Goal: Task Accomplishment & Management: Use online tool/utility

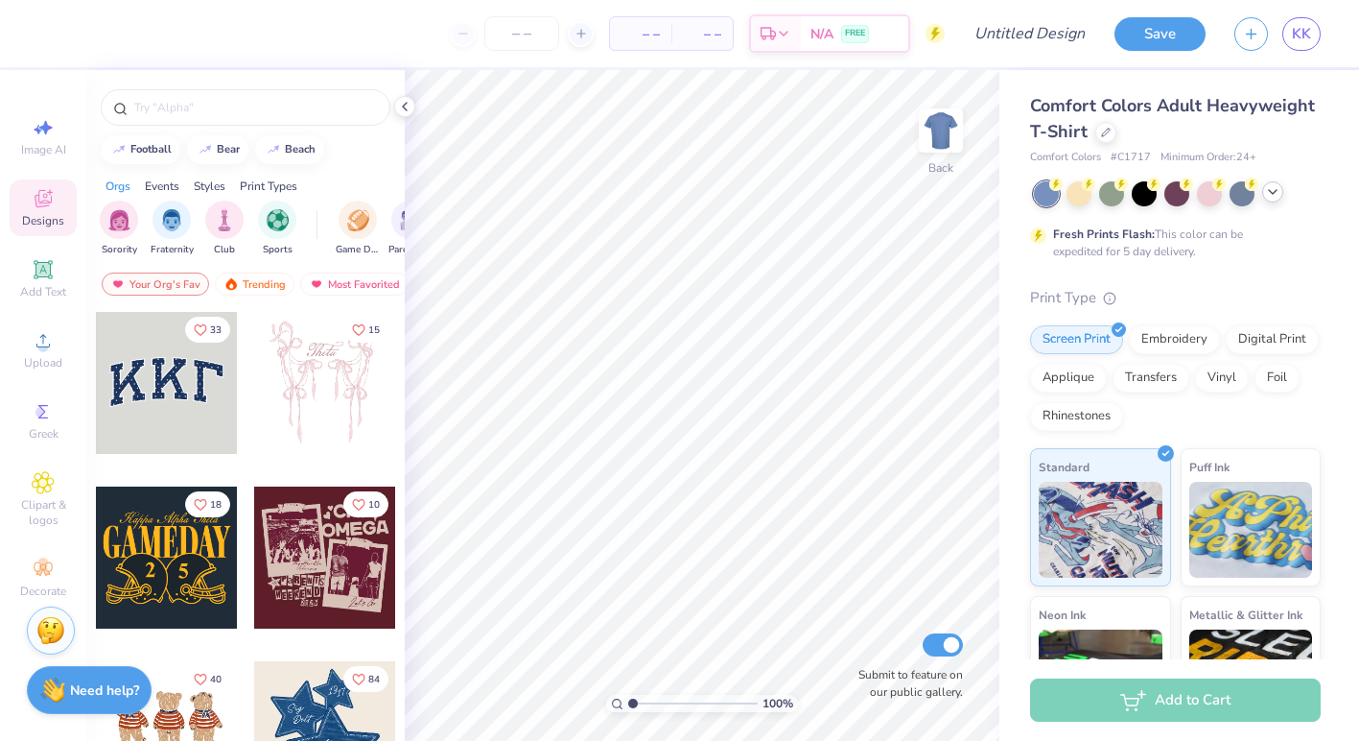
click at [1275, 195] on icon at bounding box center [1272, 191] width 15 height 15
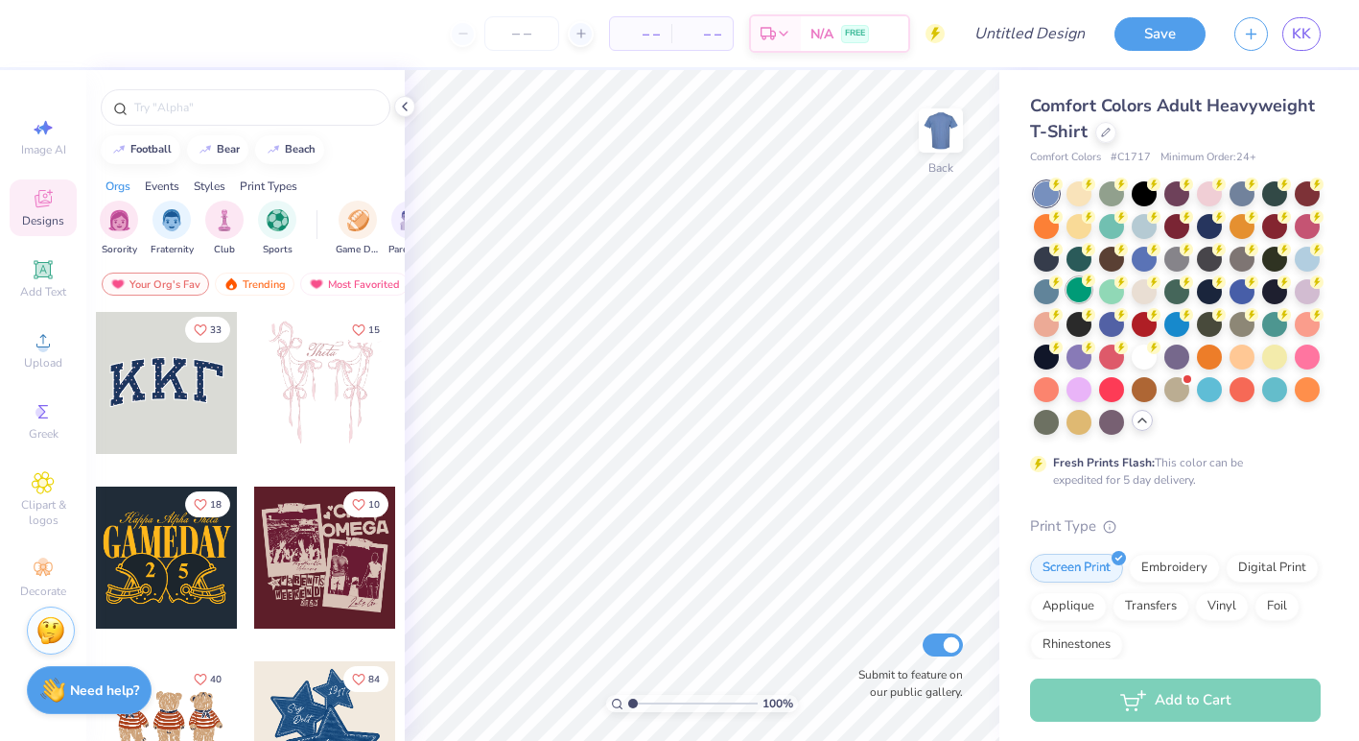
click at [1074, 284] on div at bounding box center [1079, 289] width 25 height 25
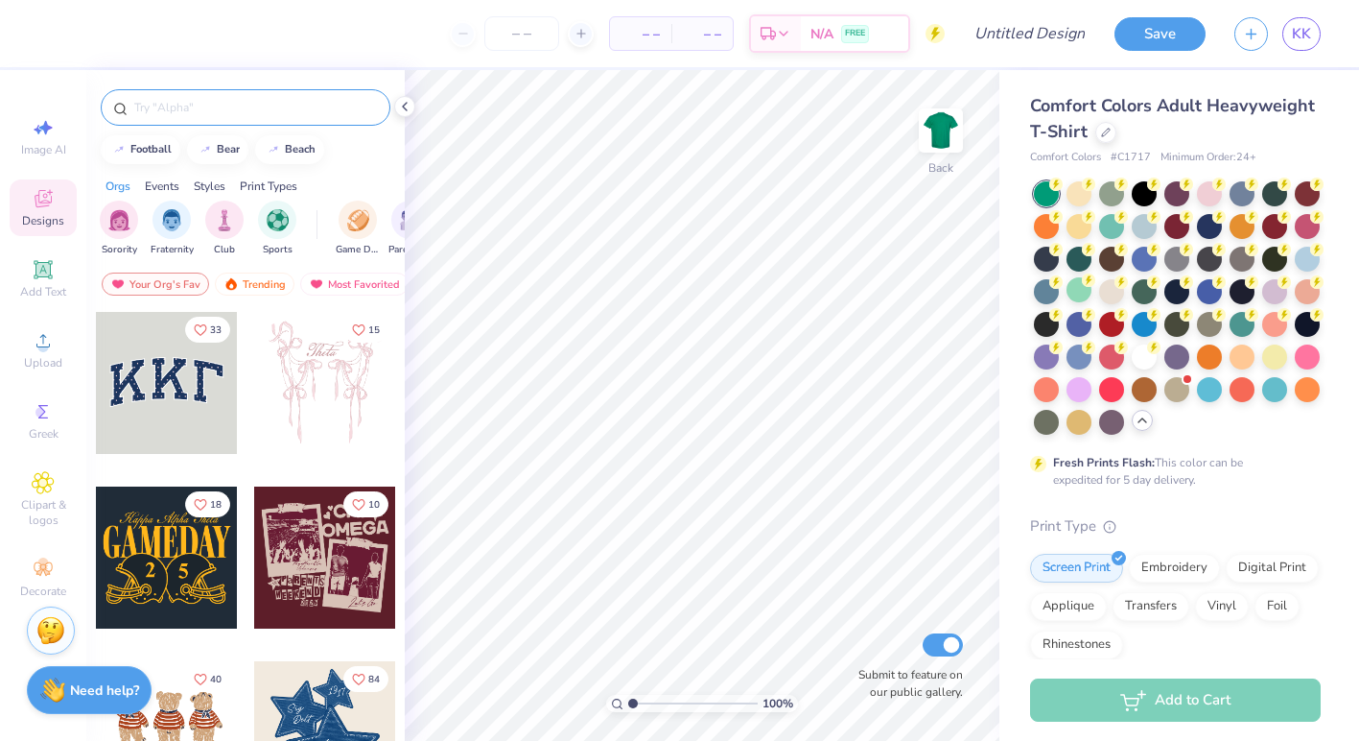
click at [308, 108] on input "text" at bounding box center [255, 107] width 246 height 19
click at [17, 115] on div "Image AI" at bounding box center [43, 136] width 67 height 57
select select "4"
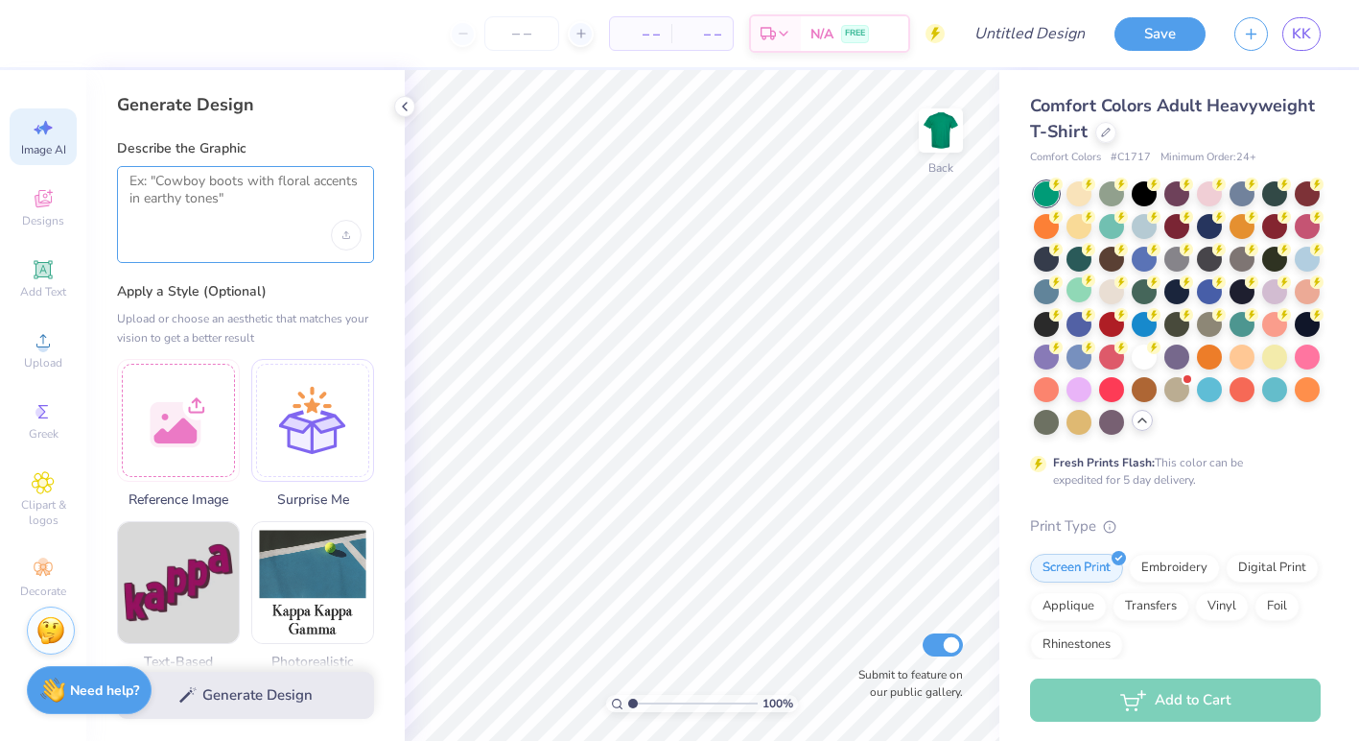
click at [224, 176] on textarea at bounding box center [246, 197] width 232 height 48
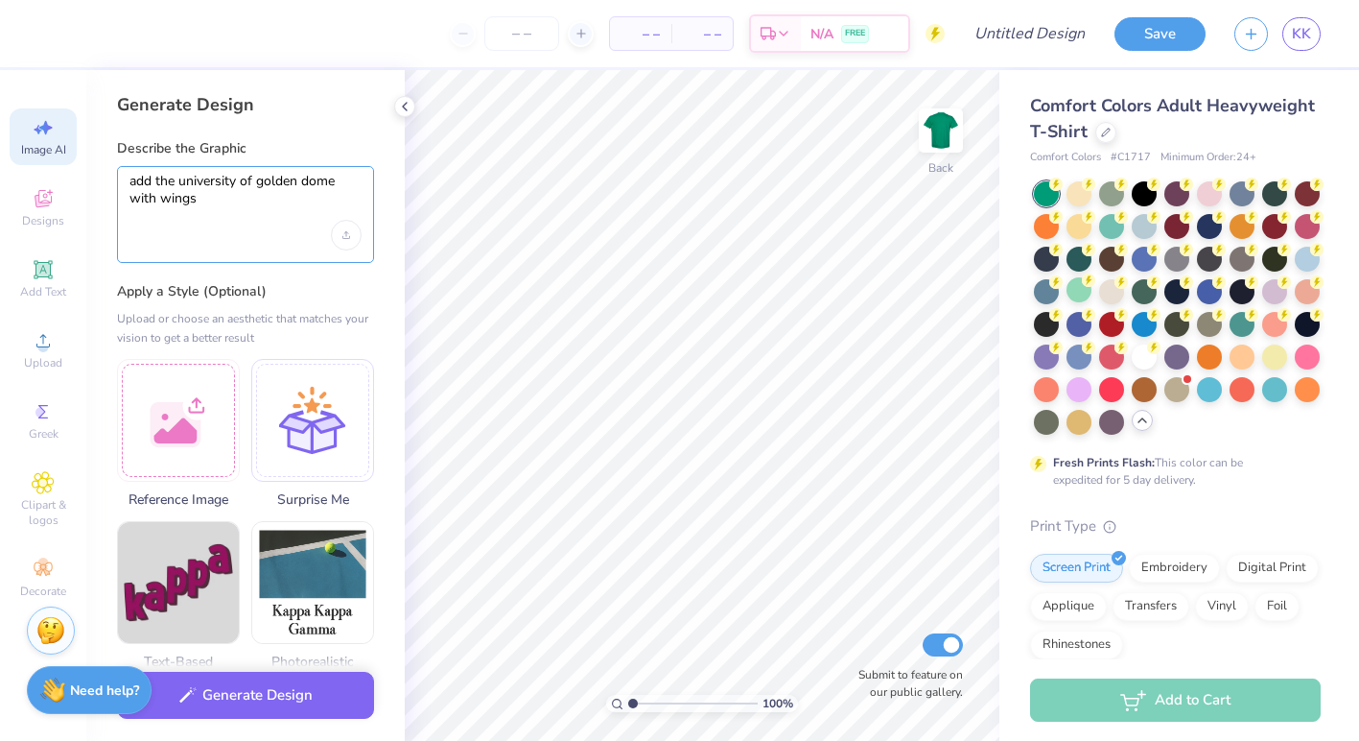
click at [253, 187] on textarea "add the university of golden dome with wings" at bounding box center [246, 197] width 232 height 48
click at [299, 195] on textarea "add the university of notre dame golden dome with wings" at bounding box center [246, 197] width 232 height 48
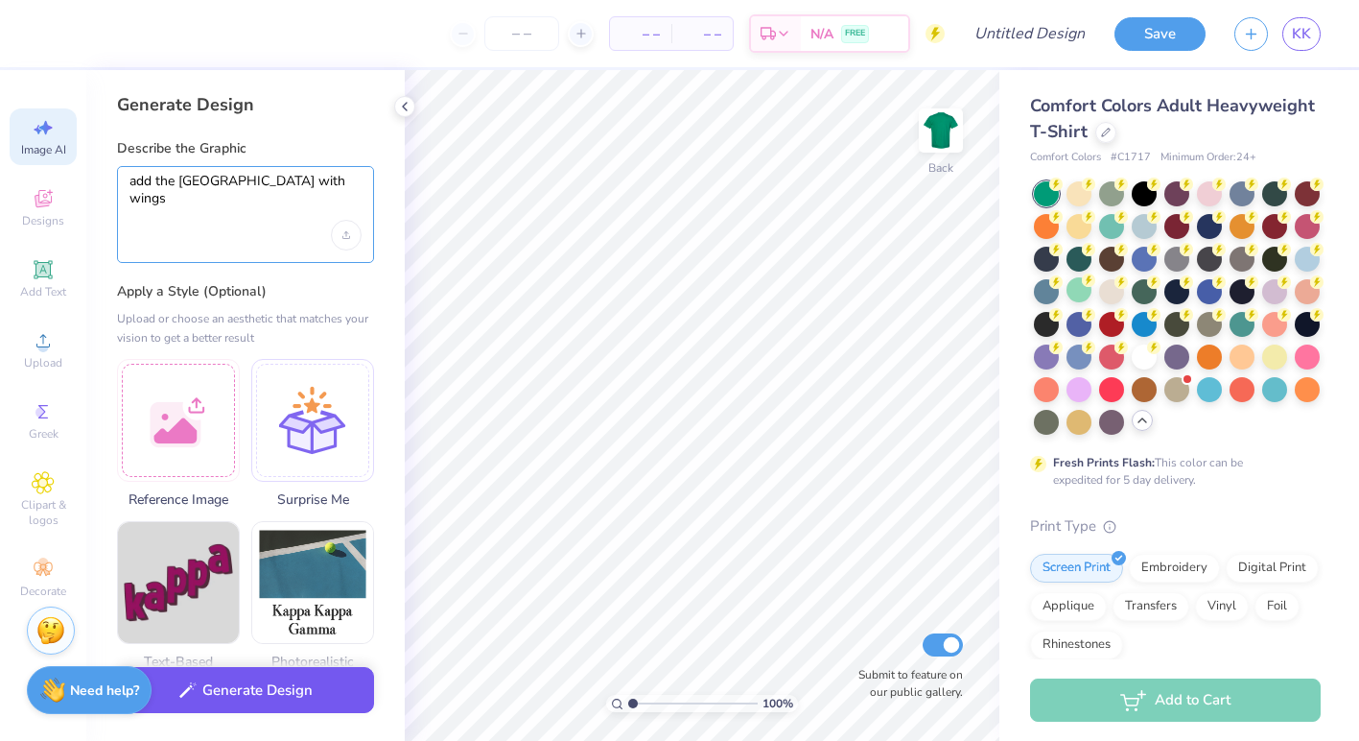
type textarea "add the university of notre dame golden dome with wings"
click at [280, 697] on button "Generate Design" at bounding box center [245, 690] width 257 height 47
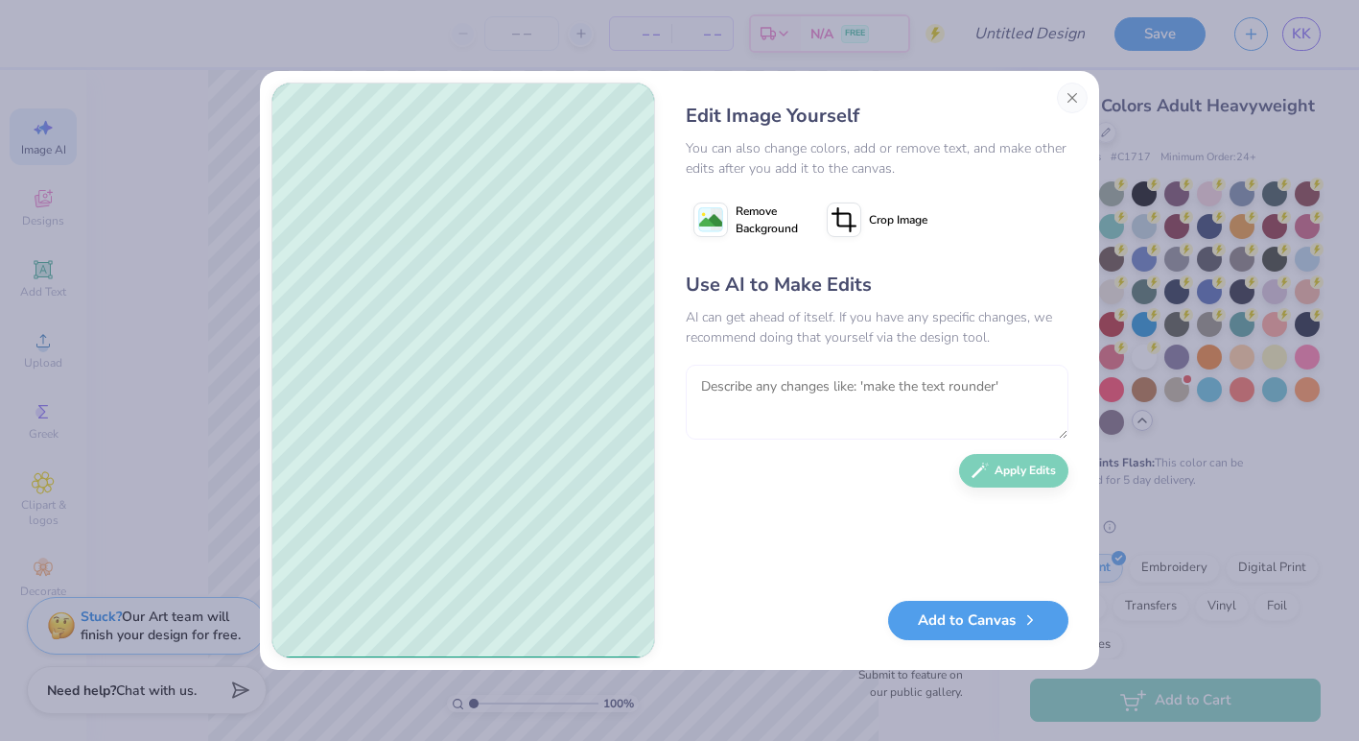
click at [804, 394] on textarea at bounding box center [877, 402] width 383 height 75
type textarea "make it simpler and change the cross to a silhouette of mary"
click at [1003, 463] on button "Apply Edits" at bounding box center [1013, 466] width 109 height 34
click at [767, 371] on textarea at bounding box center [877, 402] width 383 height 75
type textarea "m"
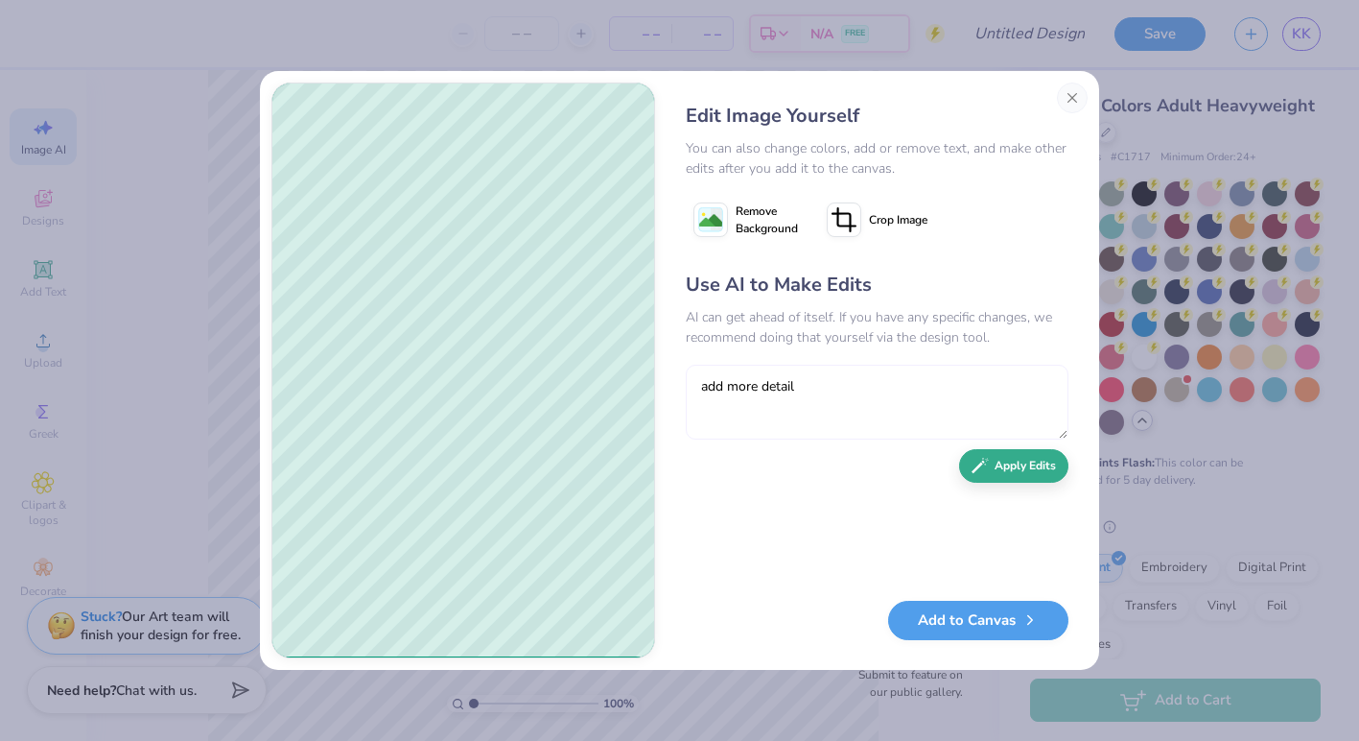
type textarea "add more detail"
click at [1006, 459] on button "Apply Edits" at bounding box center [1013, 466] width 109 height 34
click at [770, 387] on textarea at bounding box center [877, 402] width 383 height 75
type textarea "get rid of the sketchy design"
click at [1067, 474] on div "Use AI to Make Edits AI can get ahead of itself. If you have any specific chang…" at bounding box center [877, 426] width 383 height 311
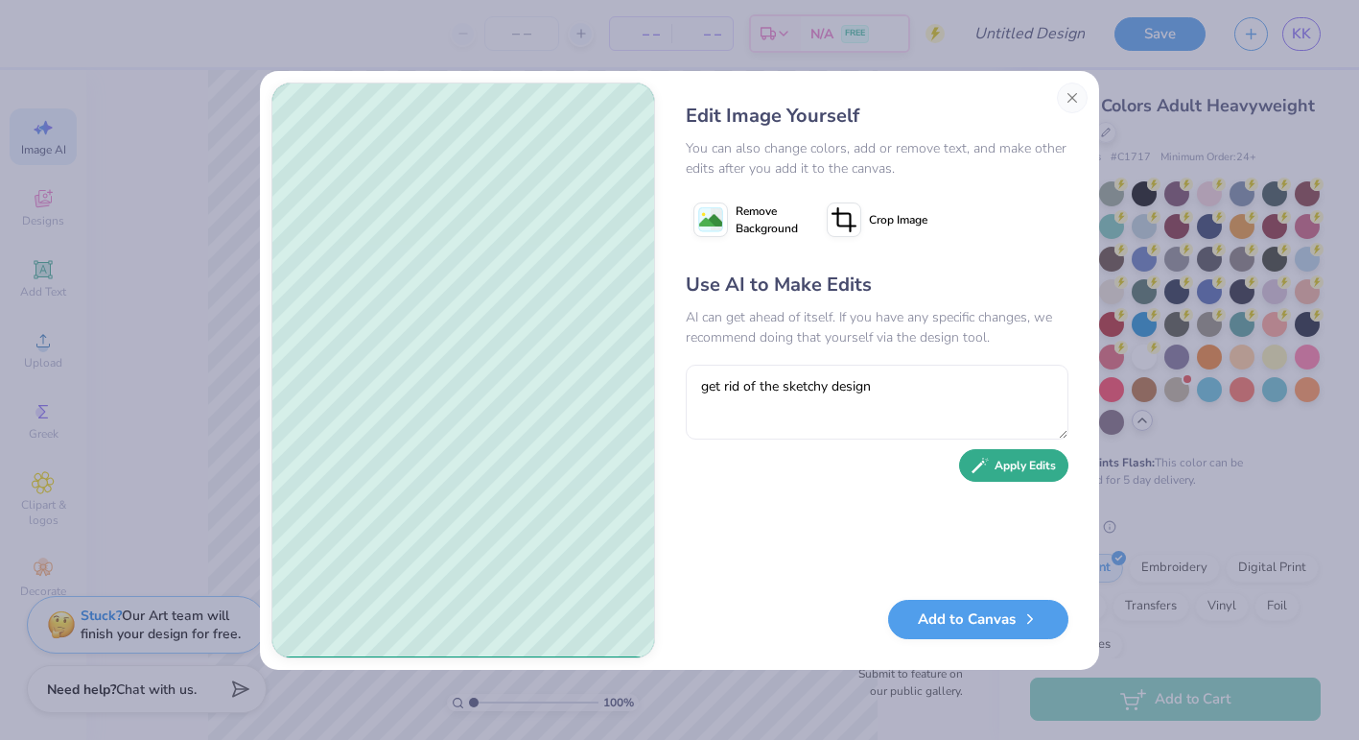
click at [1002, 483] on div "Use AI to Make Edits AI can get ahead of itself. If you have any specific chang…" at bounding box center [877, 426] width 383 height 311
click at [1019, 474] on button "Apply Edits" at bounding box center [1013, 466] width 109 height 34
click at [1073, 86] on button "Close" at bounding box center [1072, 97] width 31 height 31
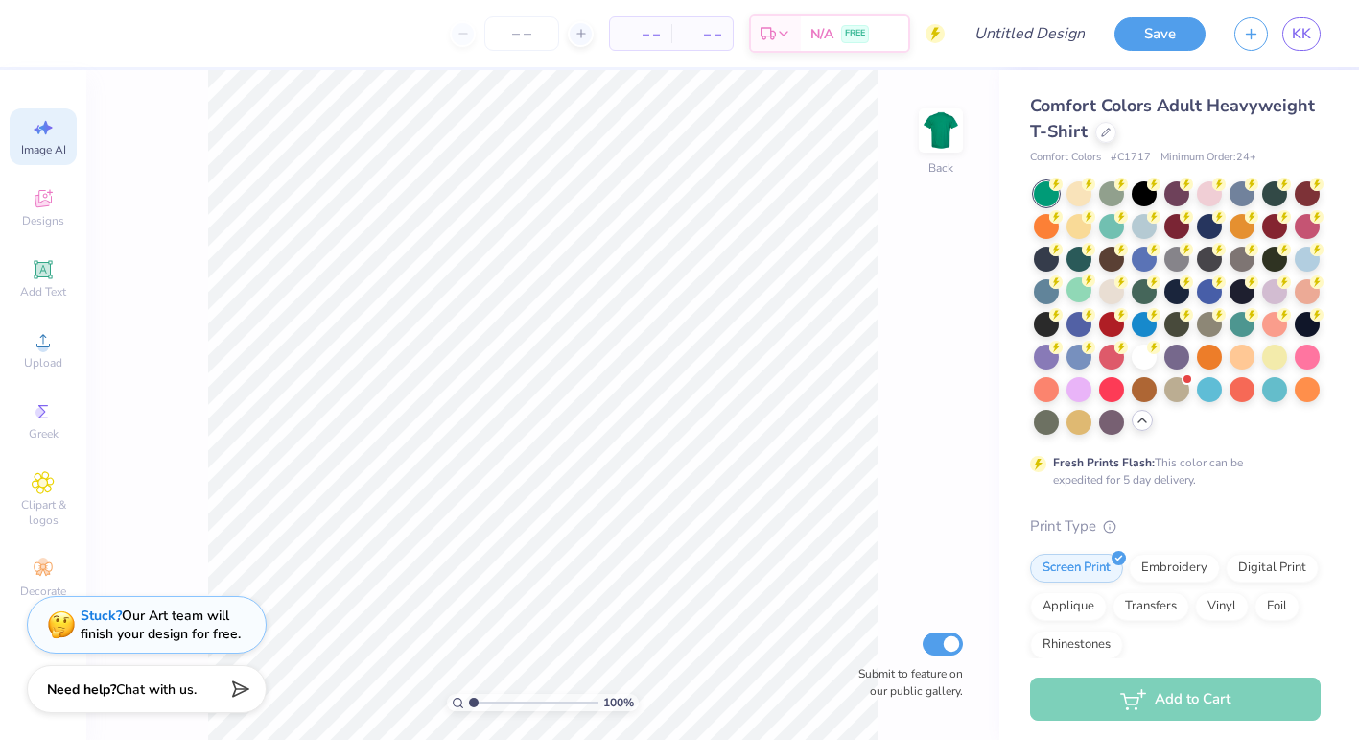
scroll to position [0, 43]
click at [39, 131] on icon at bounding box center [43, 127] width 23 height 23
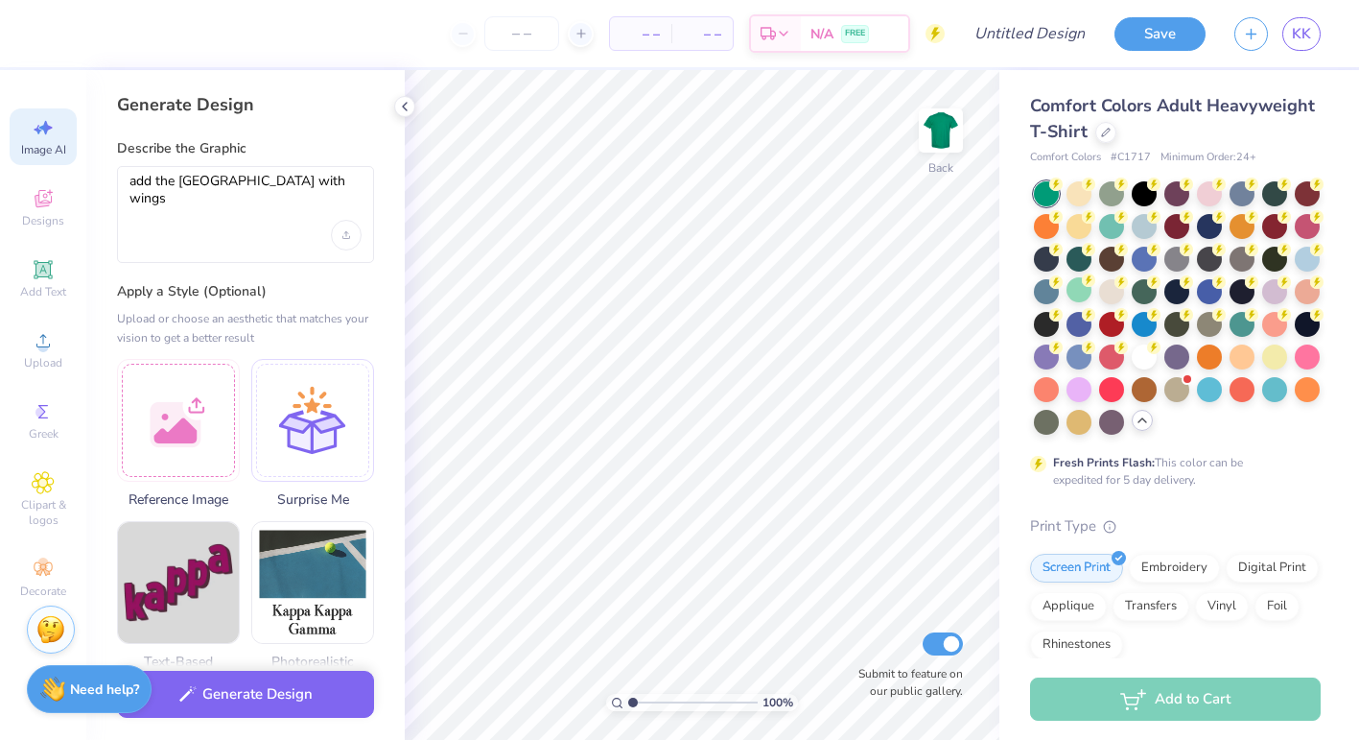
scroll to position [0, 0]
click at [290, 198] on textarea "add the university of notre dame golden dome with wings" at bounding box center [246, 197] width 232 height 48
click at [168, 177] on textarea "add the university of notre dame golden dome with wings" at bounding box center [246, 197] width 232 height 48
click at [155, 178] on textarea "add the university of notre dame golden dome with wings" at bounding box center [246, 197] width 232 height 48
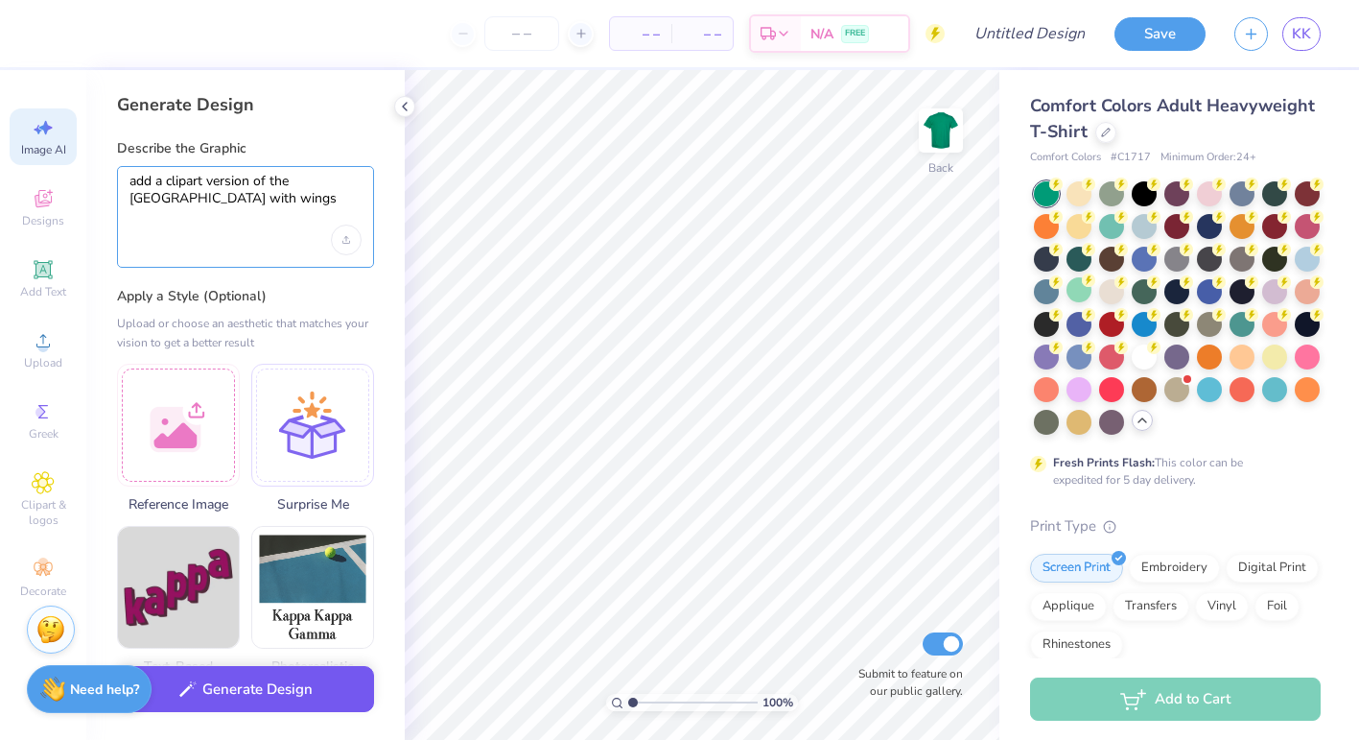
type textarea "add a clipart version of the university of notre dame golden dome with wings"
click at [210, 697] on button "Generate Design" at bounding box center [245, 689] width 257 height 47
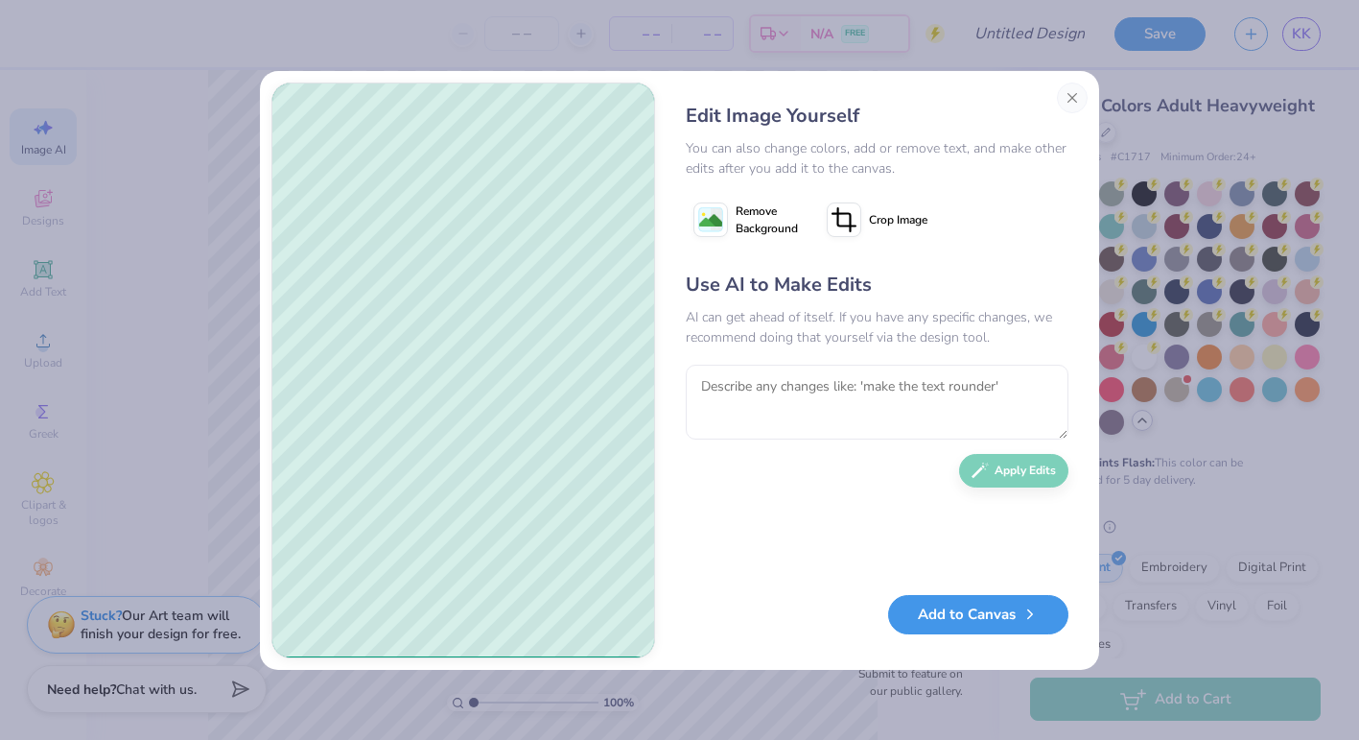
click at [962, 618] on button "Add to Canvas" at bounding box center [978, 614] width 180 height 39
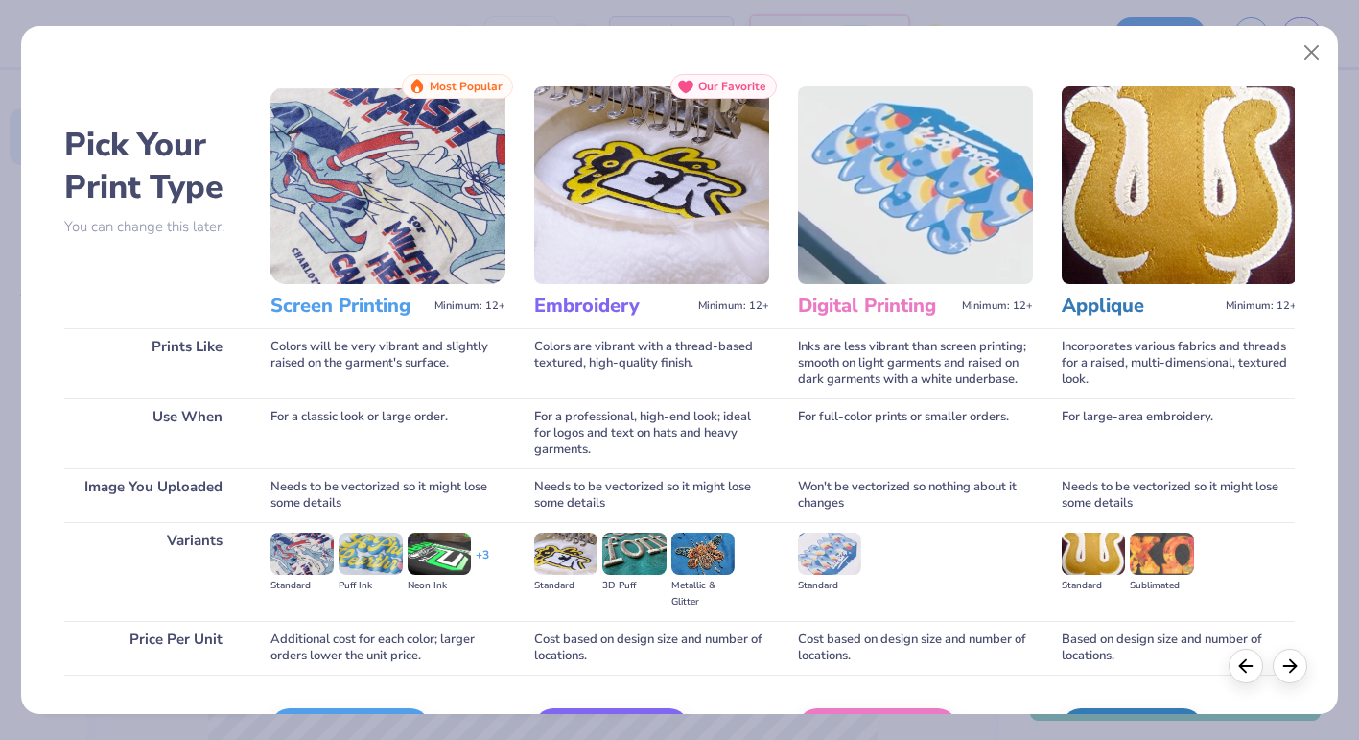
scroll to position [121, 0]
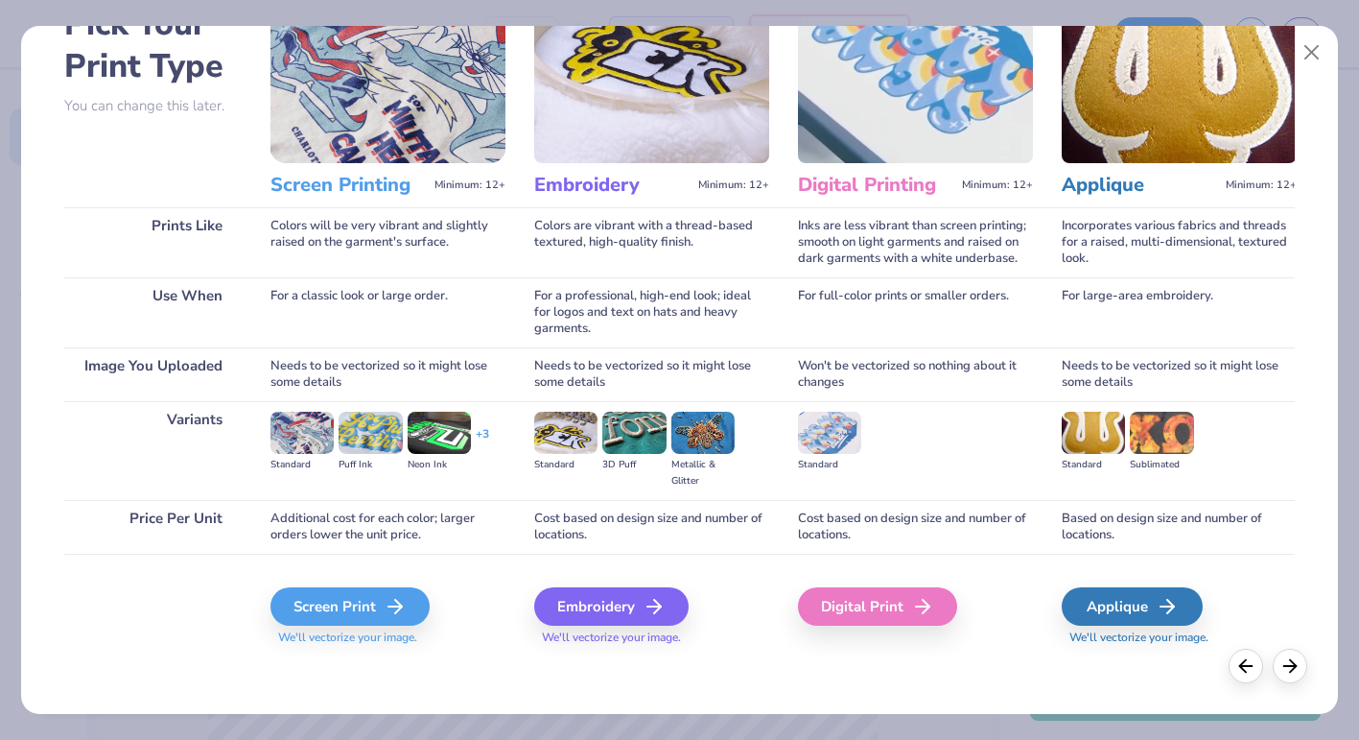
click at [379, 564] on div "Screen Print We'll vectorize your image." at bounding box center [388, 605] width 235 height 103
click at [379, 604] on div "Screen Print" at bounding box center [352, 606] width 159 height 38
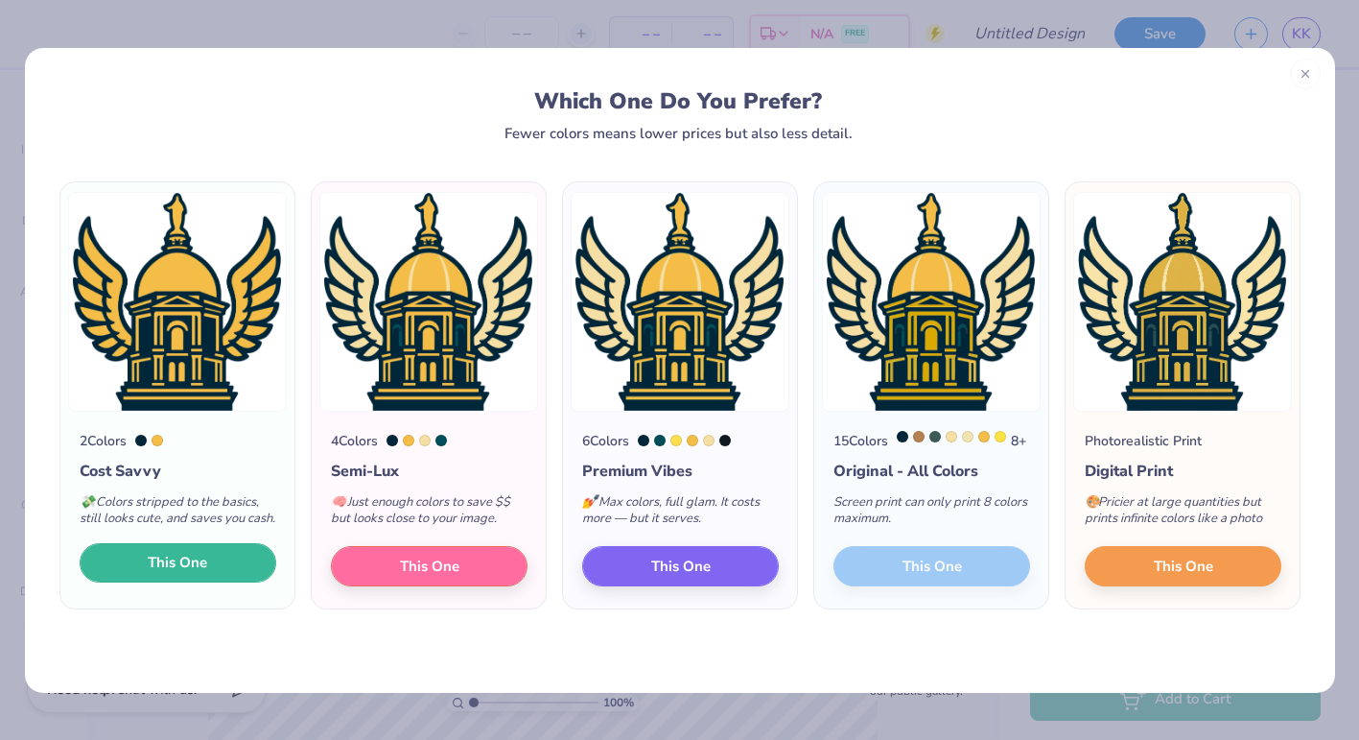
click at [246, 583] on button "This One" at bounding box center [178, 563] width 197 height 40
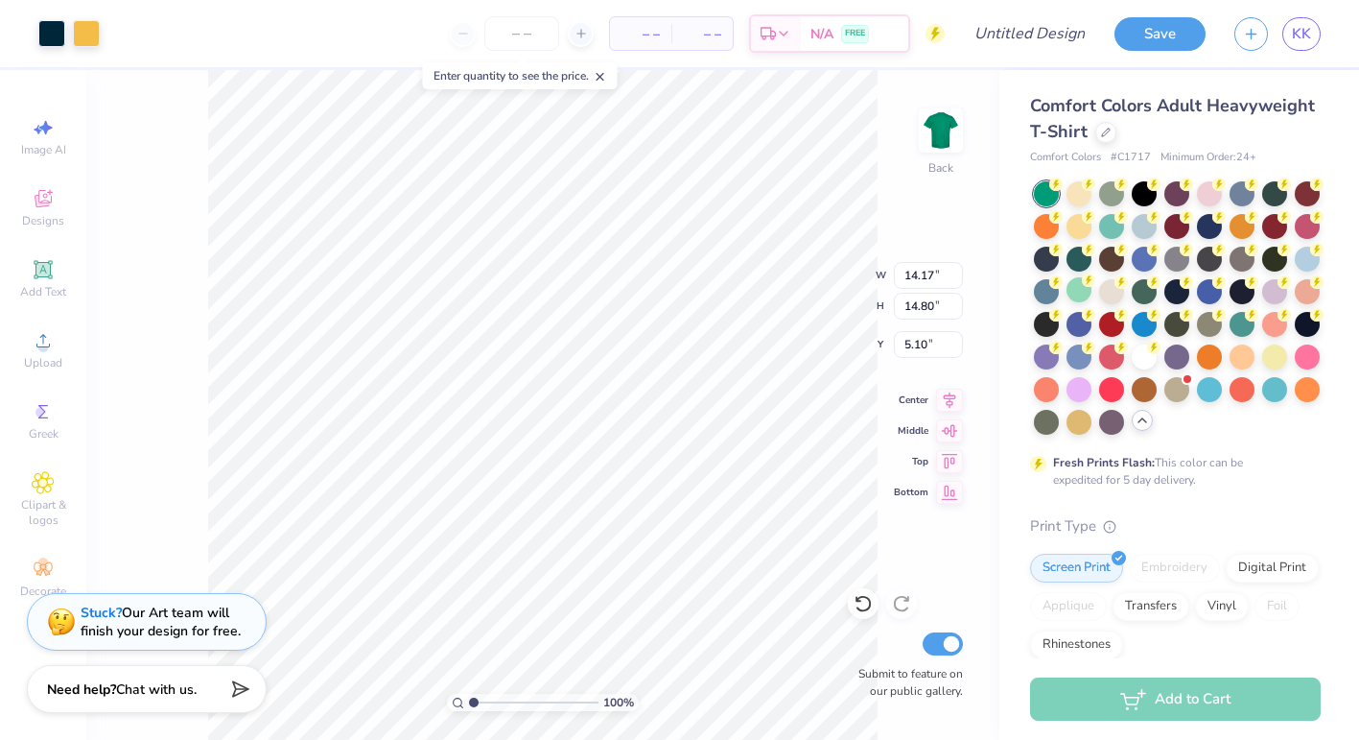
type input "2.93"
type input "3.06"
type input "3.00"
type input "3.66"
type input "3.82"
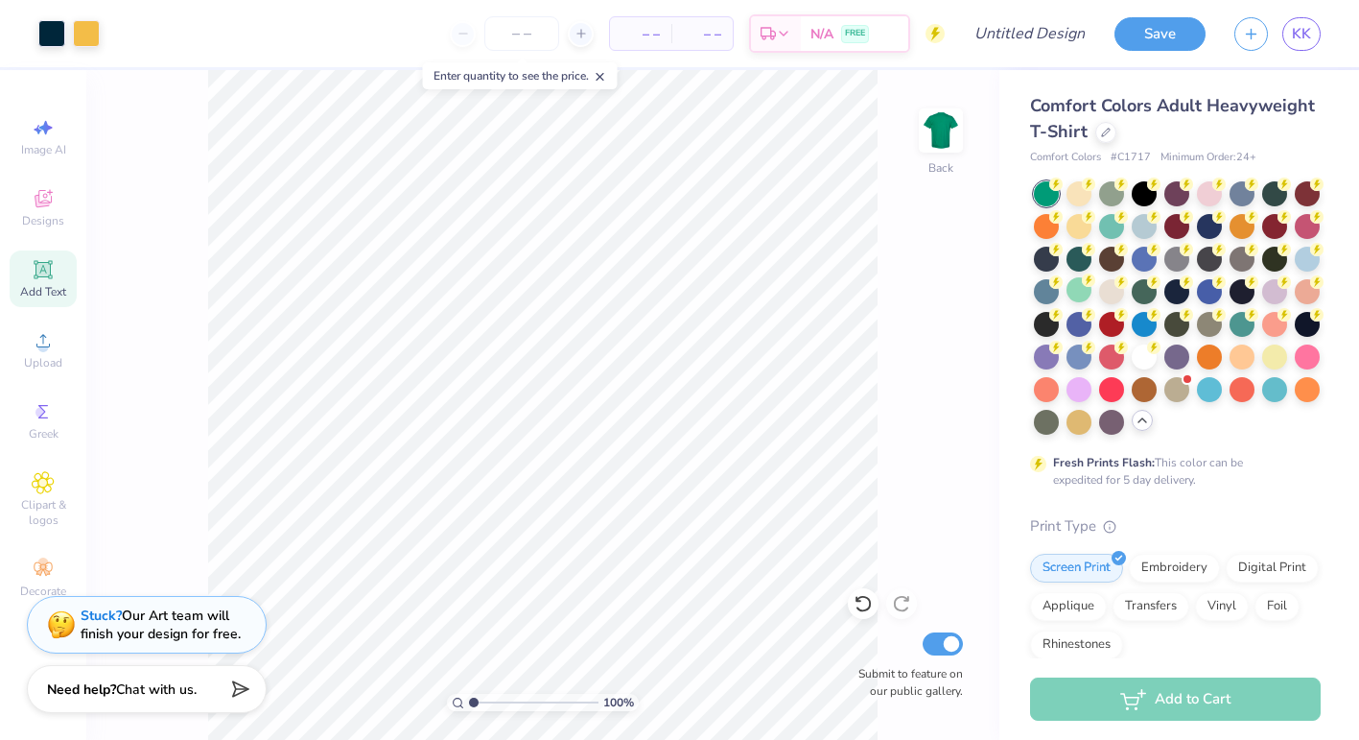
click at [53, 291] on span "Add Text" at bounding box center [43, 291] width 46 height 15
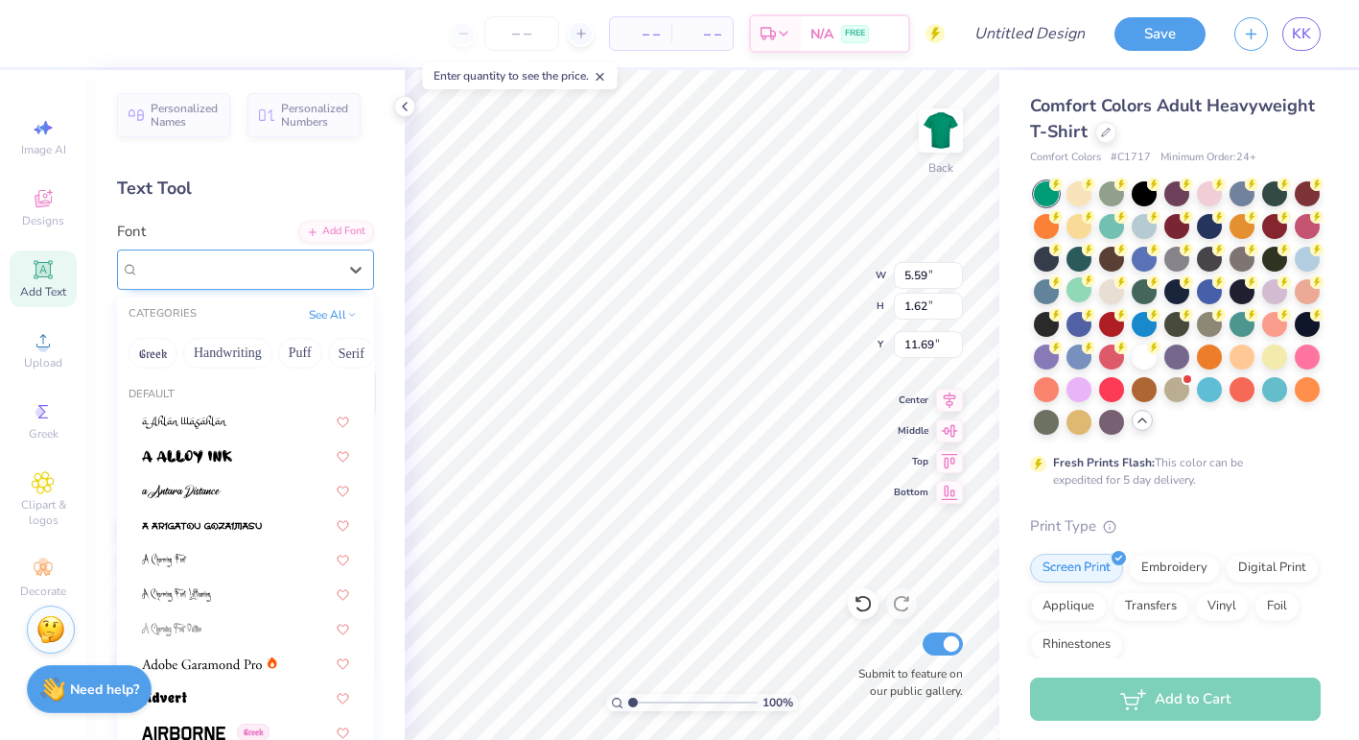
click at [318, 256] on div at bounding box center [238, 269] width 198 height 26
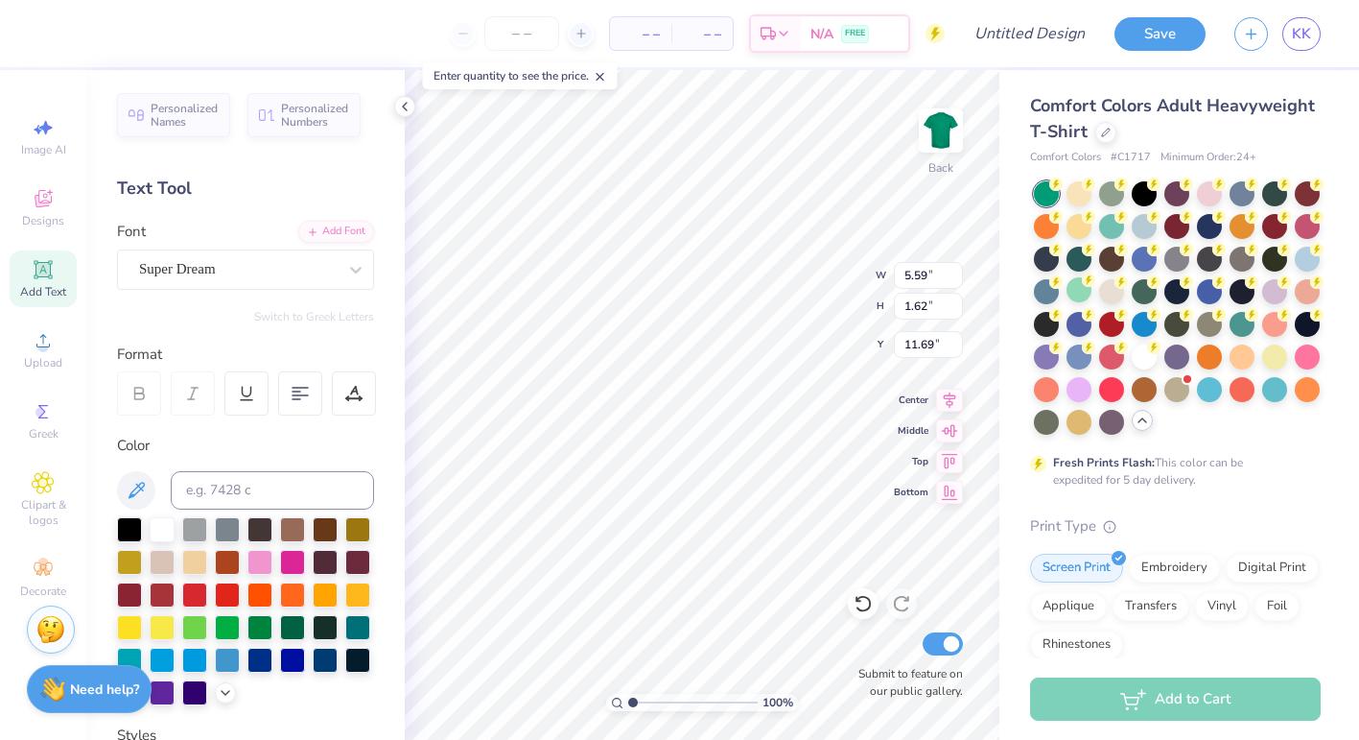
scroll to position [0, 0]
type textarea "JFamily"
type input "2.88"
type input "0.70"
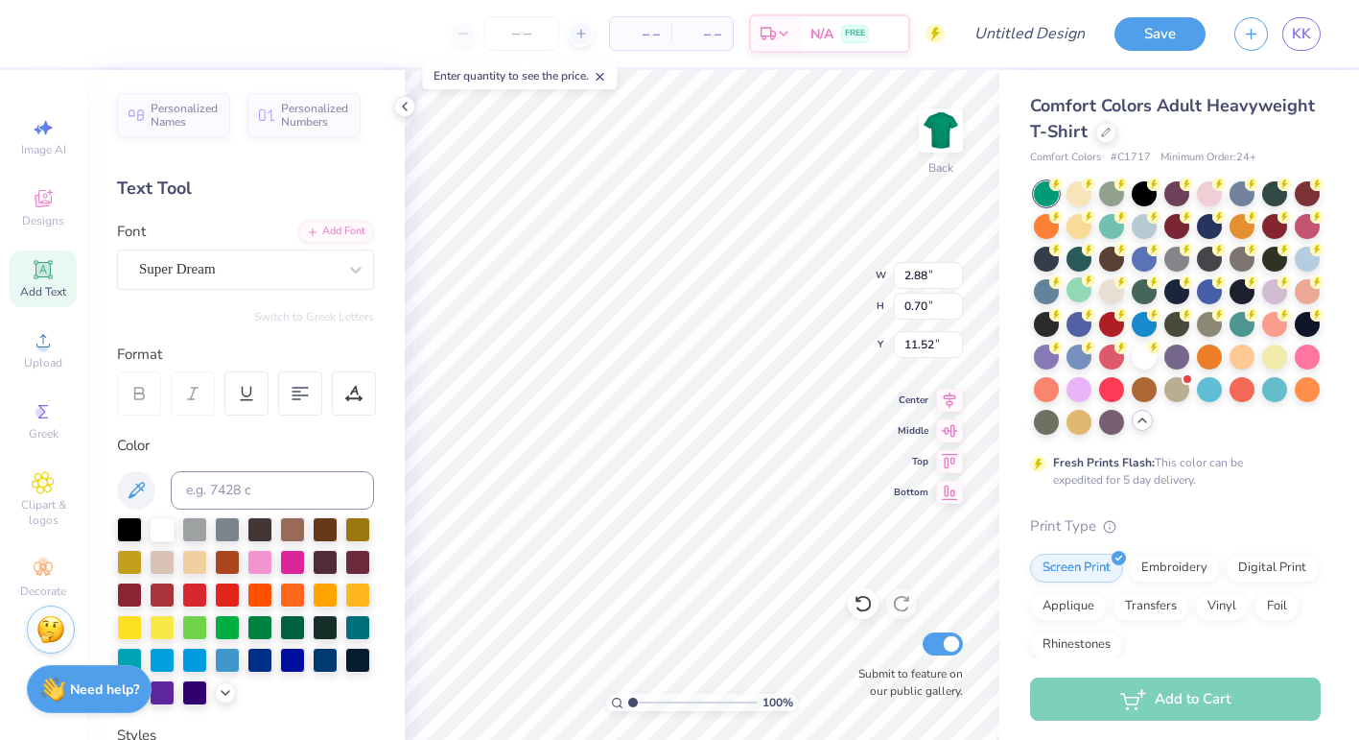
type input "7.13"
click at [54, 284] on span "Add Text" at bounding box center [43, 291] width 46 height 15
type textarea "WEEKEND"
type input "4.17"
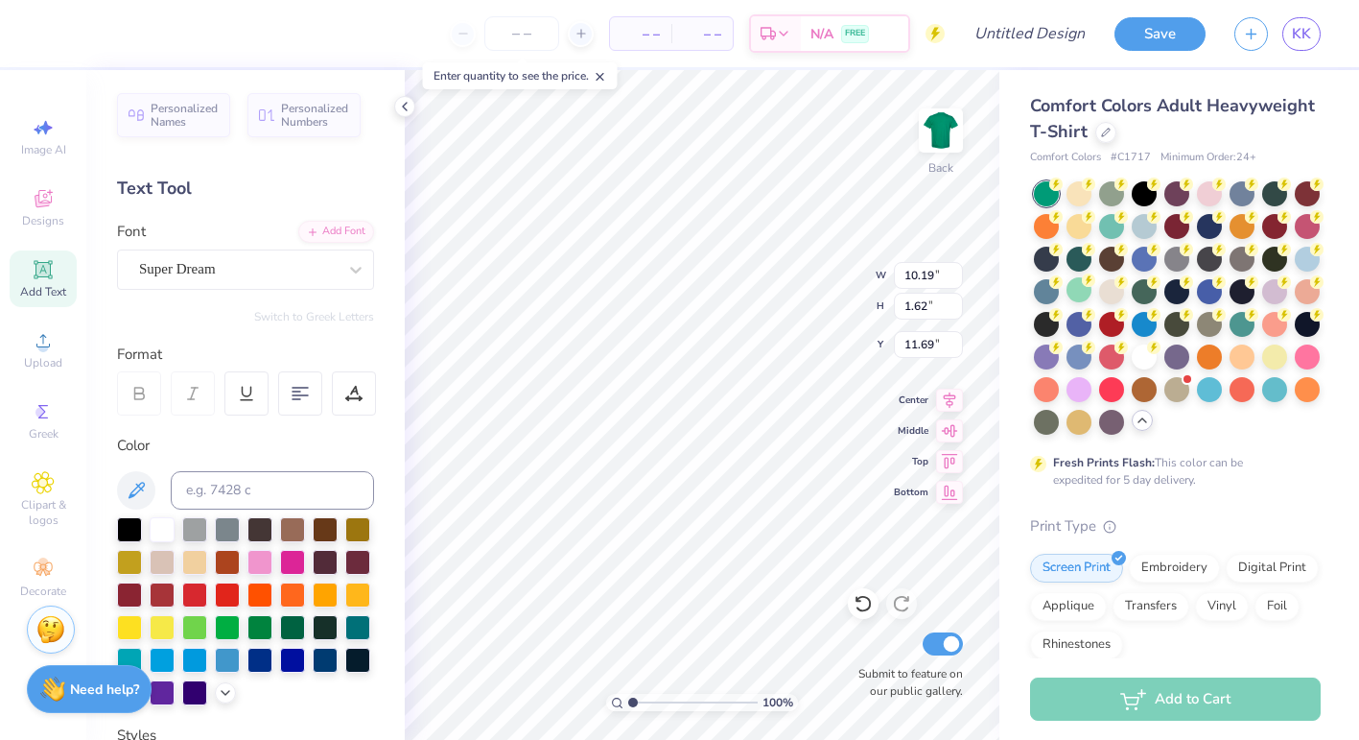
type input "0.66"
type input "7.83"
type input "3.57"
type input "0.57"
click at [50, 280] on icon at bounding box center [43, 269] width 23 height 23
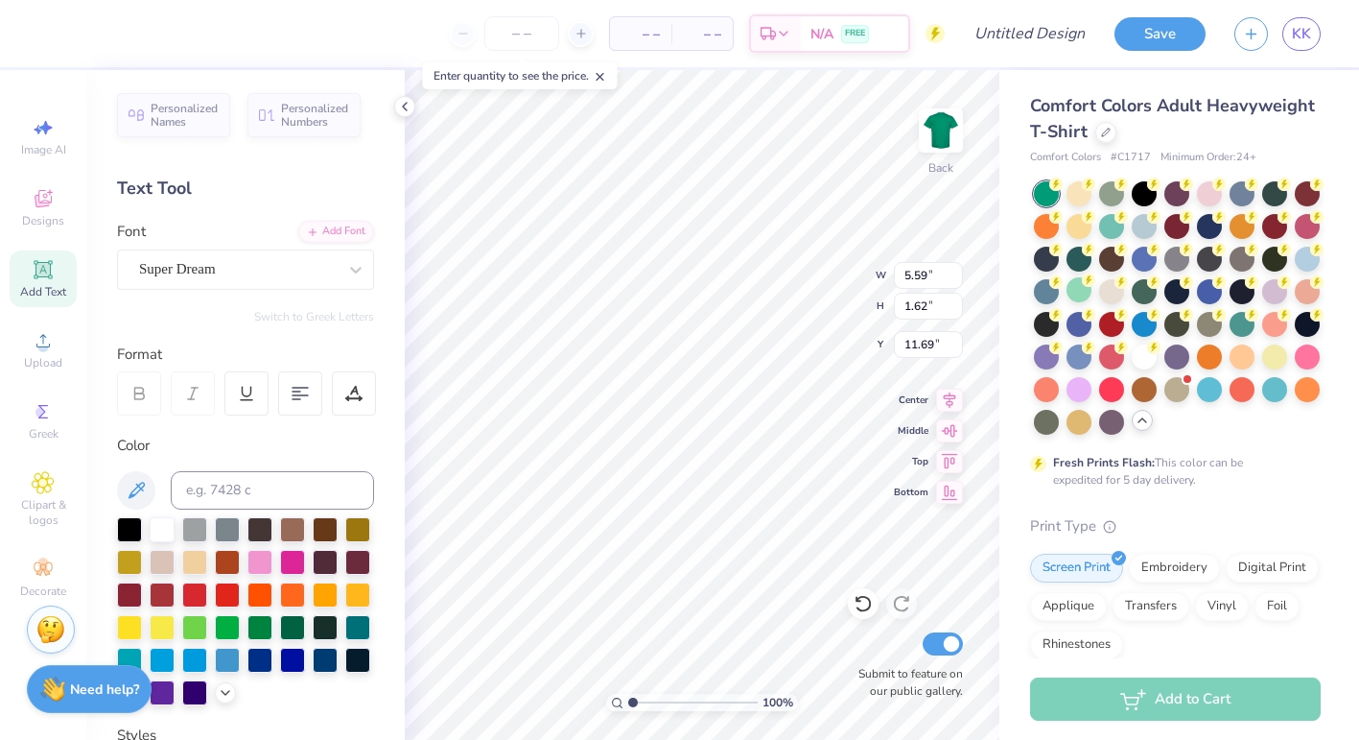
type textarea "2025"
type input "2.43"
type input "0.72"
type input "8.63"
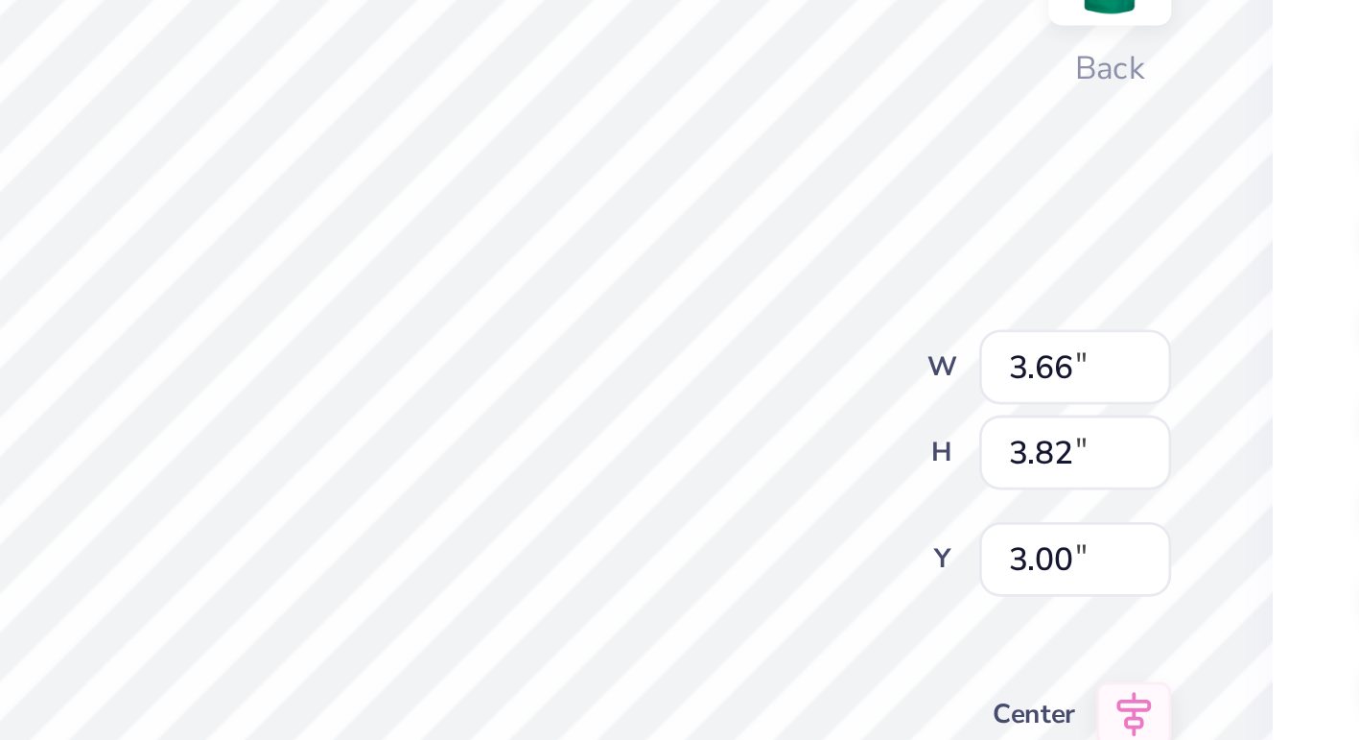
type input "2.94"
type input "3.07"
type input "3.76"
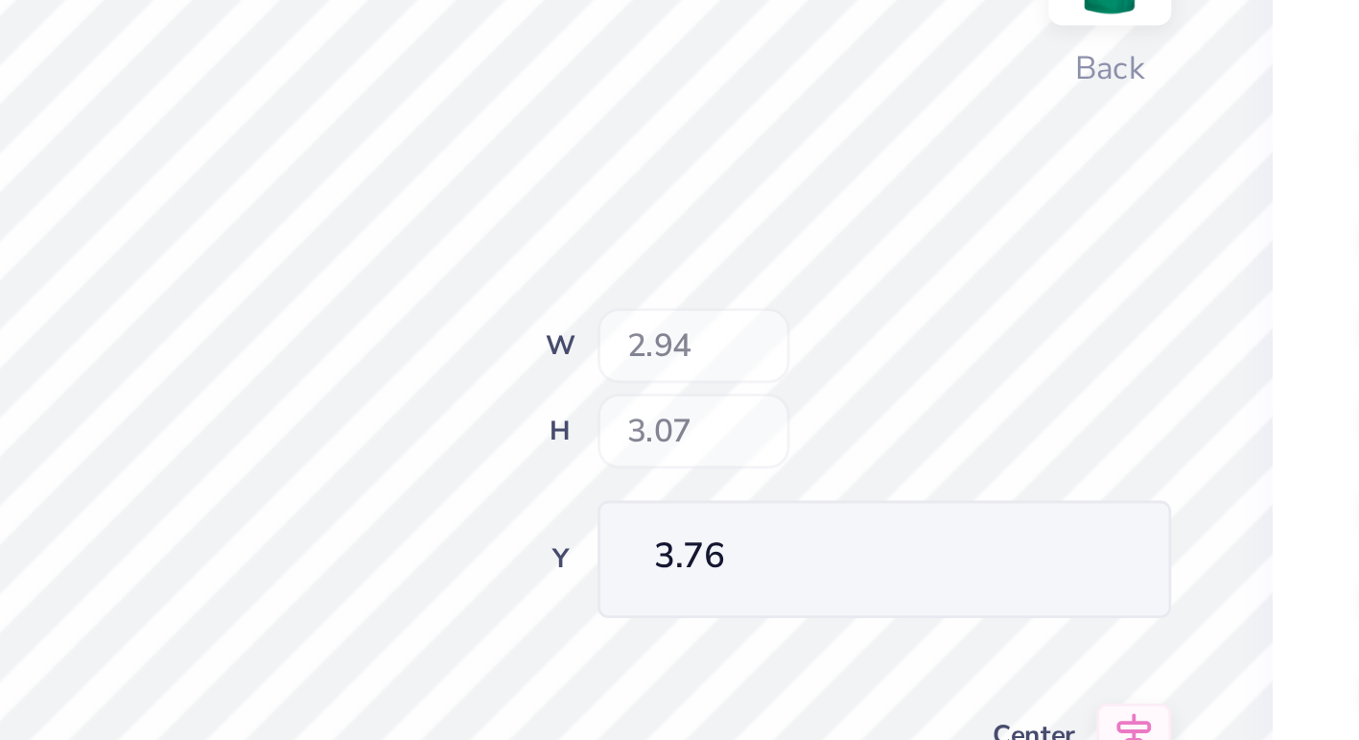
click at [836, 262] on div "100 % Back W 2.94 H 3.07 Y 3.76 Center Middle Top Bottom Submit to feature on o…" at bounding box center [702, 405] width 595 height 670
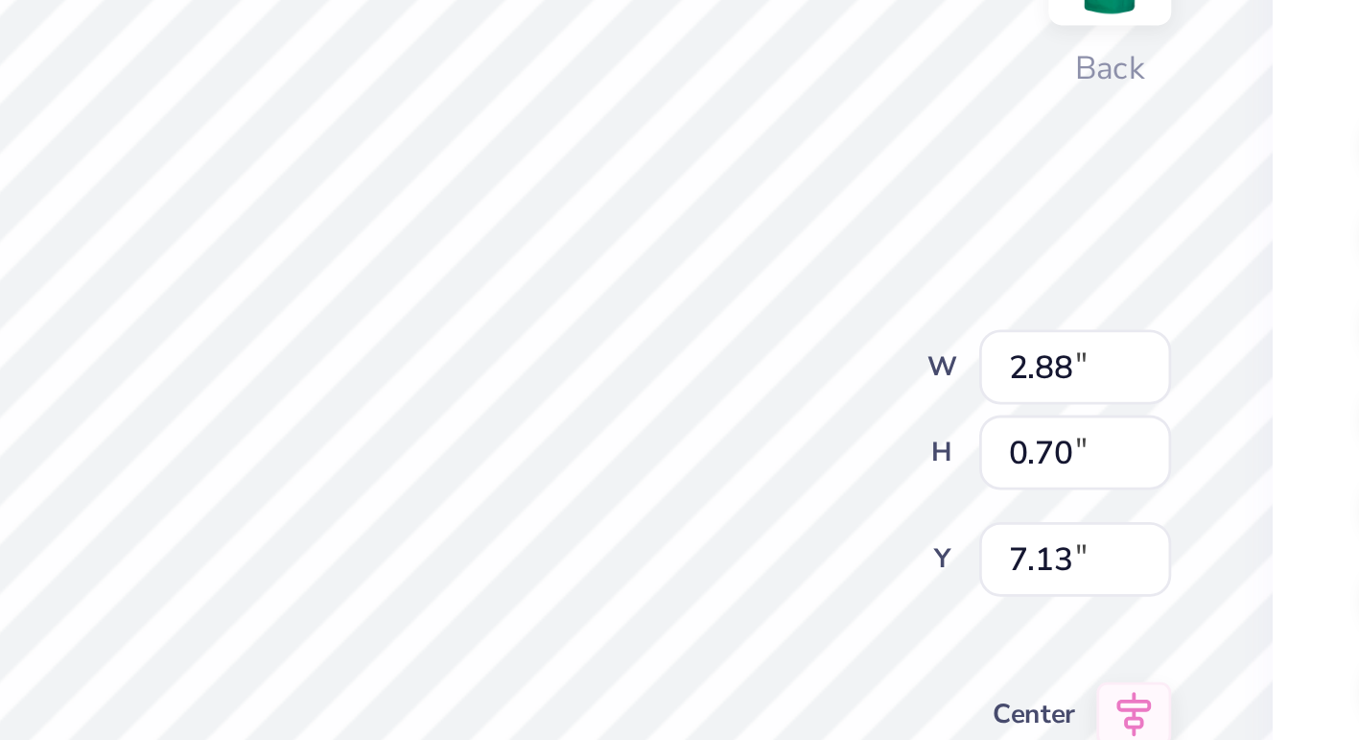
type input "2.50"
type input "0.61"
type input "6.82"
type input "7.43"
type input "3.07"
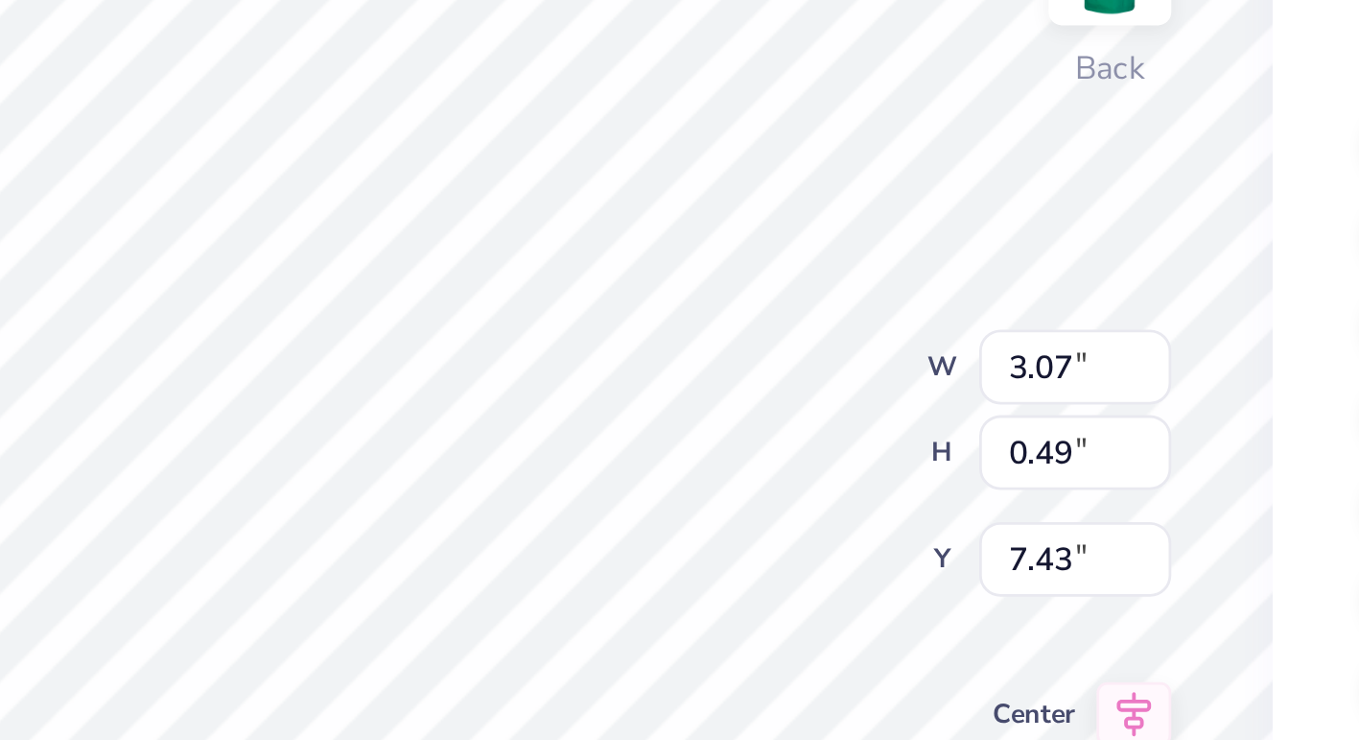
type input "0.49"
type input "7.92"
type input "1.87"
type input "0.56"
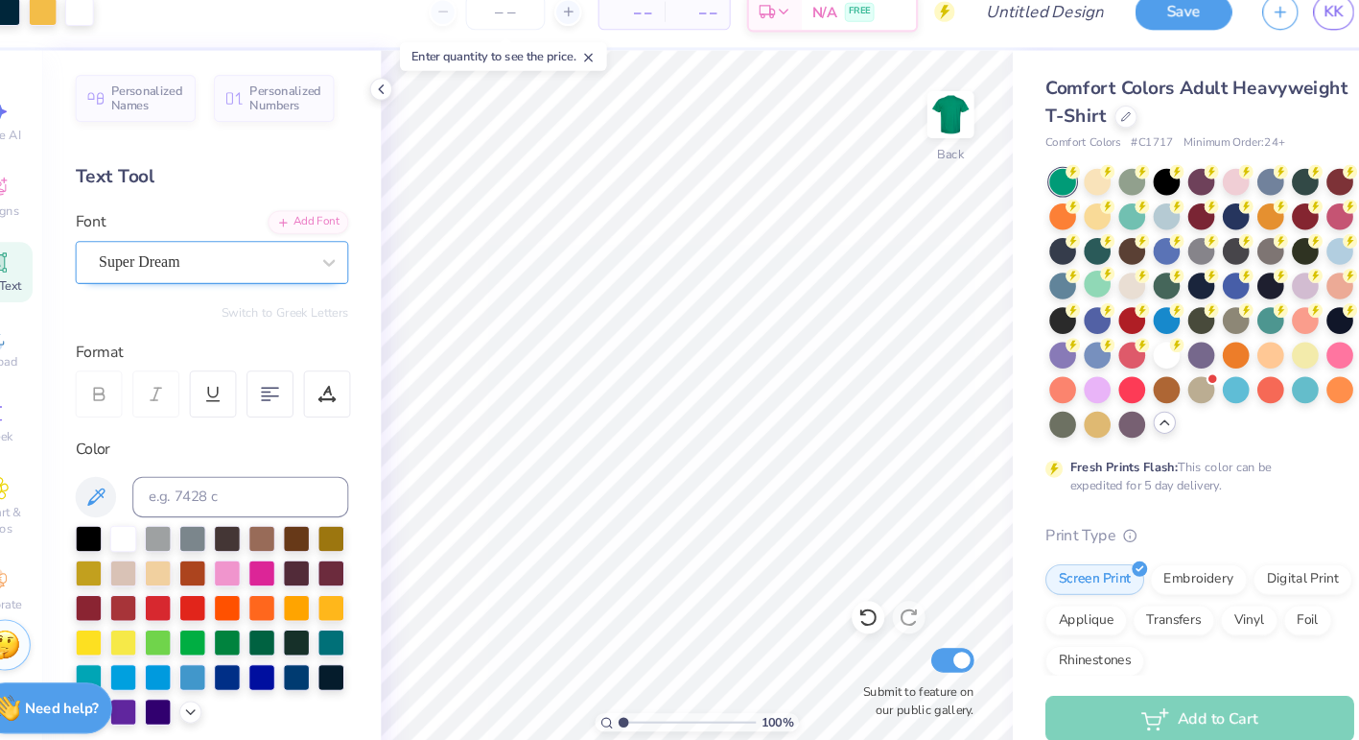
click at [285, 265] on div "Super Dream" at bounding box center [237, 269] width 201 height 30
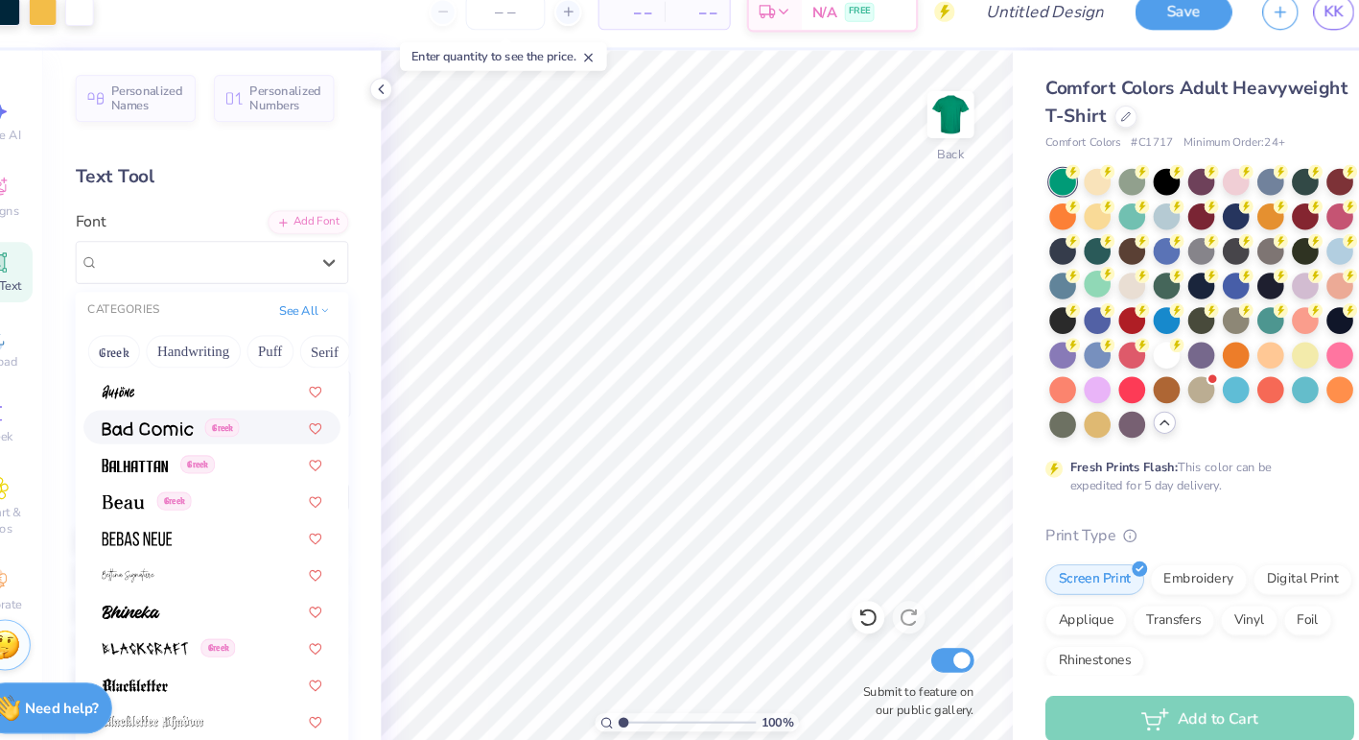
scroll to position [891, 0]
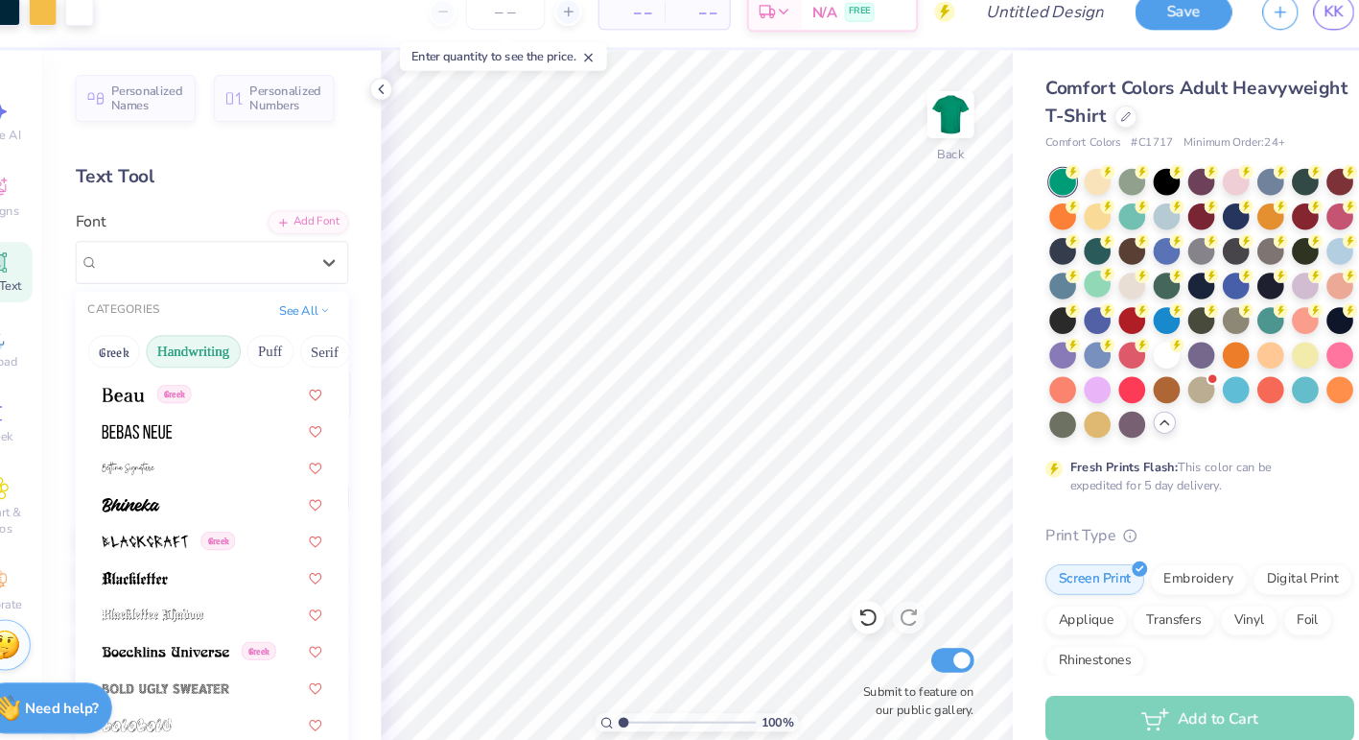
click at [241, 347] on button "Handwriting" at bounding box center [227, 353] width 89 height 31
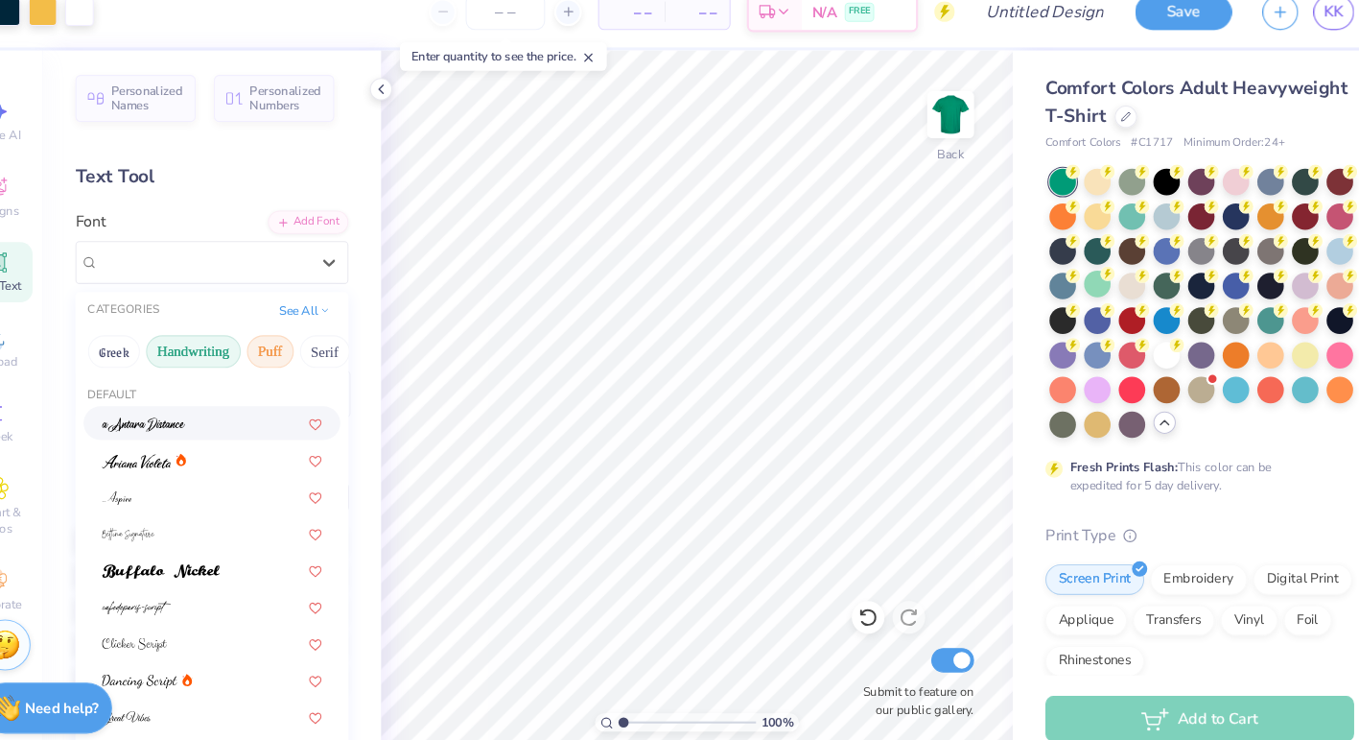
click at [294, 342] on button "Puff" at bounding box center [300, 353] width 44 height 31
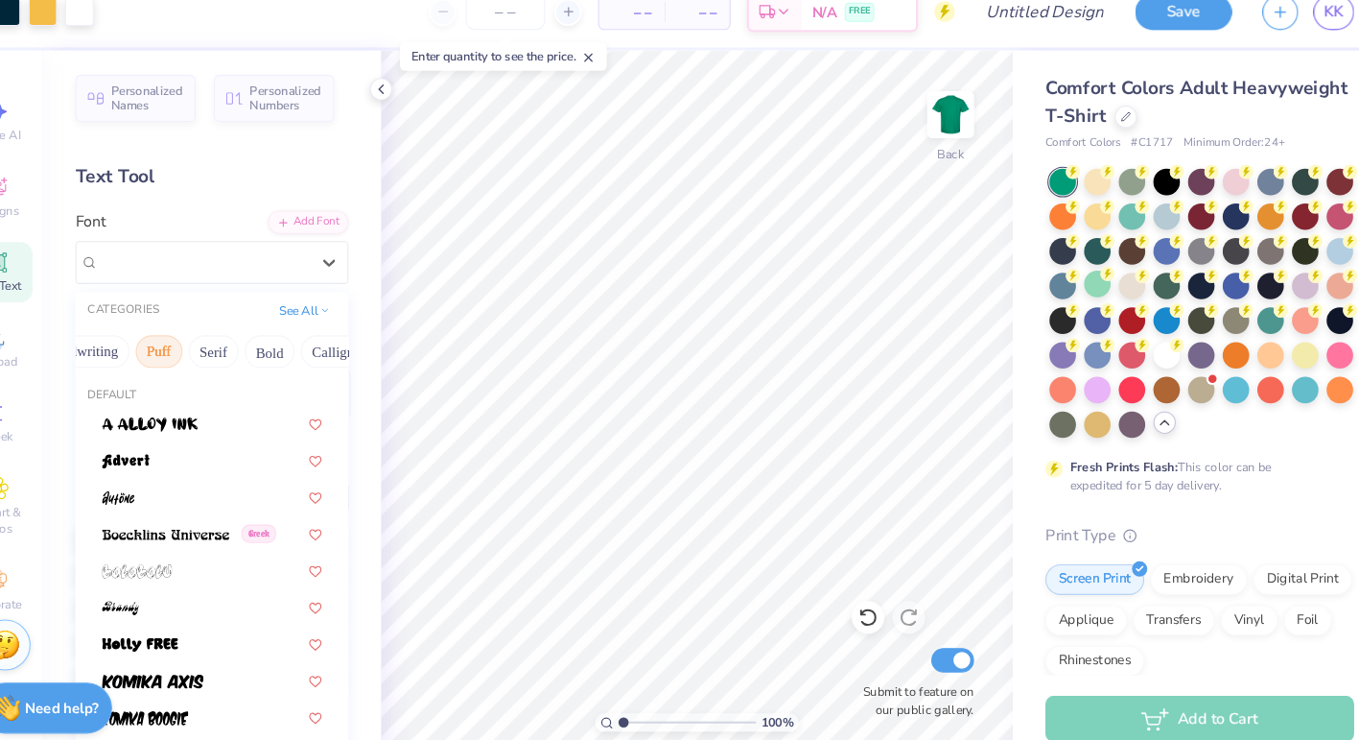
scroll to position [0, 119]
click at [224, 343] on button "Serif" at bounding box center [232, 353] width 47 height 31
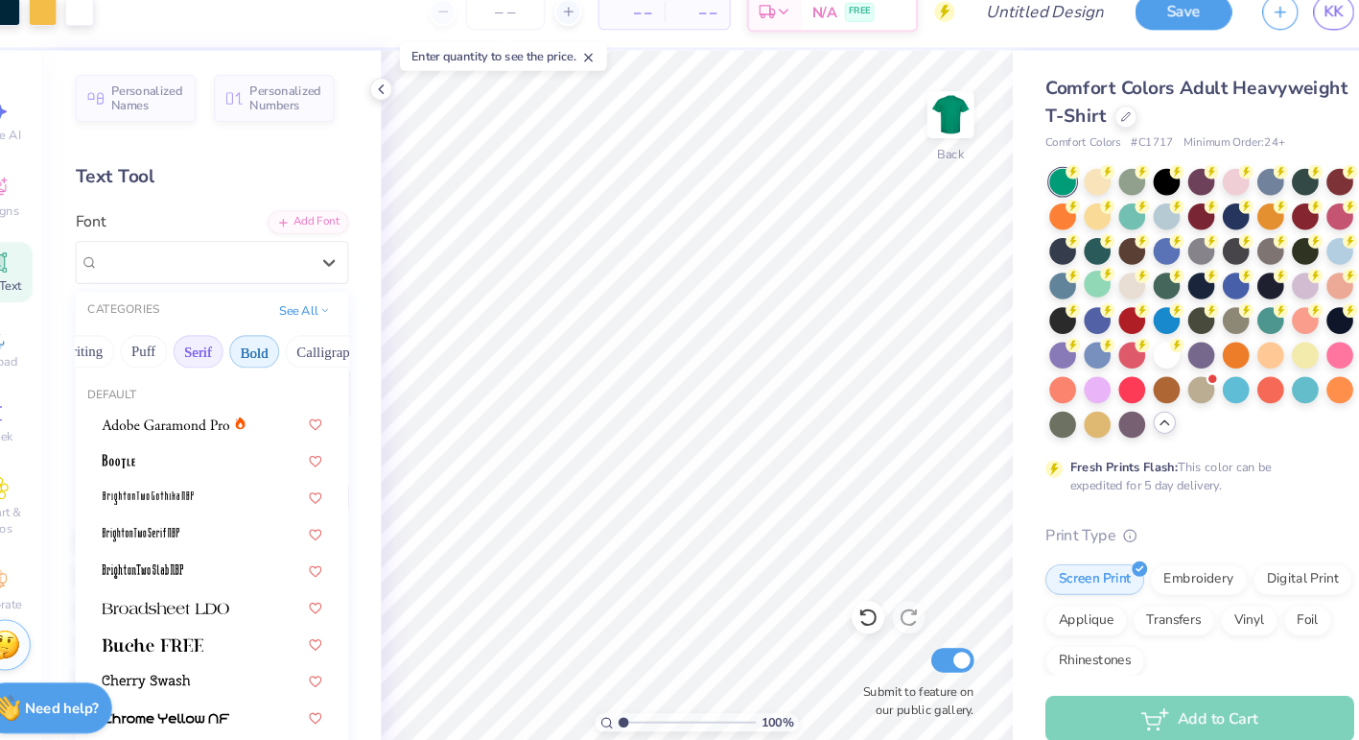
click at [288, 349] on button "Bold" at bounding box center [285, 353] width 47 height 31
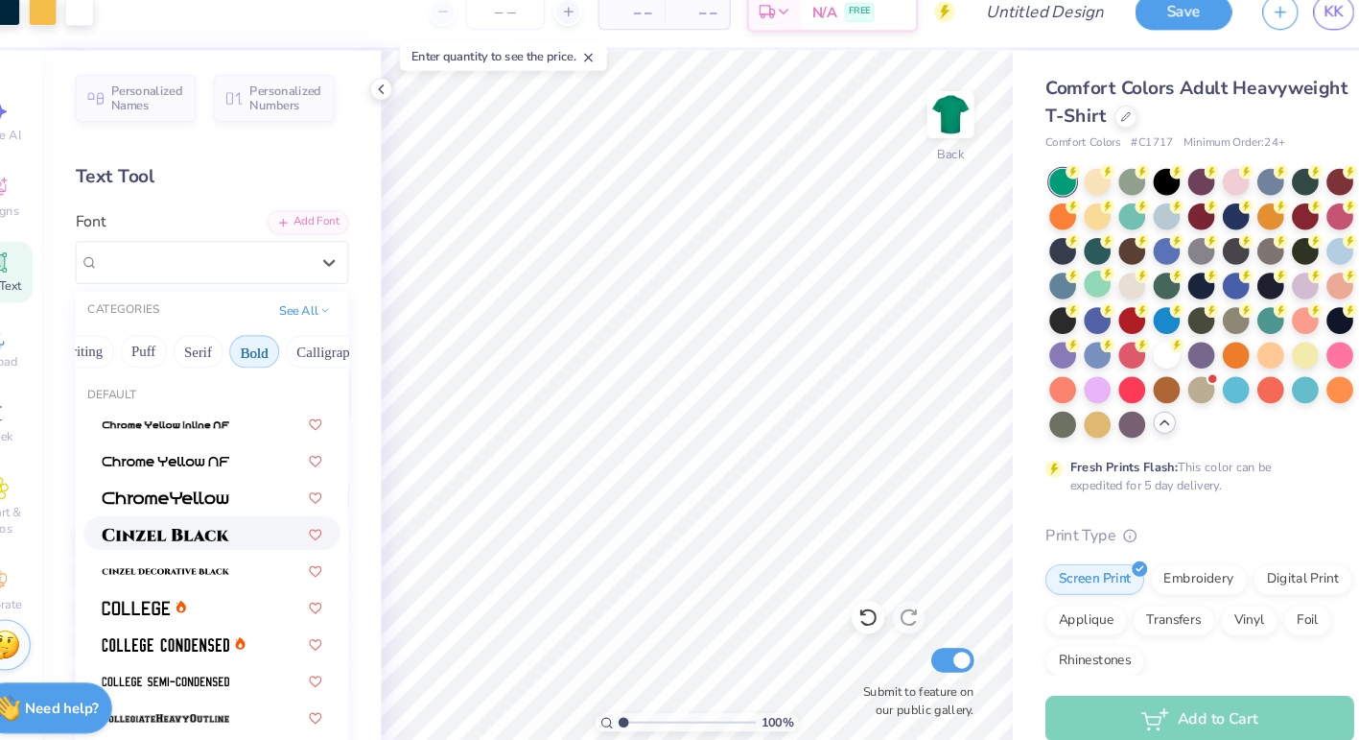
click at [244, 516] on span at bounding box center [202, 524] width 120 height 20
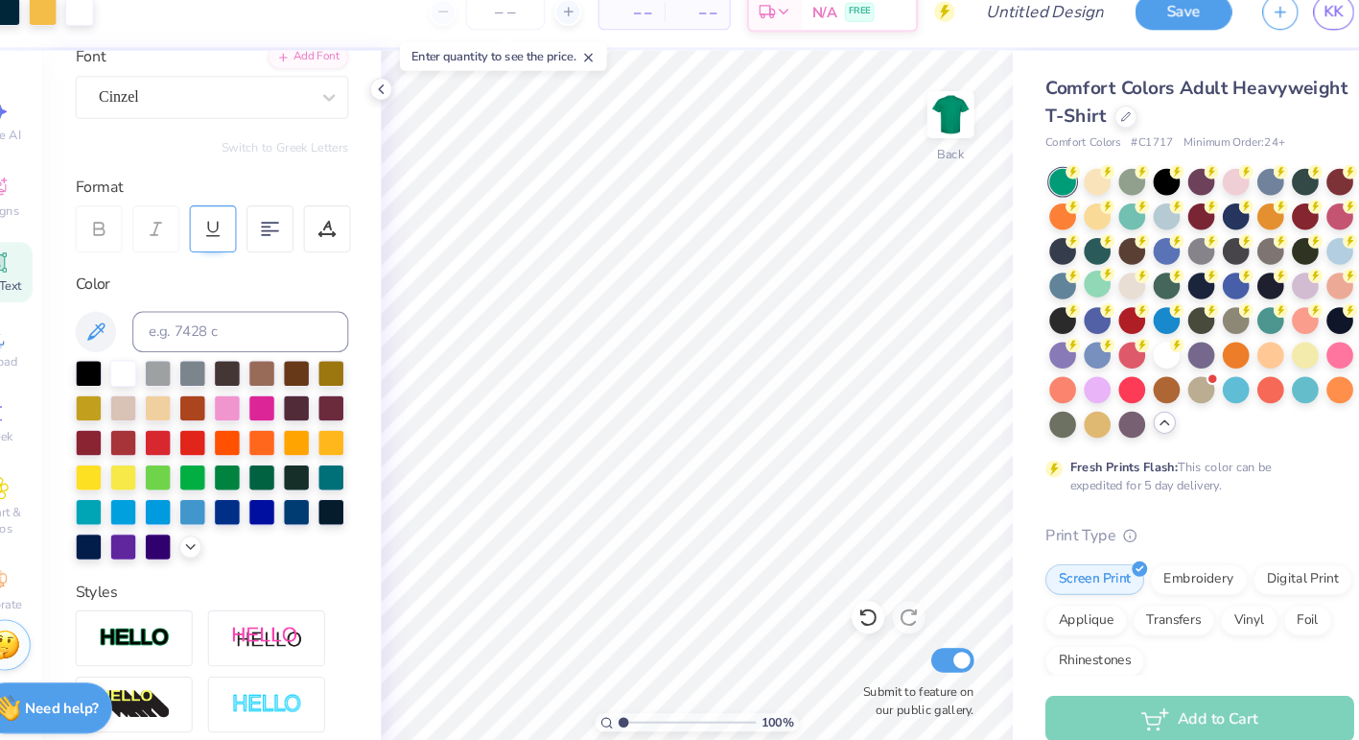
scroll to position [0, 0]
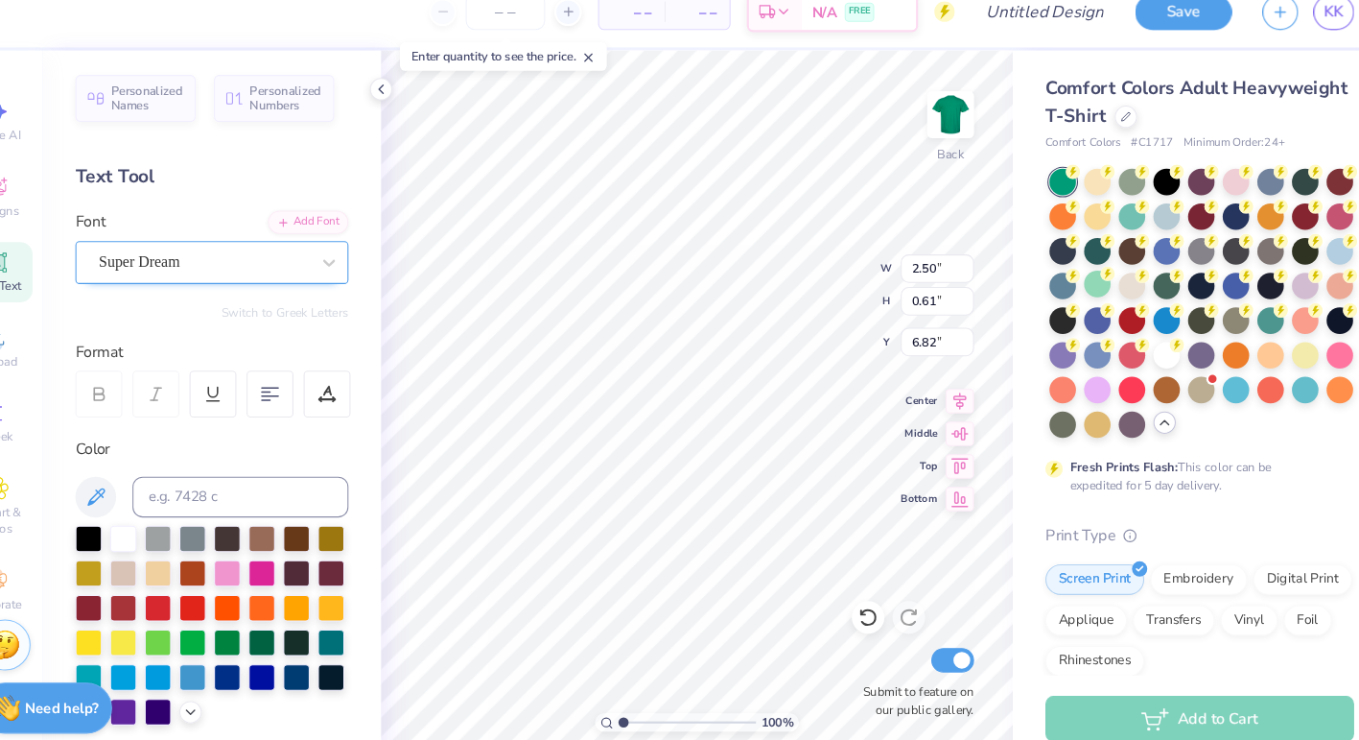
click at [196, 274] on div "Super Dream" at bounding box center [237, 269] width 201 height 30
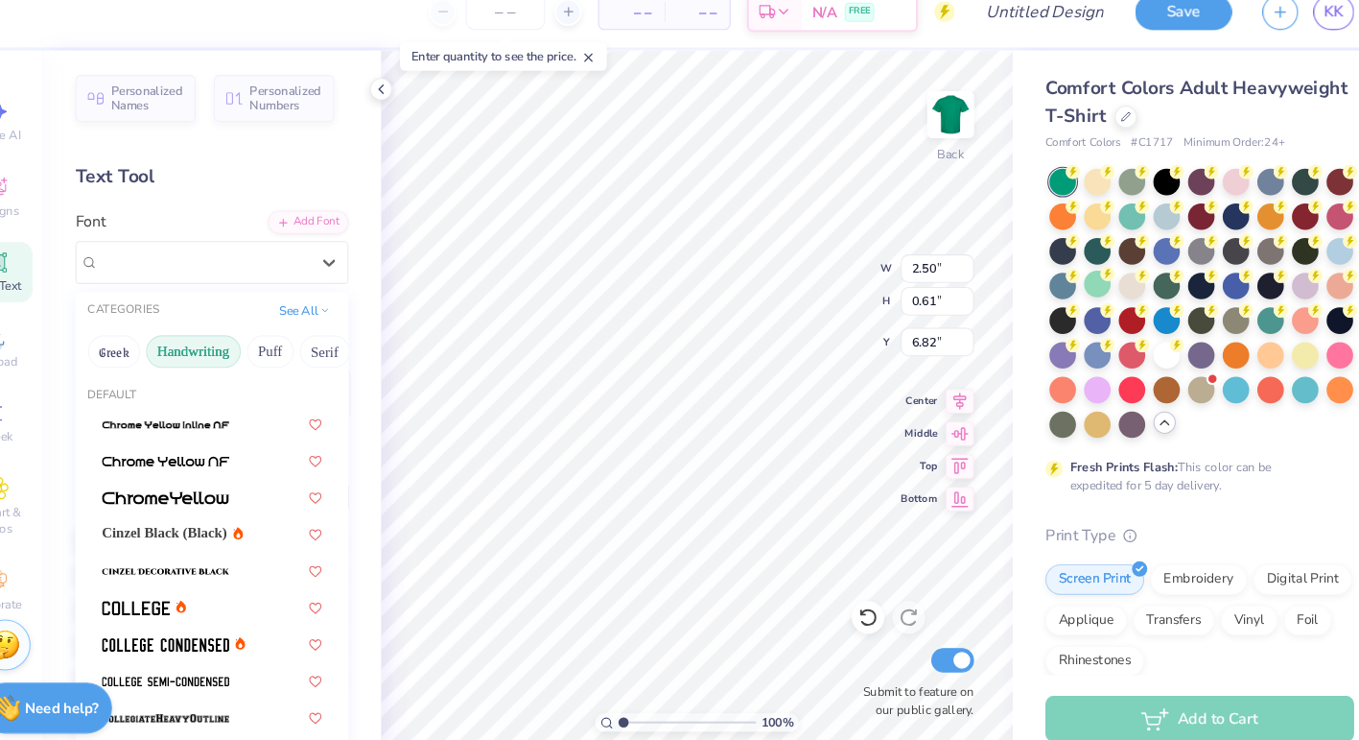
click at [237, 349] on button "Handwriting" at bounding box center [227, 353] width 89 height 31
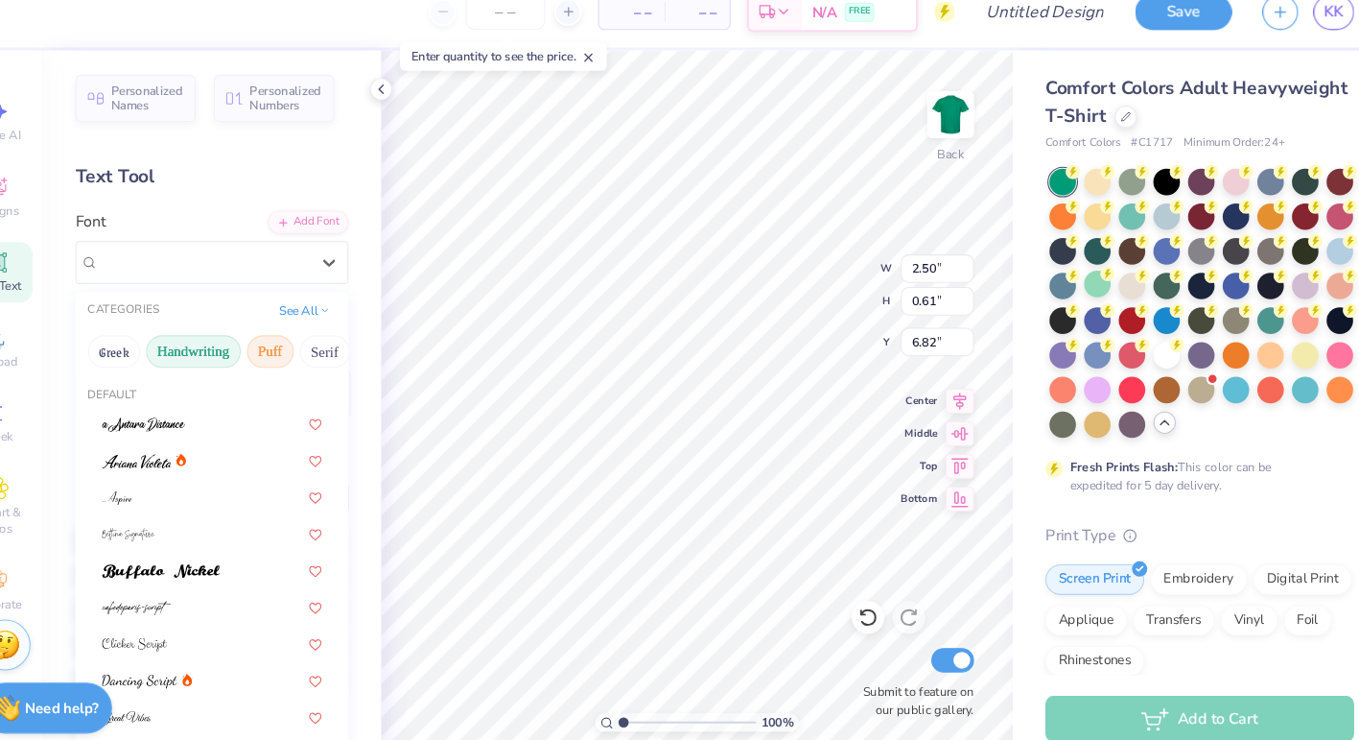
click at [307, 356] on button "Puff" at bounding box center [300, 353] width 44 height 31
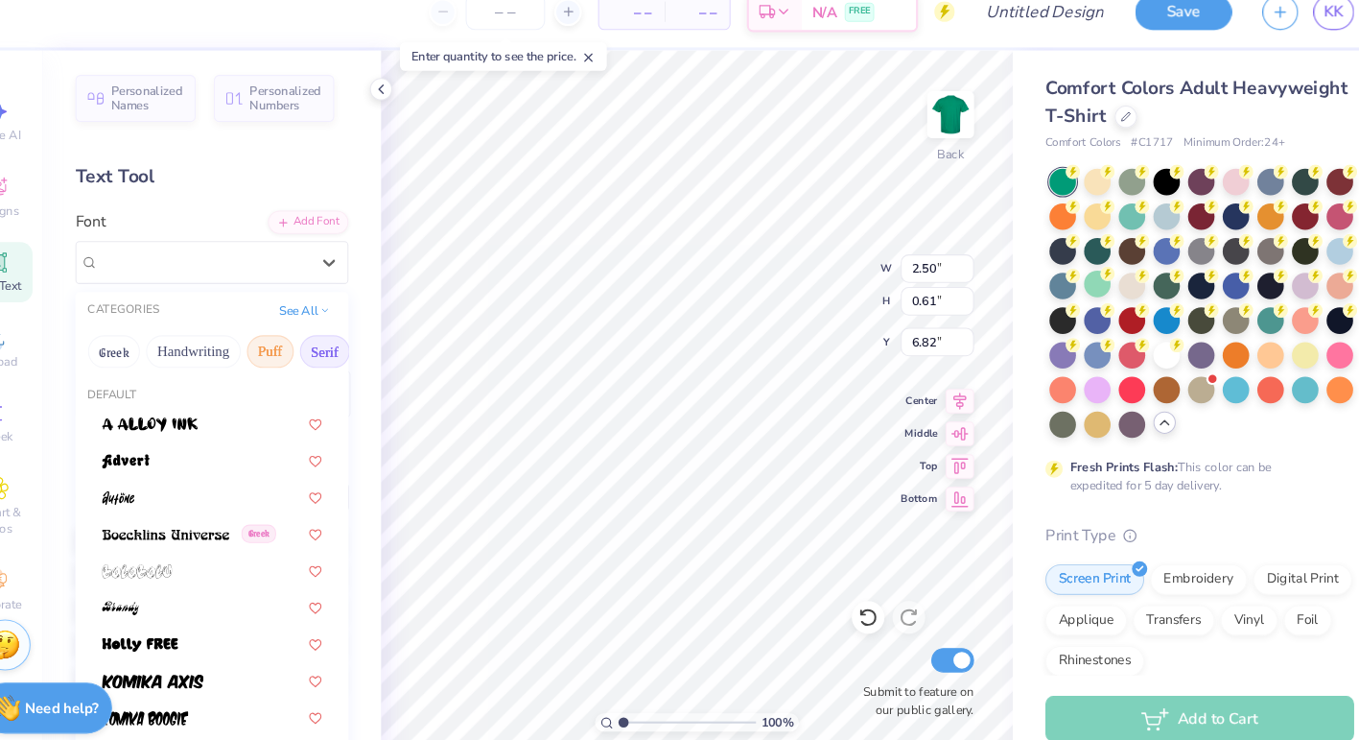
click at [341, 356] on button "Serif" at bounding box center [351, 353] width 47 height 31
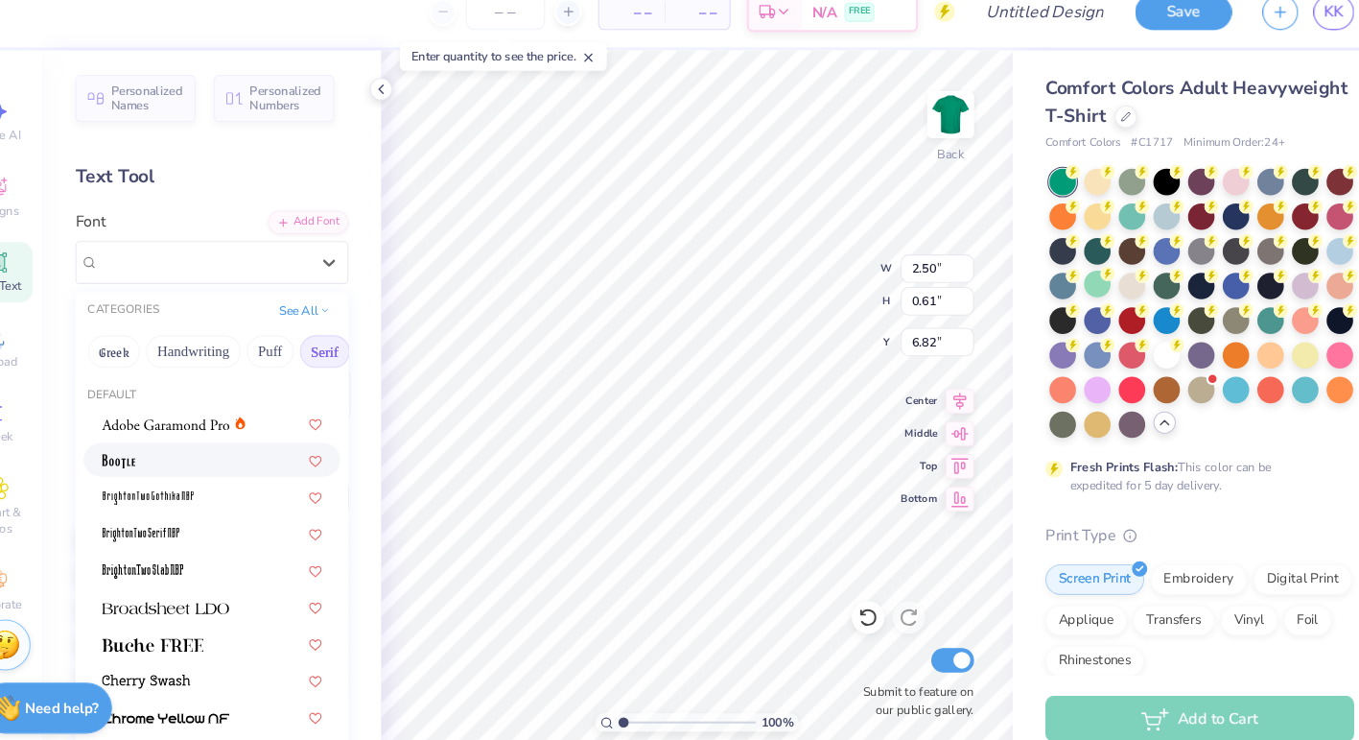
click at [230, 456] on div at bounding box center [245, 455] width 207 height 20
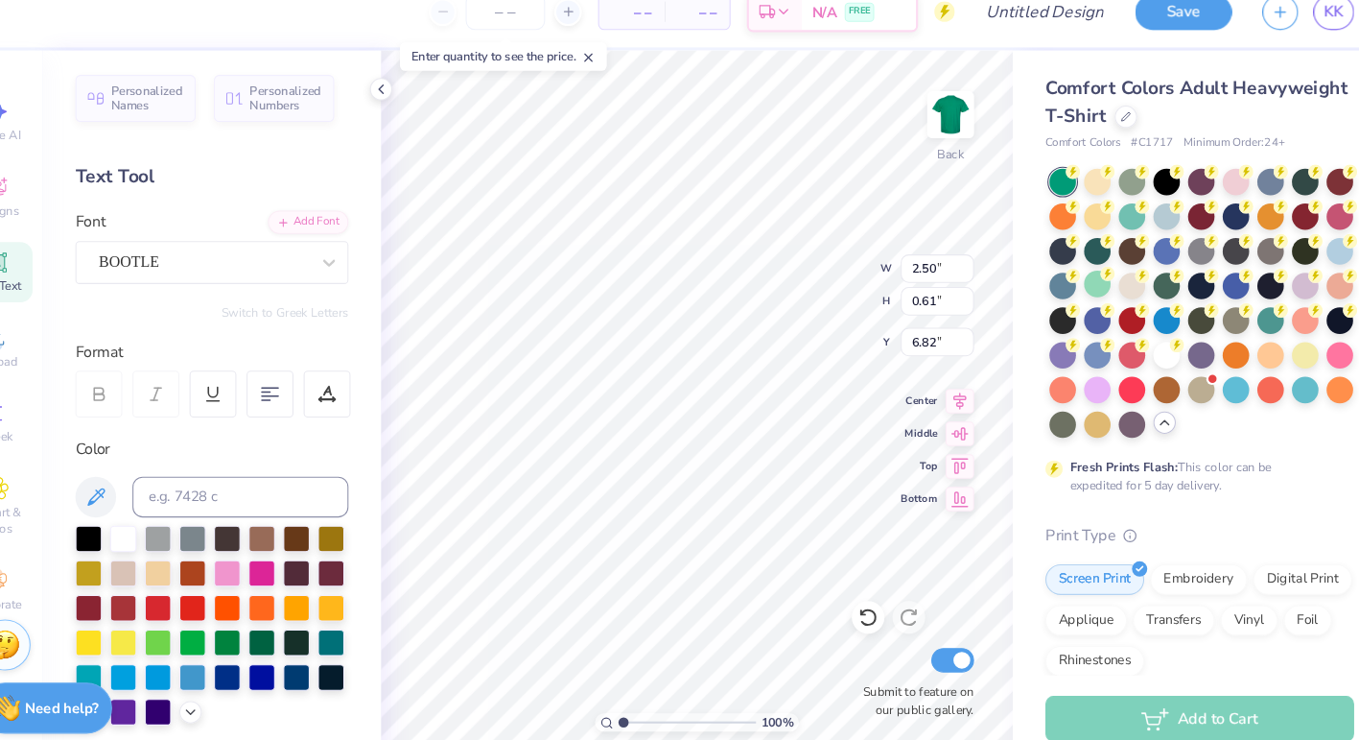
type input "2.27"
type input "0.51"
type input "6.87"
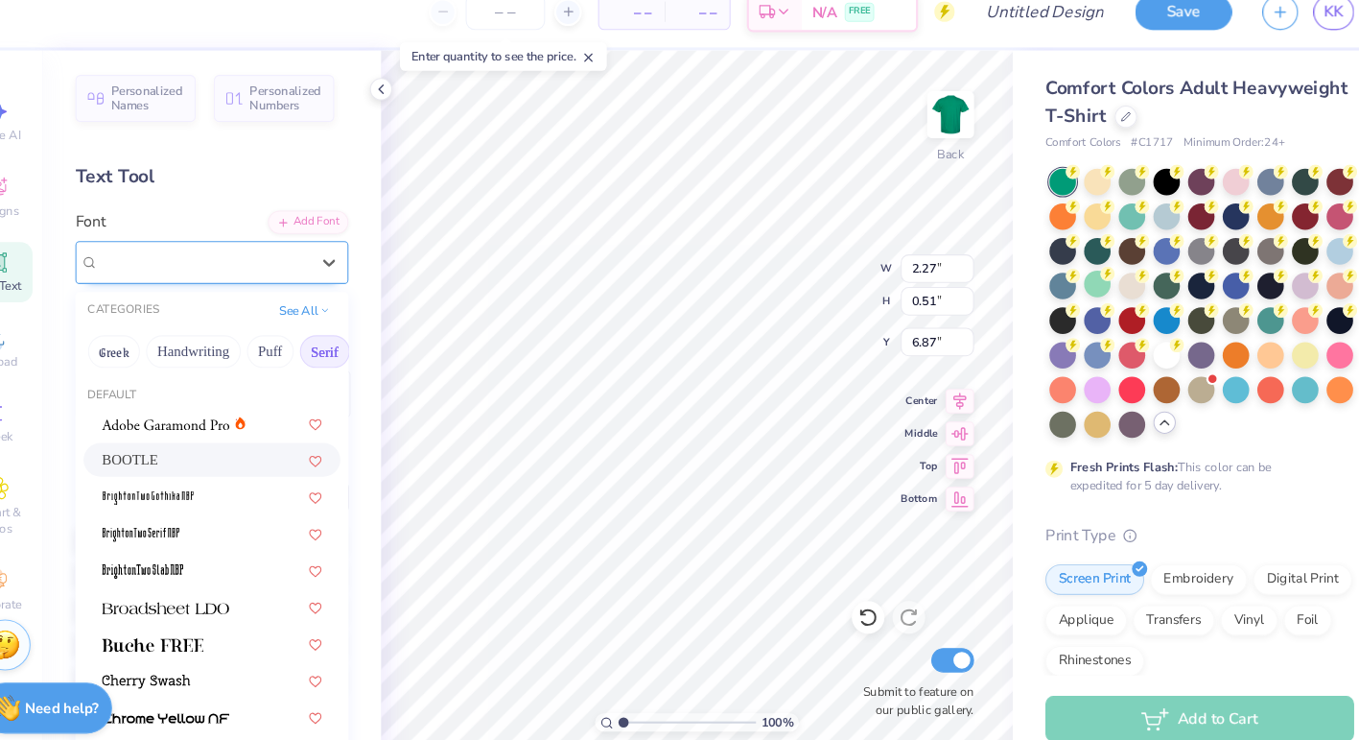
click at [231, 261] on div "BOOTLE" at bounding box center [237, 269] width 201 height 30
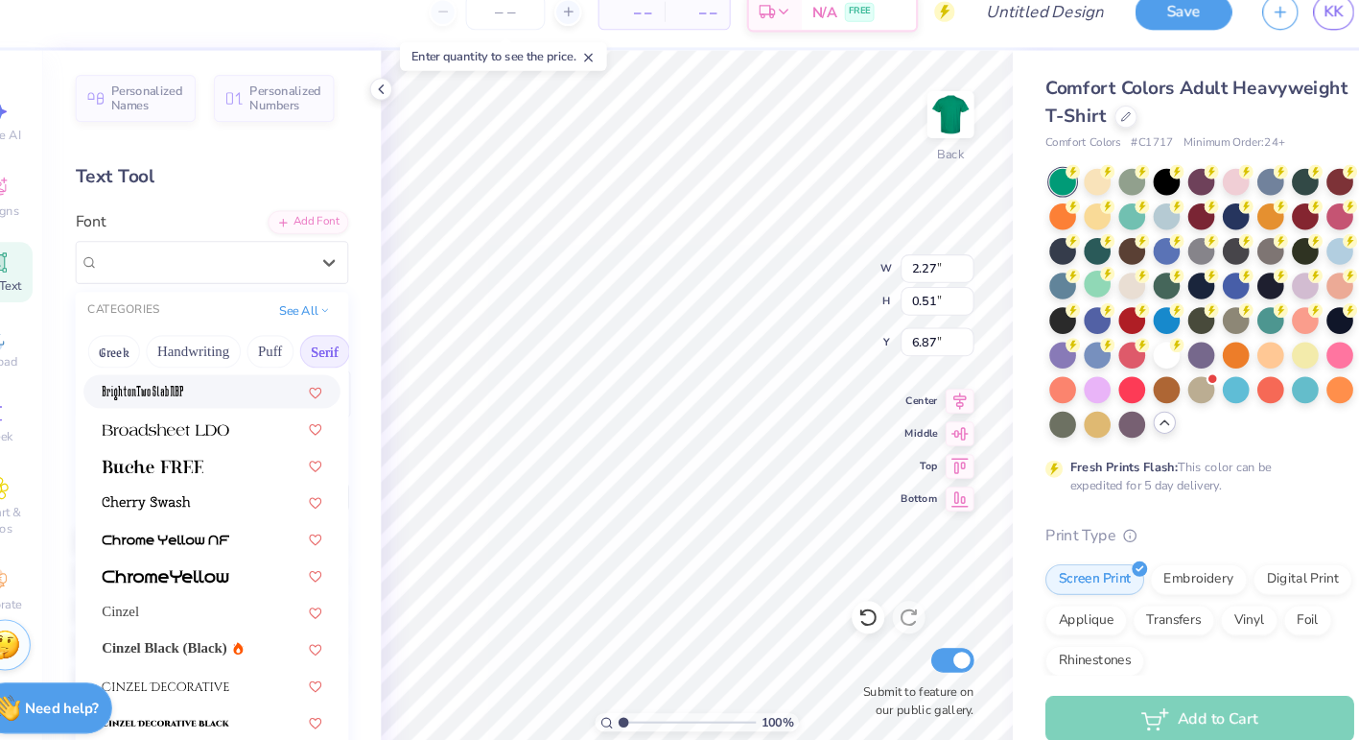
scroll to position [188, 0]
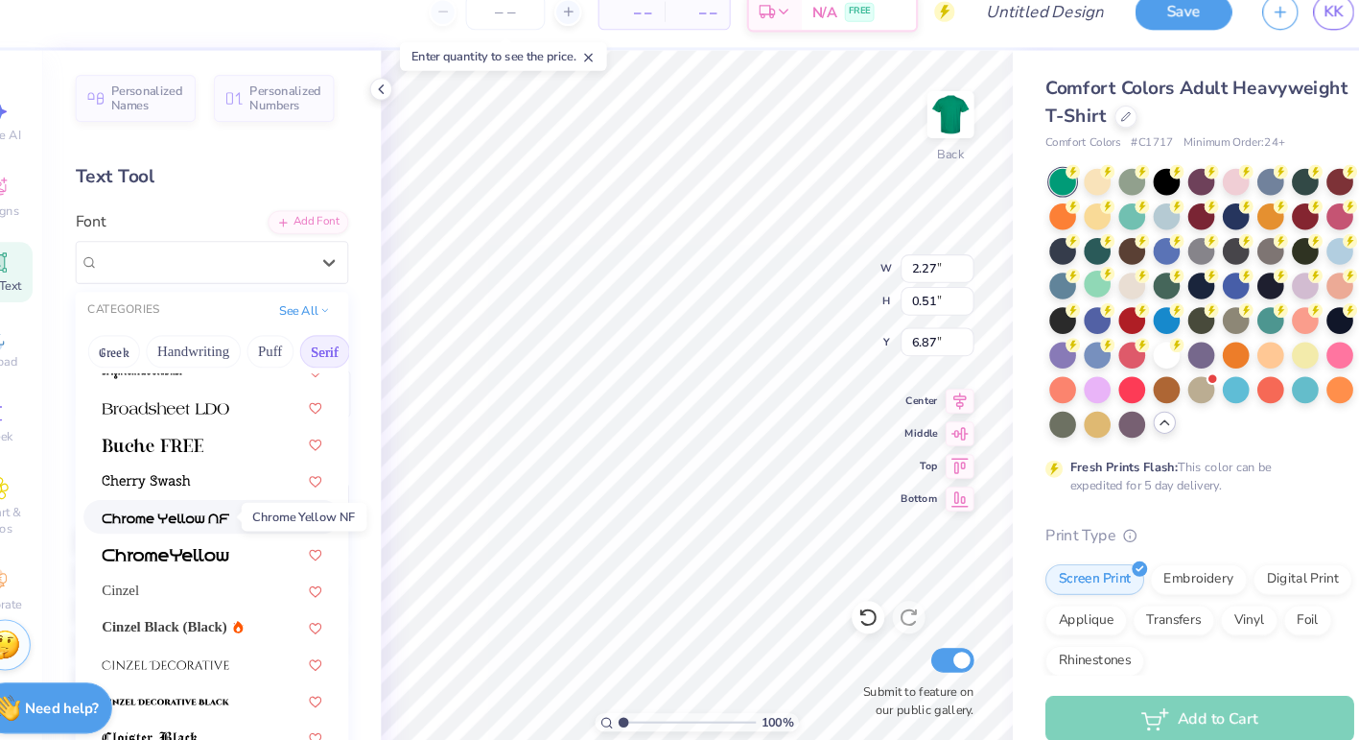
click at [238, 509] on img at bounding box center [202, 510] width 120 height 13
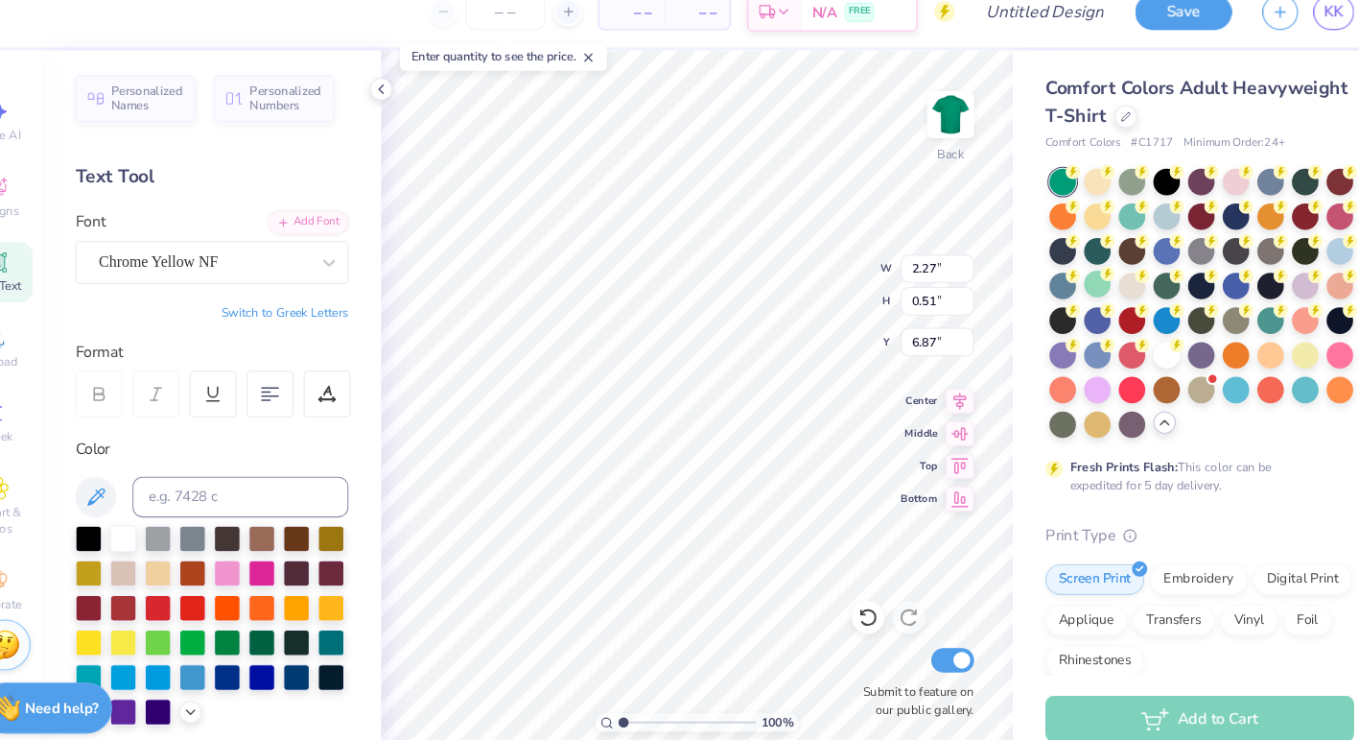
type input "2.91"
type input "0.71"
type input "6.77"
click at [272, 270] on div "Chrome Yellow NF" at bounding box center [237, 269] width 201 height 30
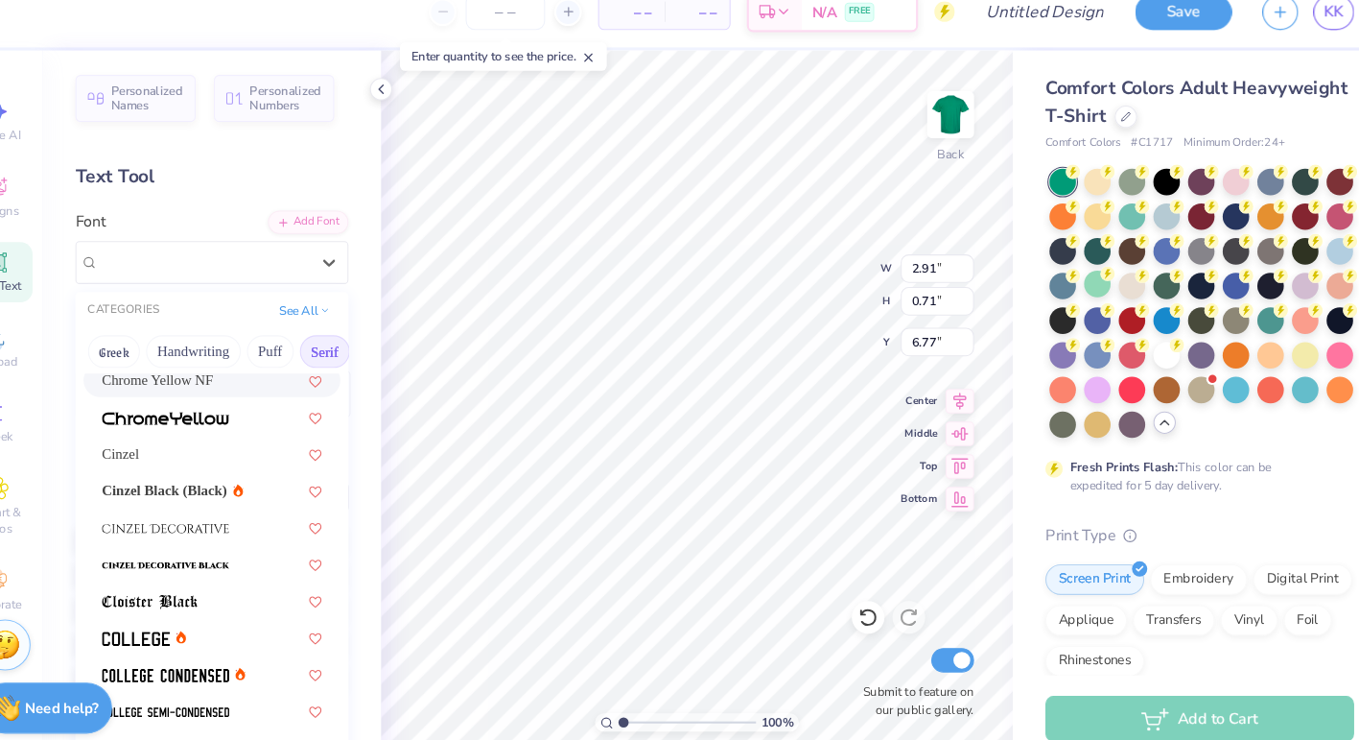
scroll to position [321, 0]
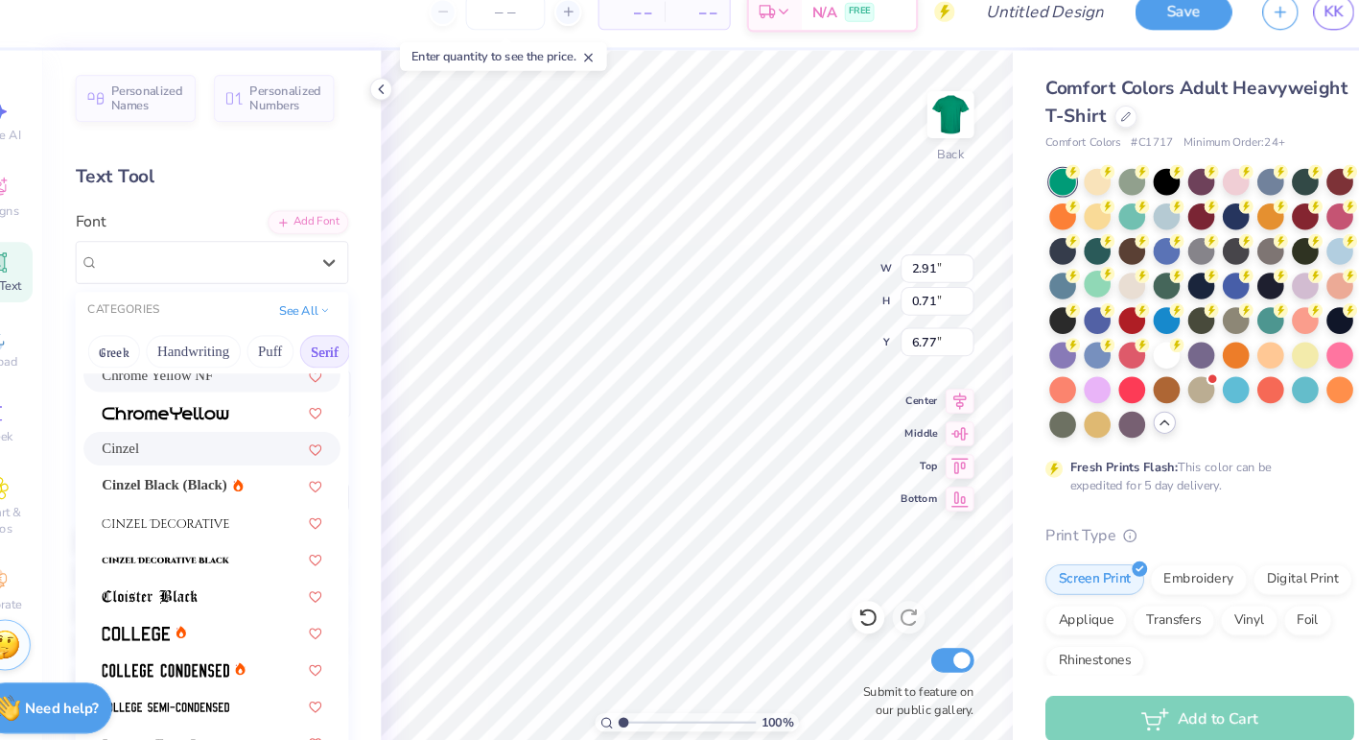
click at [243, 452] on div "Cinzel" at bounding box center [245, 445] width 207 height 20
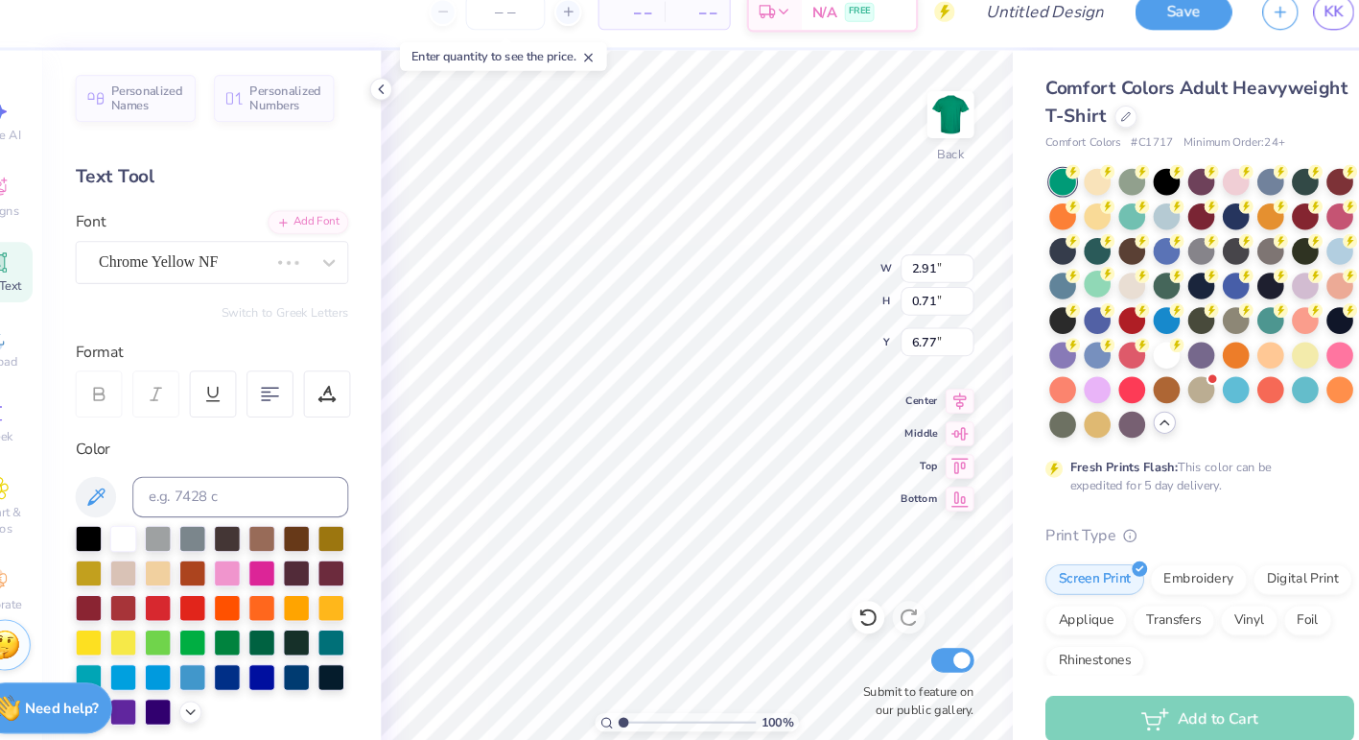
type input "2.67"
type input "0.66"
type input "6.80"
type input "2.67"
type input "0.66"
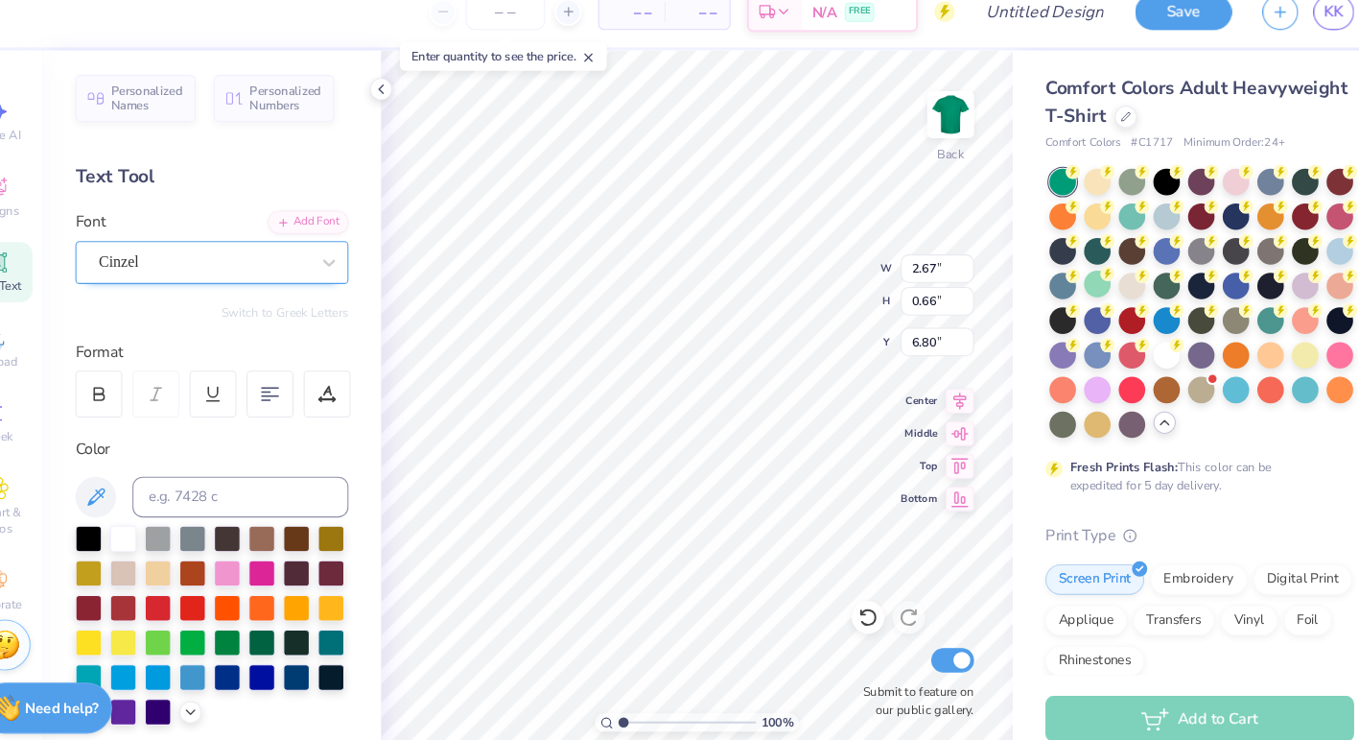
type input "6.77"
type input "3.07"
type input "0.49"
type input "7.43"
click at [321, 278] on div "Super Dream" at bounding box center [237, 269] width 201 height 30
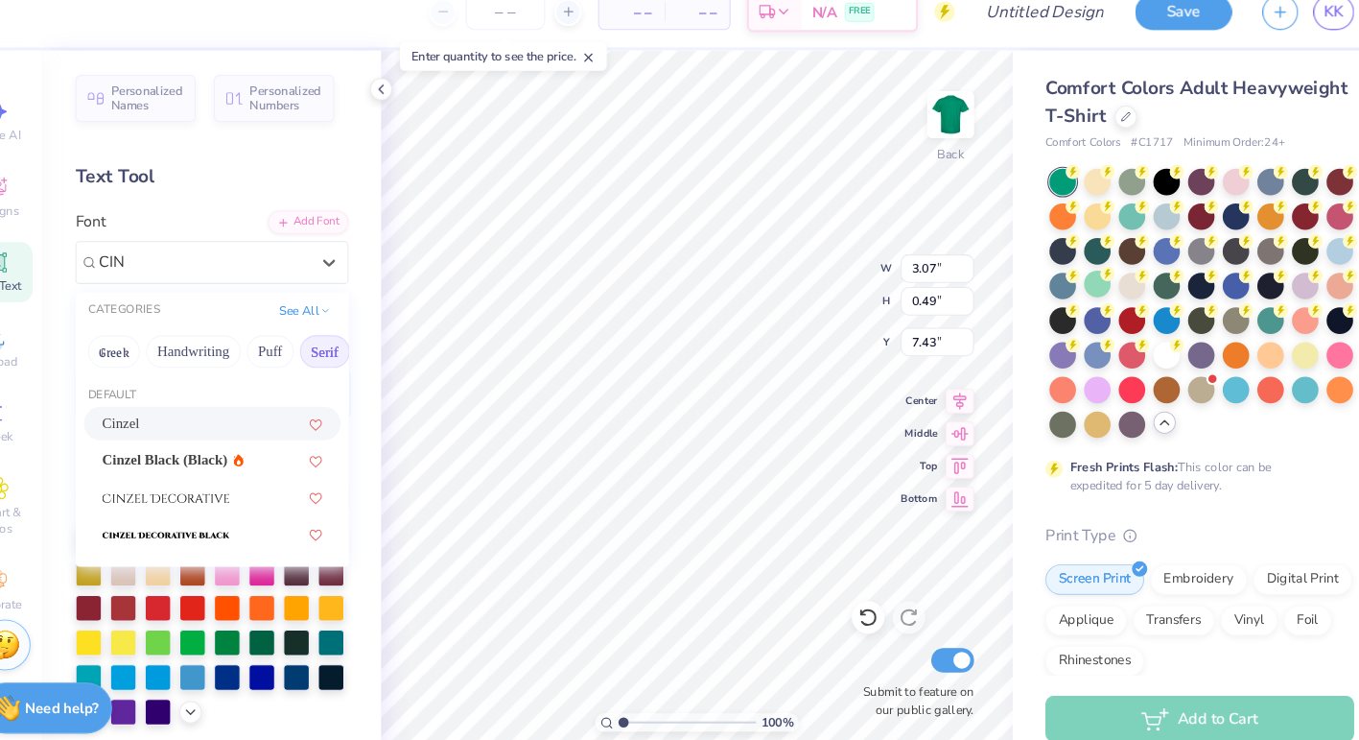
click at [219, 413] on div "Cinzel" at bounding box center [245, 421] width 207 height 20
type input "CIN"
type input "3.44"
type input "0.51"
type input "7.42"
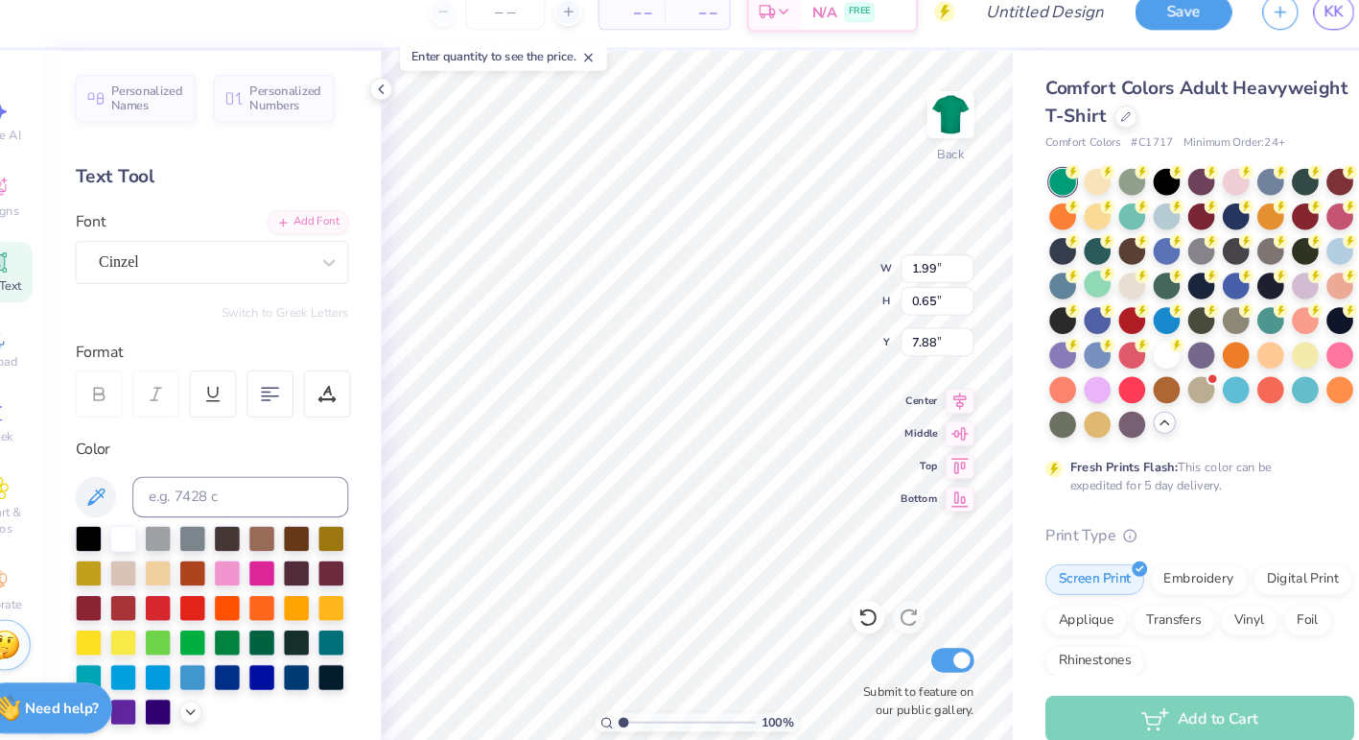
click at [271, 291] on div "Personalized Names Personalized Numbers Text Tool Add Font Font Cinzel Switch t…" at bounding box center [245, 405] width 318 height 670
click at [267, 276] on div "Cinzel" at bounding box center [237, 269] width 201 height 30
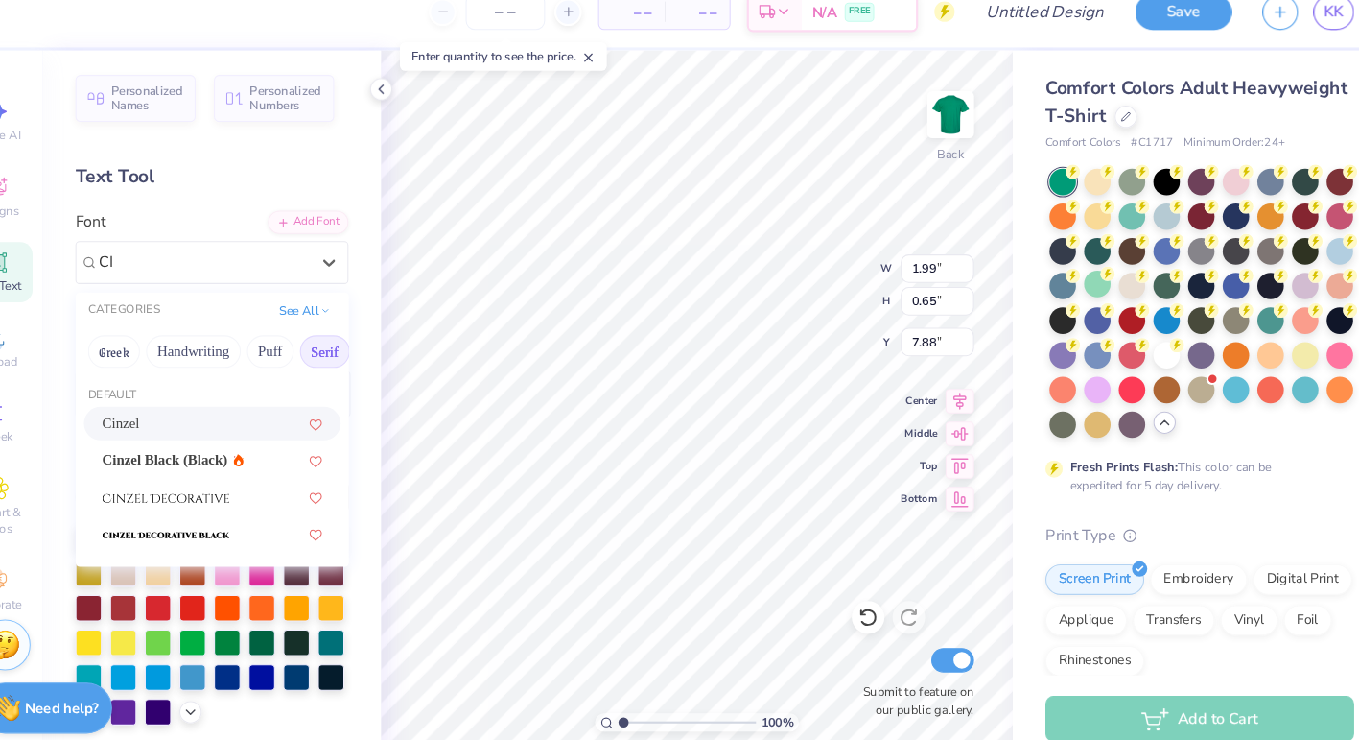
click at [177, 420] on span "Cinzel" at bounding box center [159, 421] width 35 height 20
type input "CI"
type input "1.62"
type input "0.61"
type input "7.90"
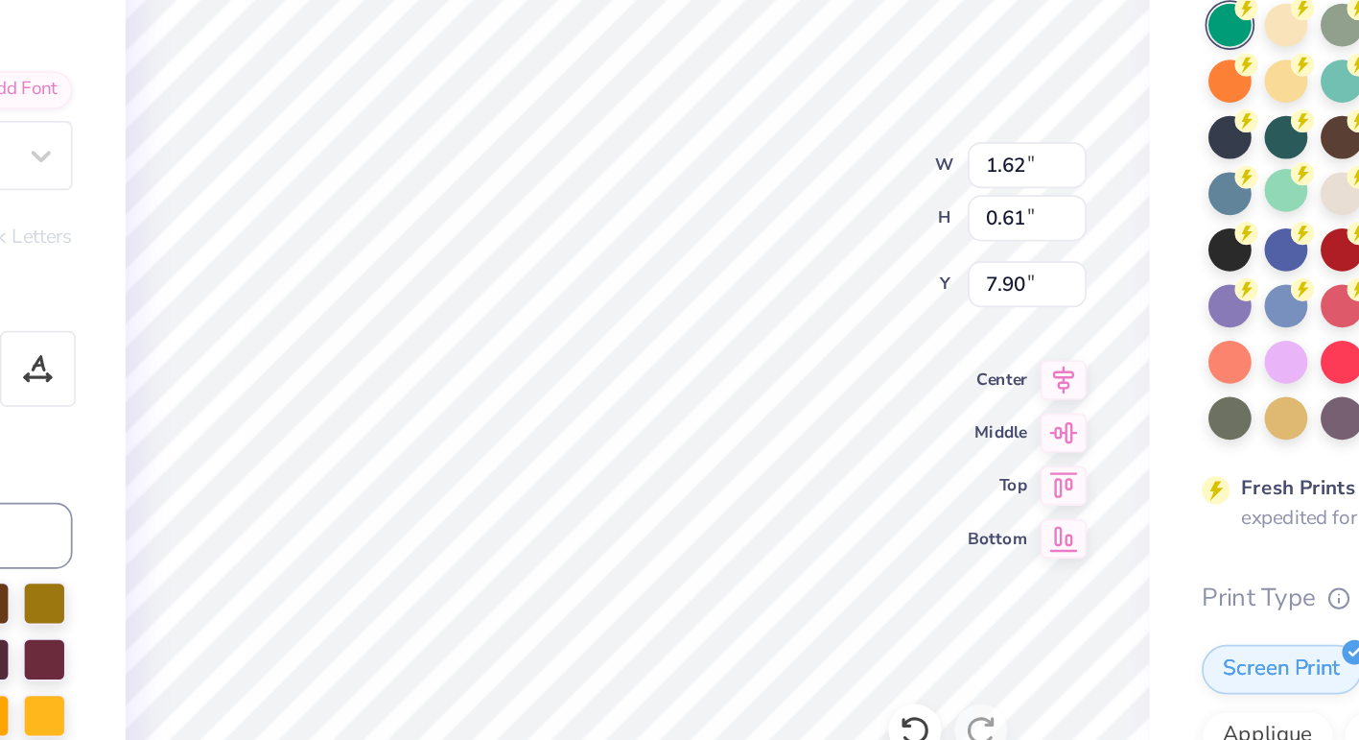
type input "7.93"
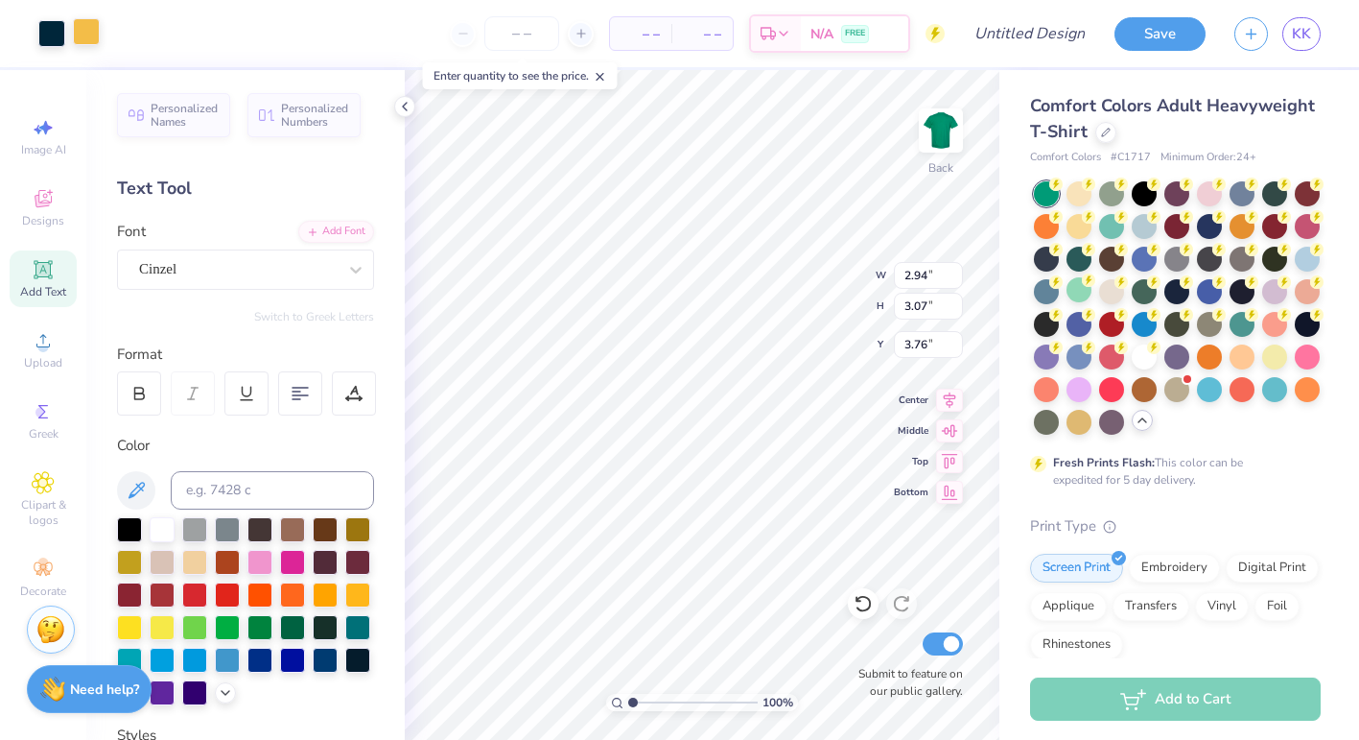
click at [90, 38] on div at bounding box center [86, 31] width 27 height 27
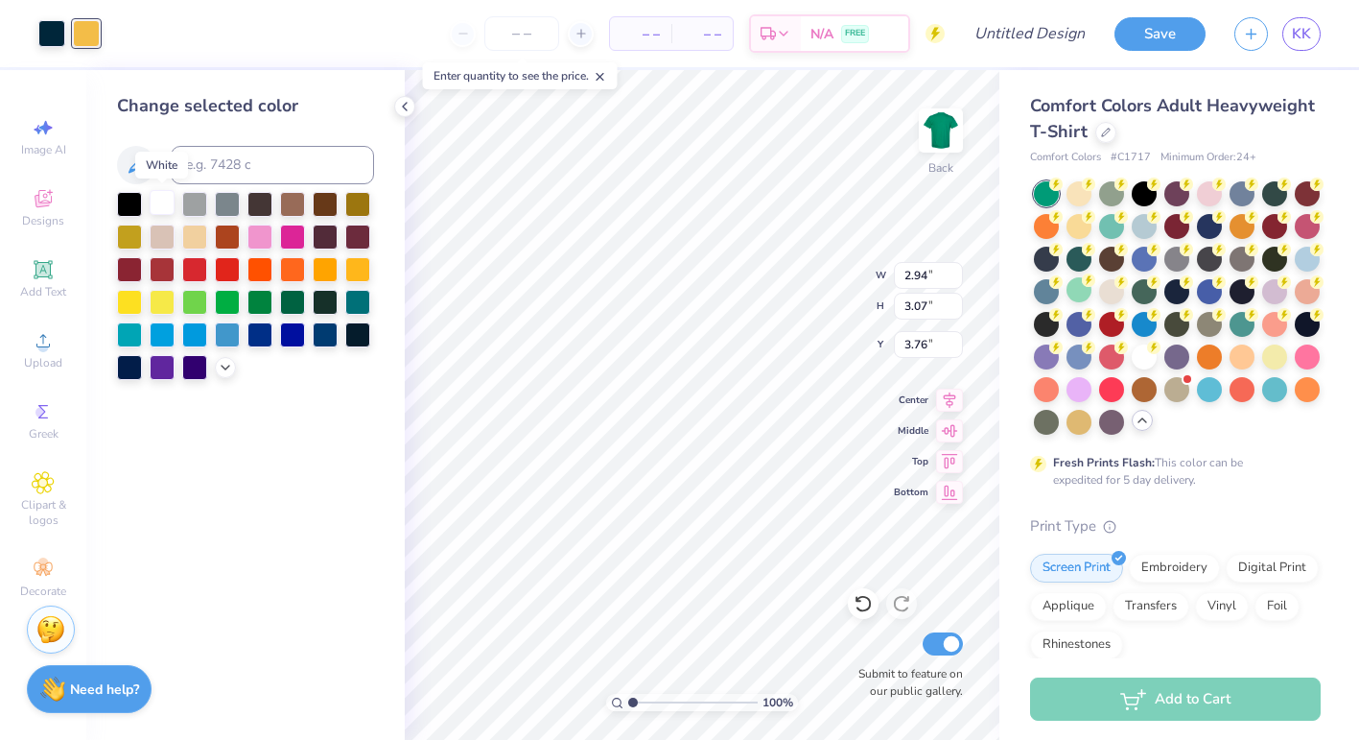
click at [162, 208] on div at bounding box center [162, 202] width 25 height 25
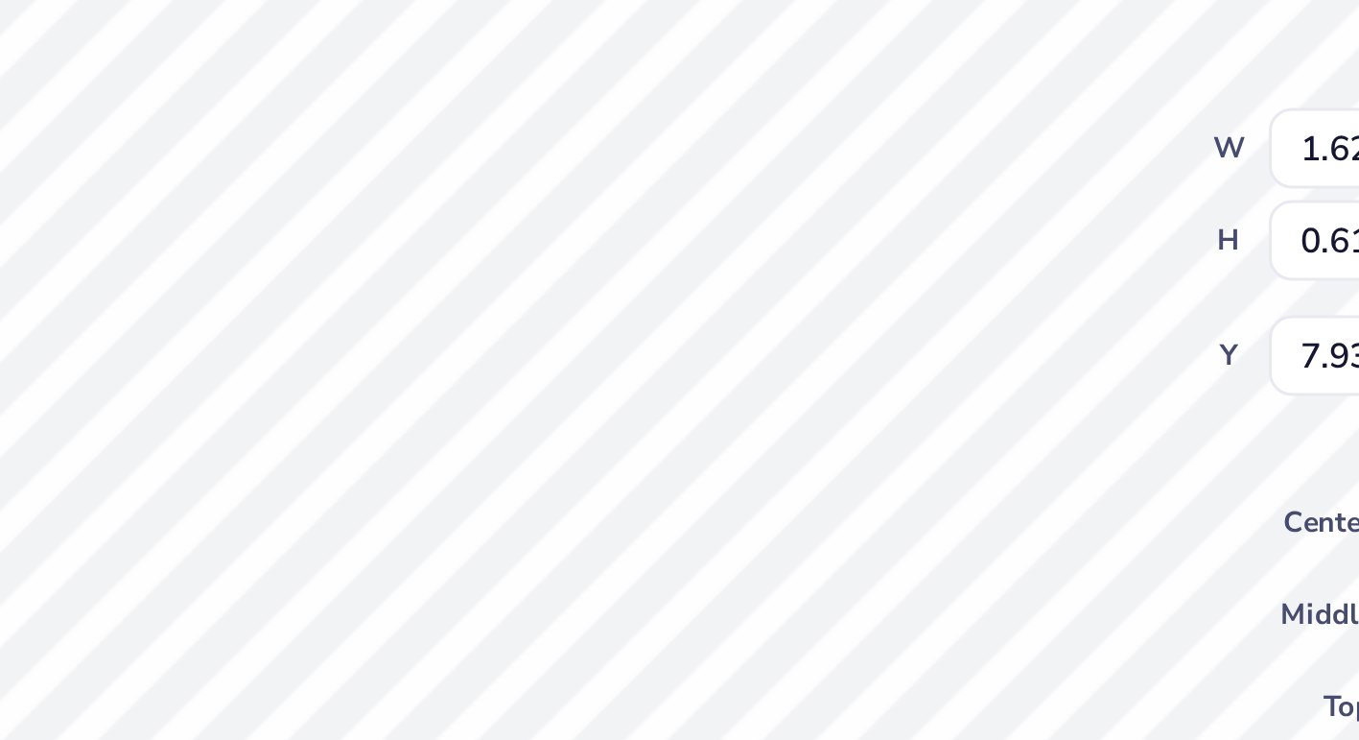
type input "8.17"
type input "7.66"
type input "7.00"
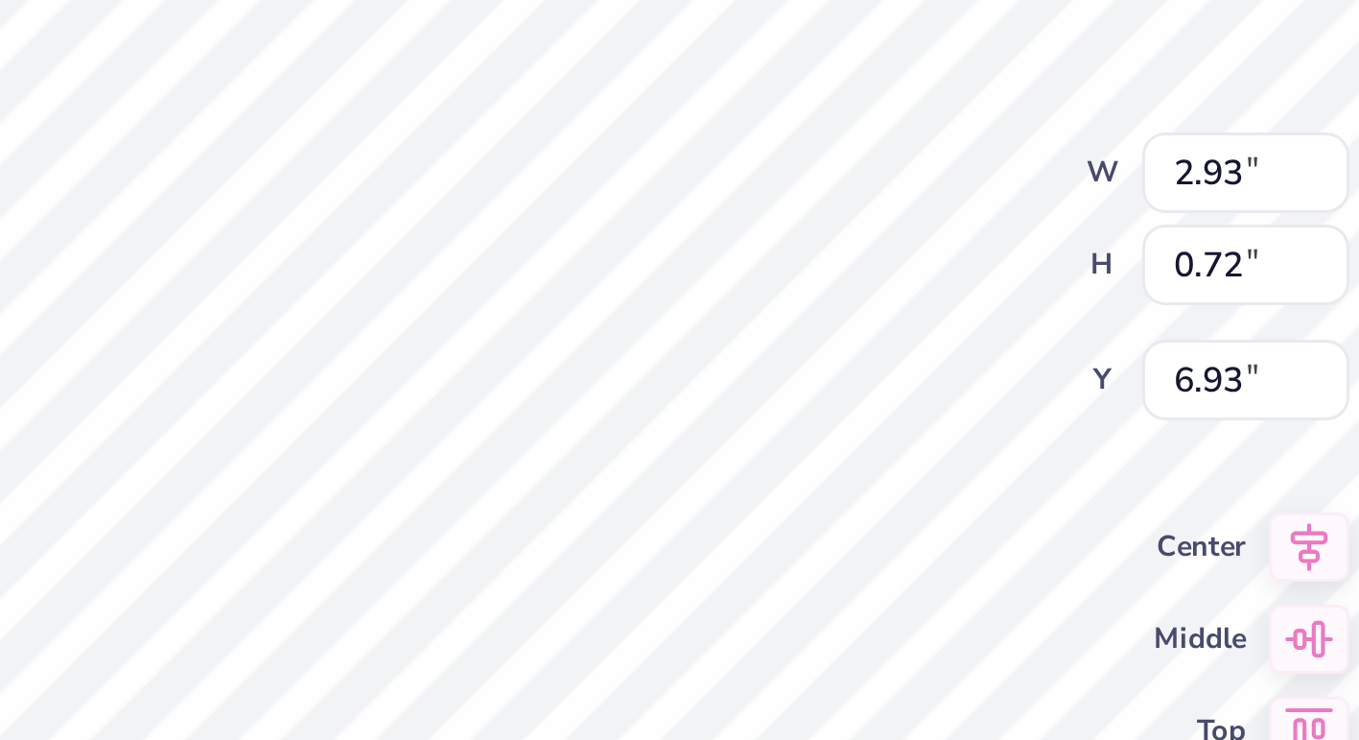
type input "2.93"
type input "0.72"
type input "6.93"
type input "8.17"
type input "8.76"
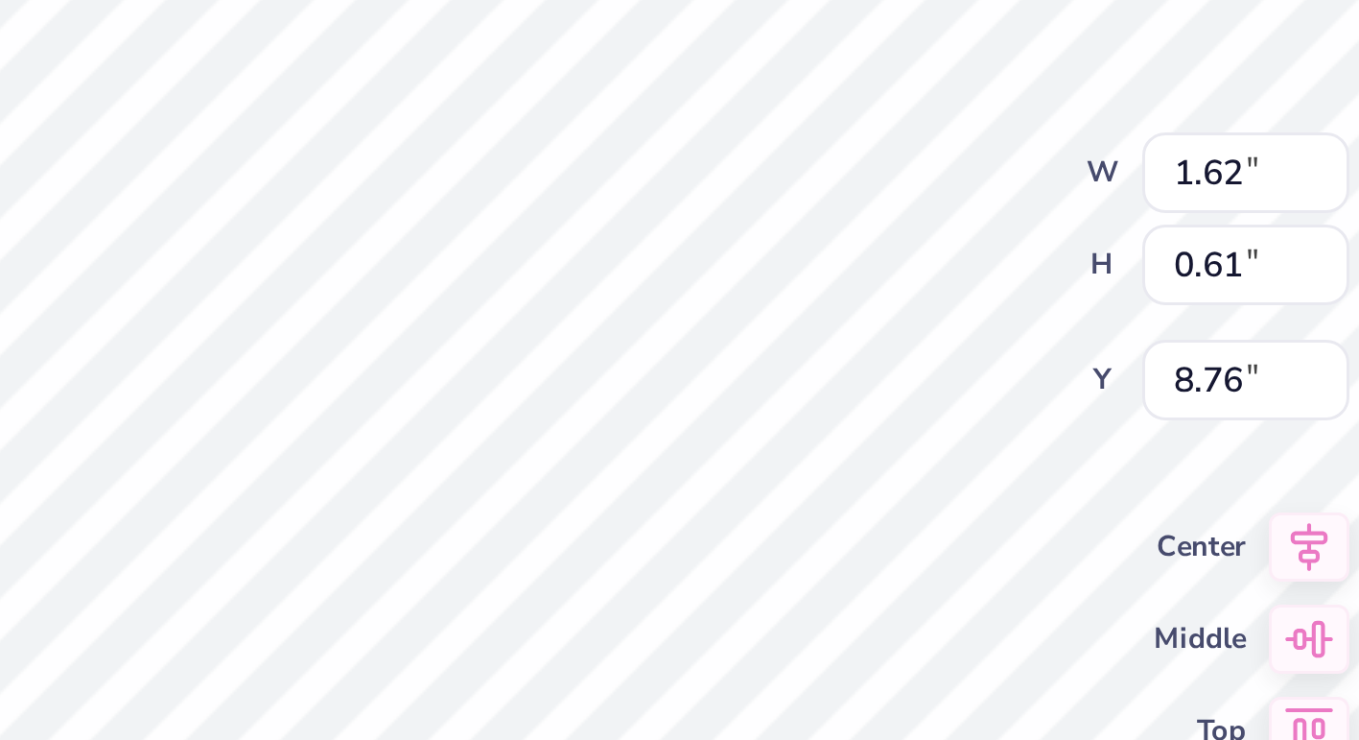
type input "3.44"
type input "0.51"
type input "7.66"
type input "3.59"
type input "0.53"
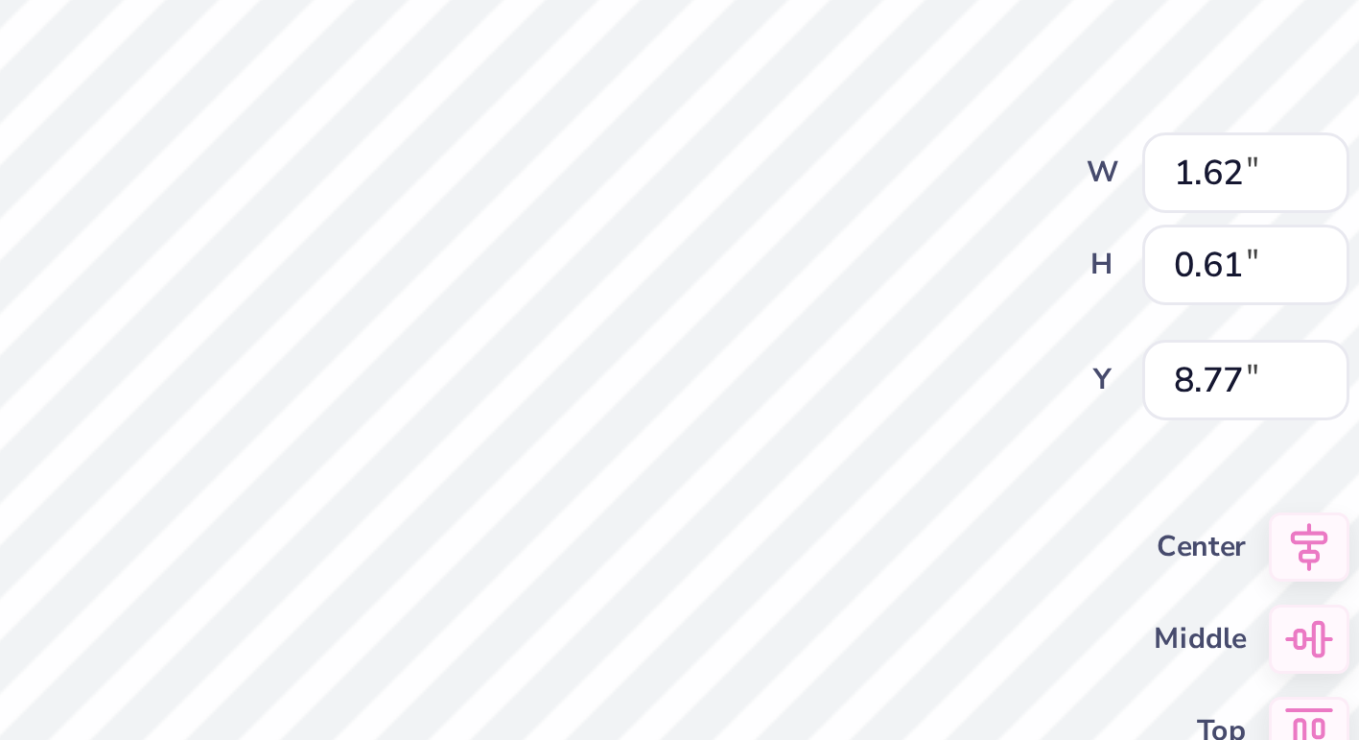
type input "8.19"
type input "1.71"
type input "0.64"
type input "8.46"
type input "3.83"
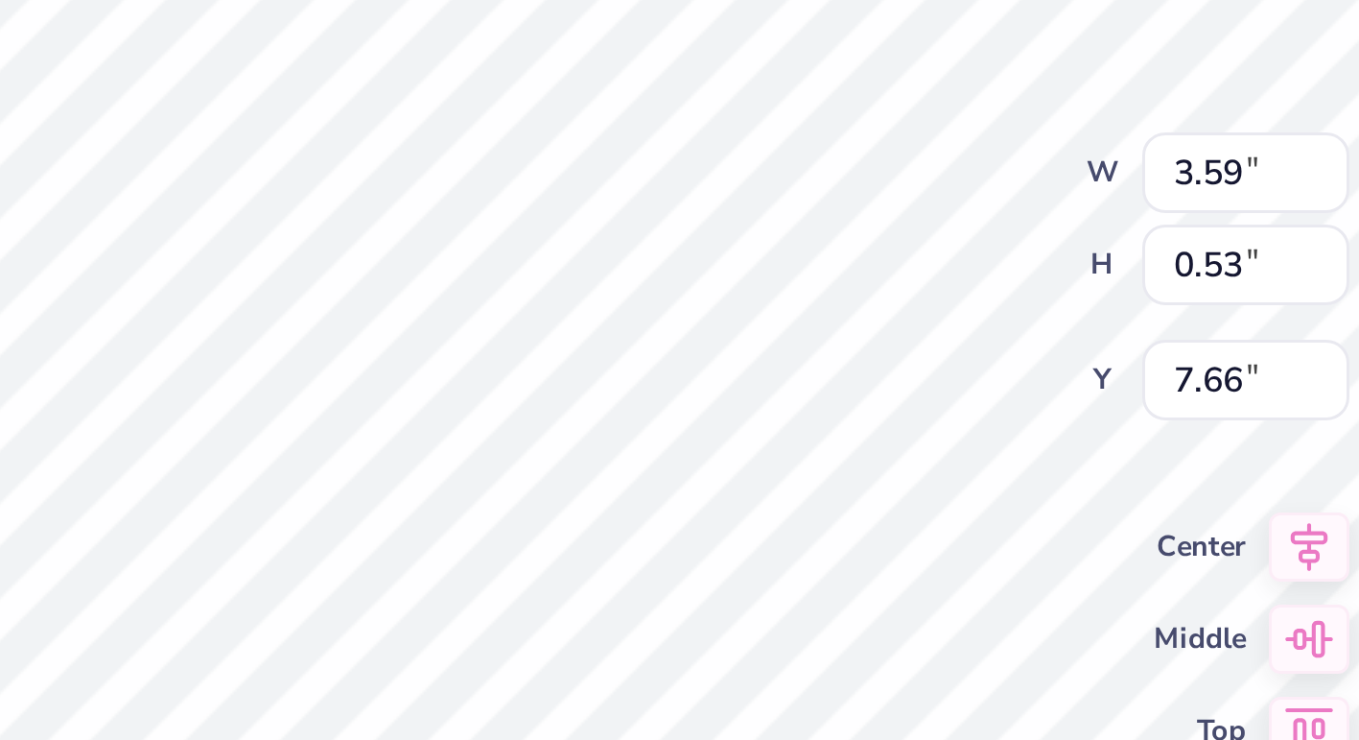
type input "0.57"
type input "7.89"
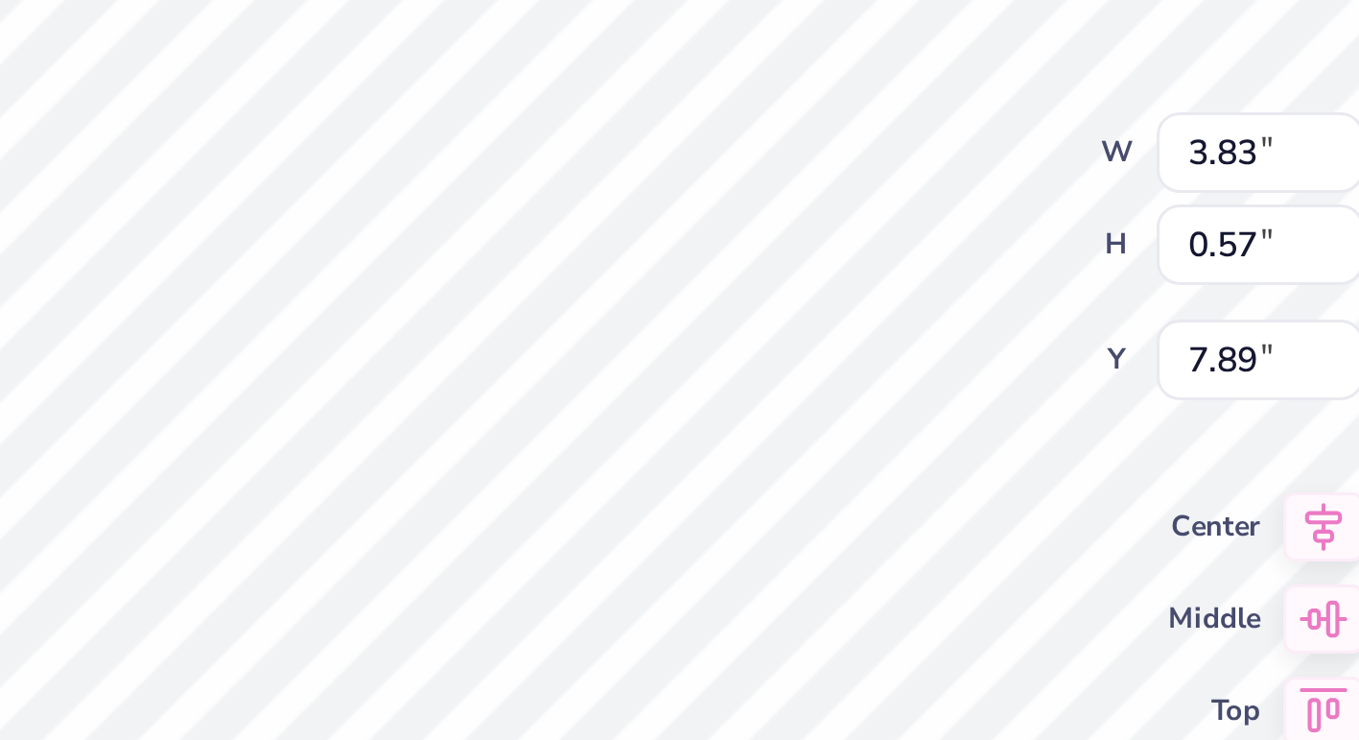
type input "7.66"
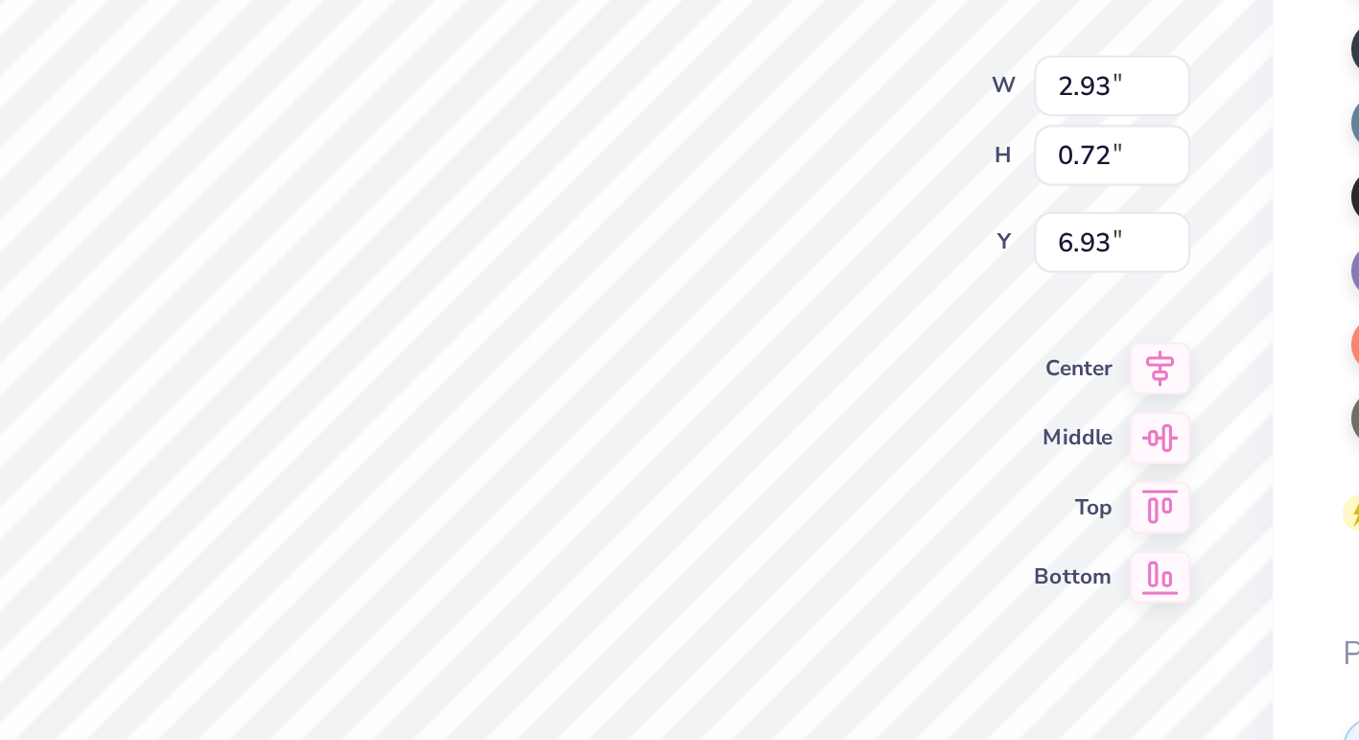
scroll to position [0, 1]
type textarea "JFamily"
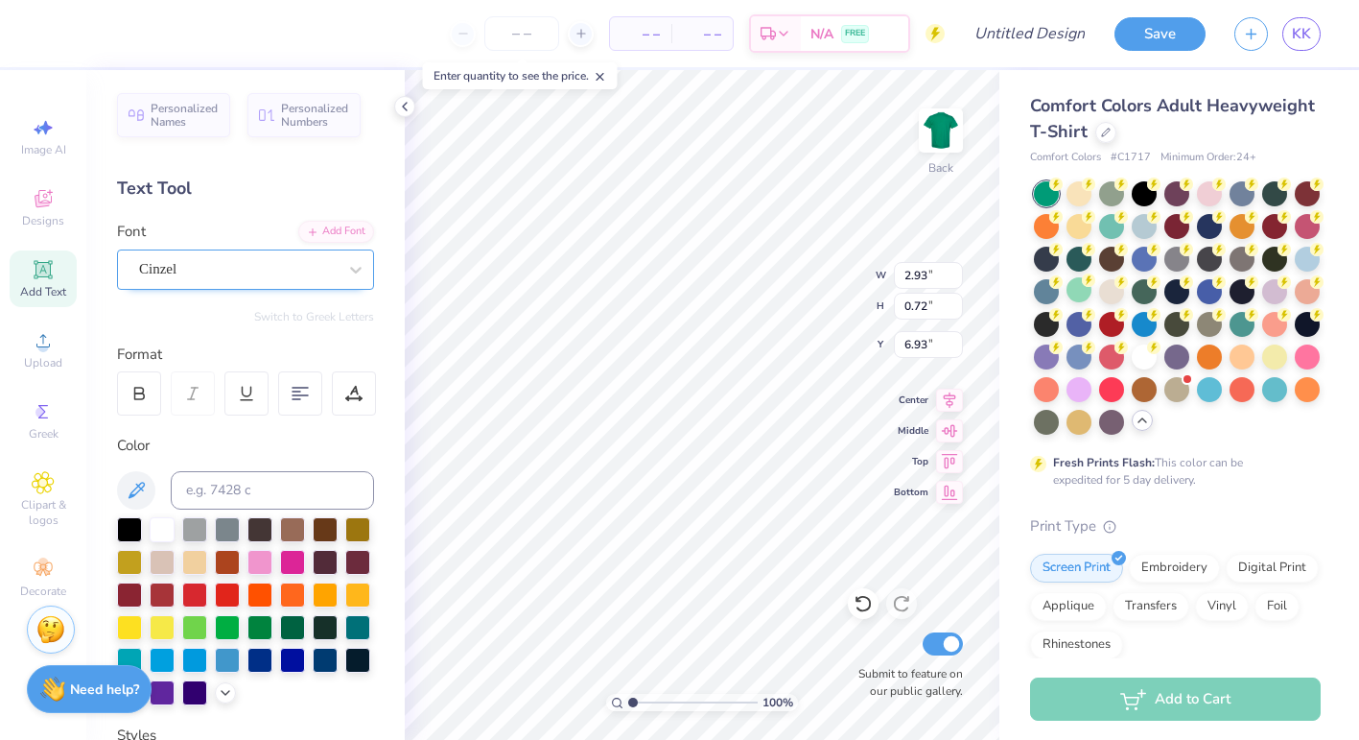
click at [293, 257] on div "Cinzel" at bounding box center [237, 269] width 201 height 30
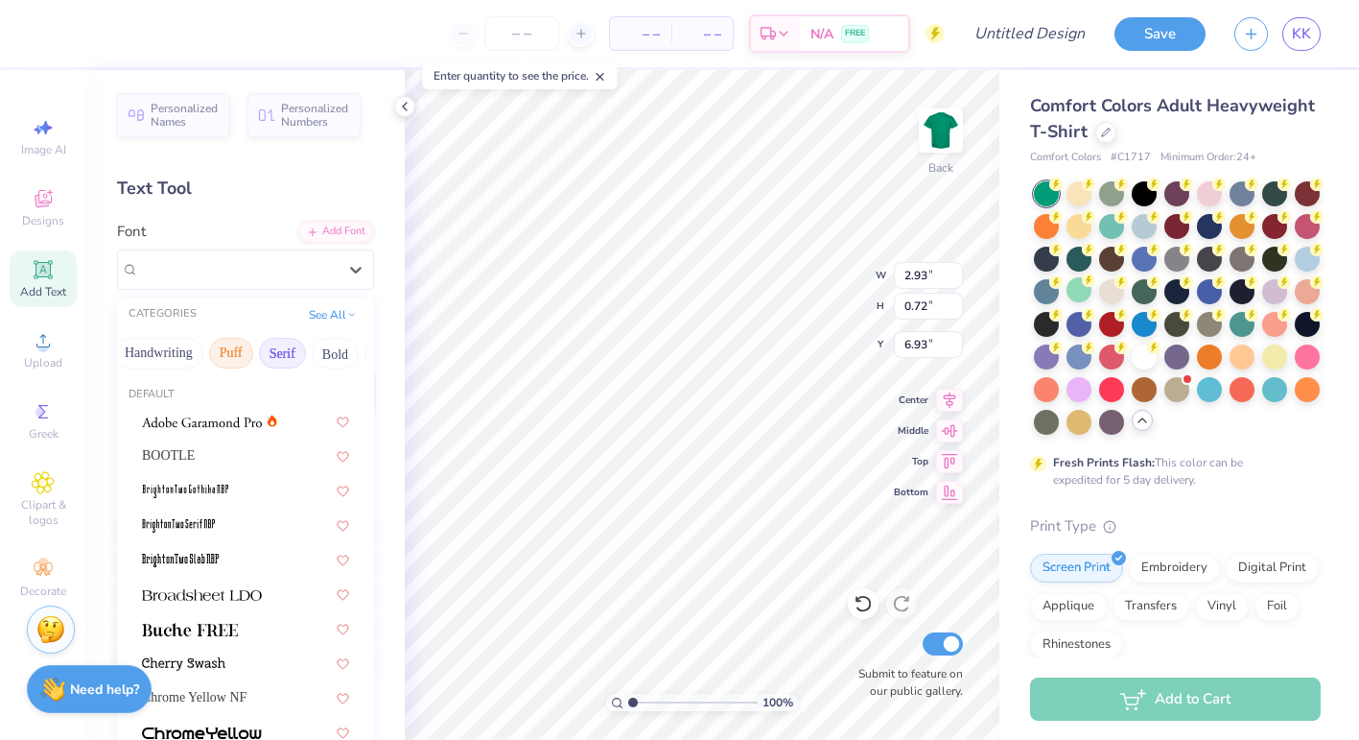
scroll to position [0, 93]
click at [256, 593] on img at bounding box center [202, 594] width 120 height 13
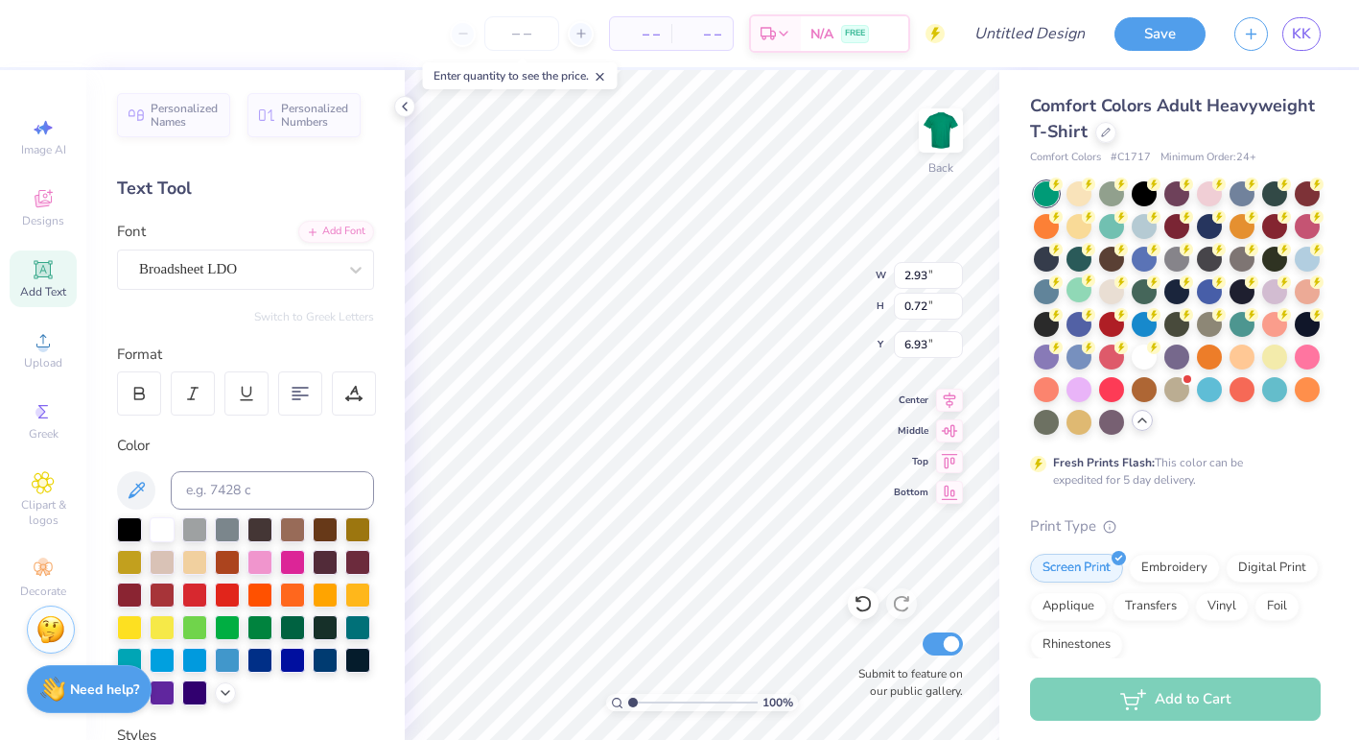
type input "2.82"
type input "0.73"
click at [227, 250] on div "Cinzel" at bounding box center [245, 269] width 257 height 40
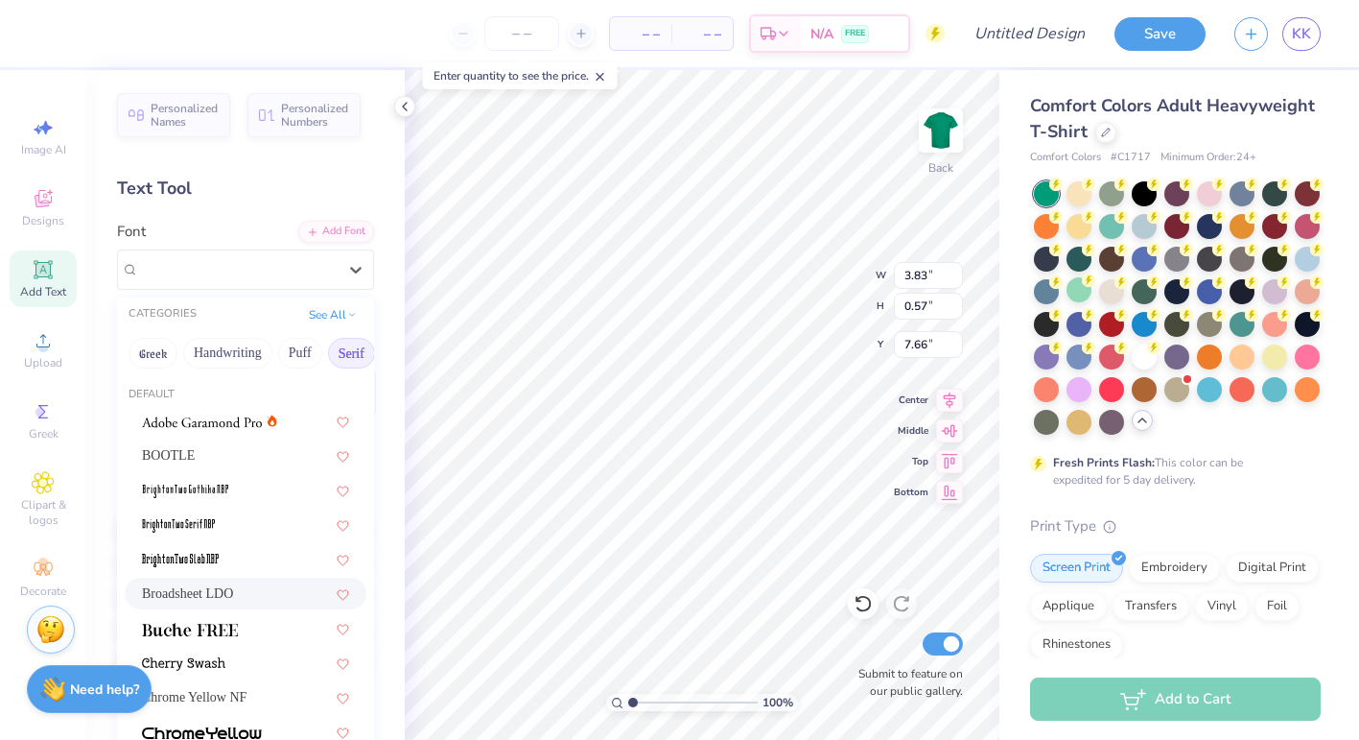
click at [224, 582] on div "Broadsheet LDO" at bounding box center [246, 593] width 242 height 32
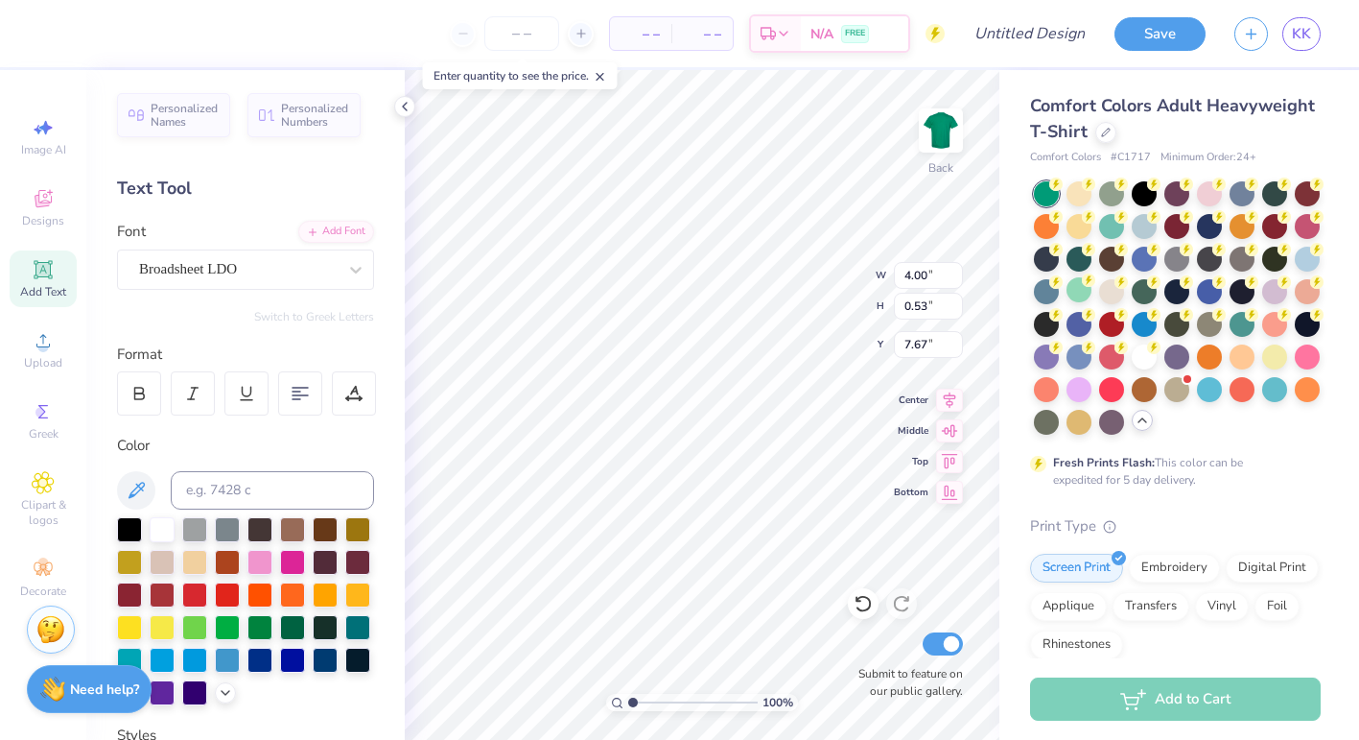
type input "4.00"
type input "0.53"
type input "7.67"
click at [275, 275] on div "Cinzel" at bounding box center [237, 269] width 201 height 30
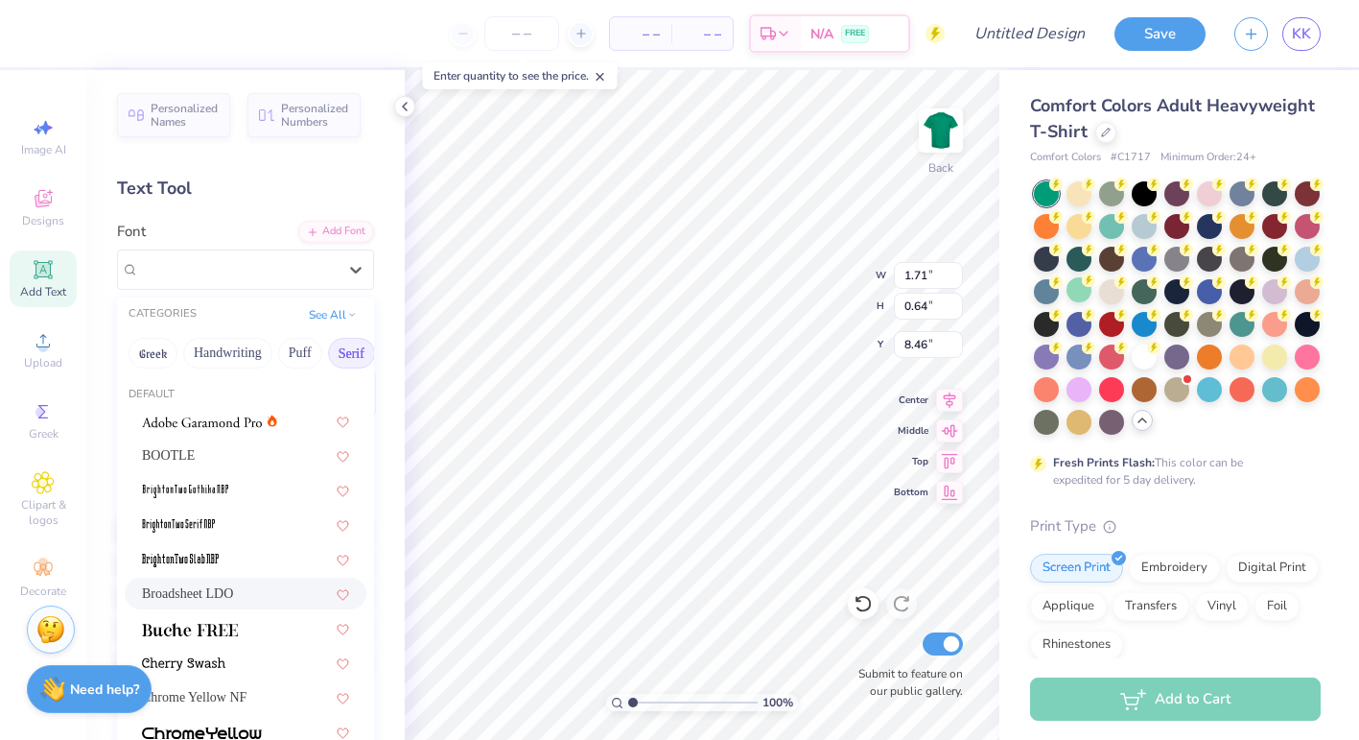
click at [256, 589] on div "Broadsheet LDO" at bounding box center [245, 593] width 207 height 20
type input "1.94"
type input "0.55"
type input "8.50"
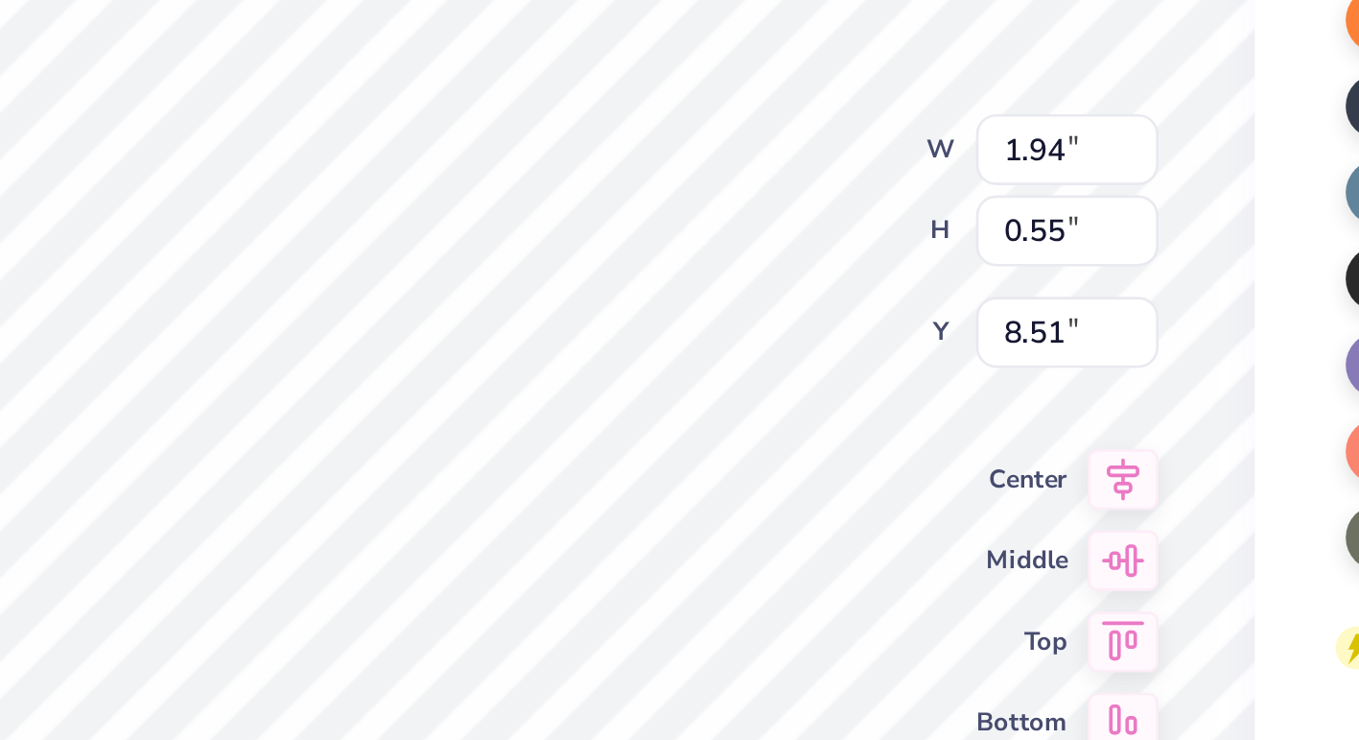
type input "8.21"
type input "8.44"
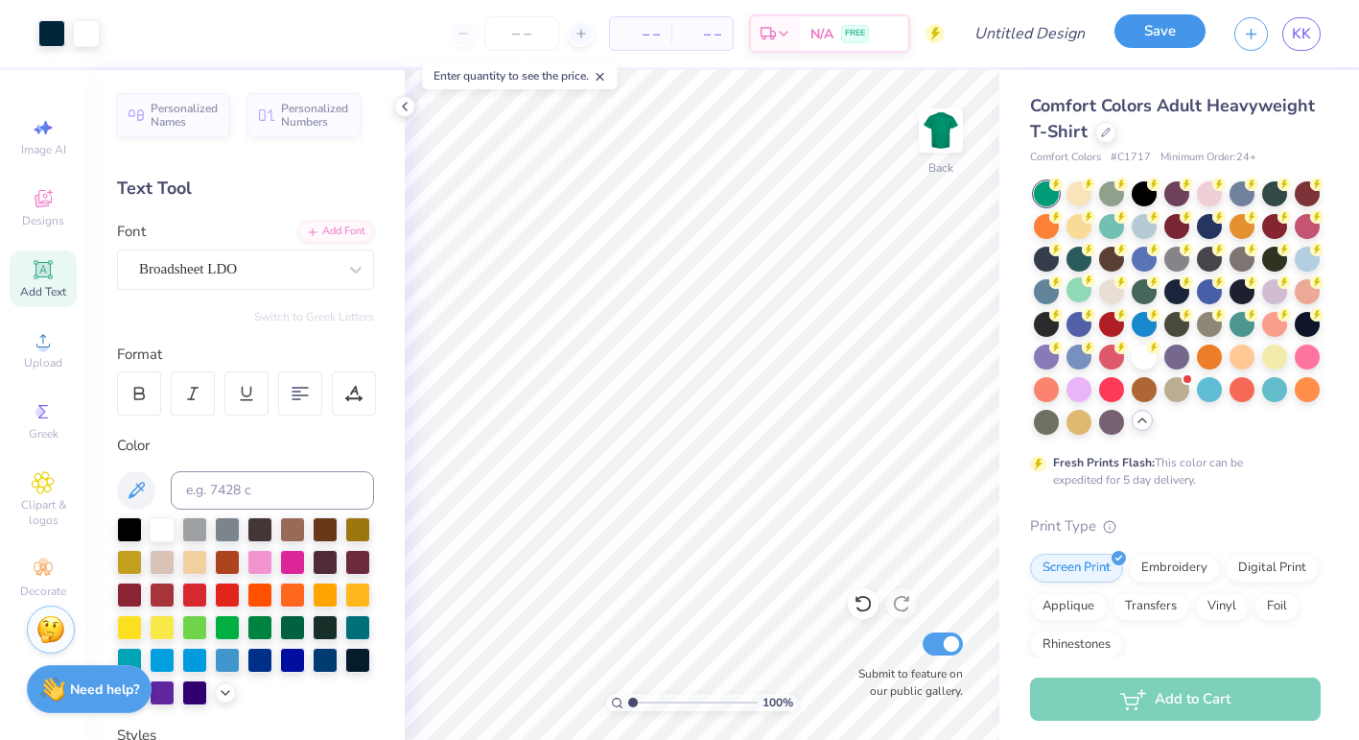
click at [1151, 35] on button "Save" at bounding box center [1160, 31] width 91 height 34
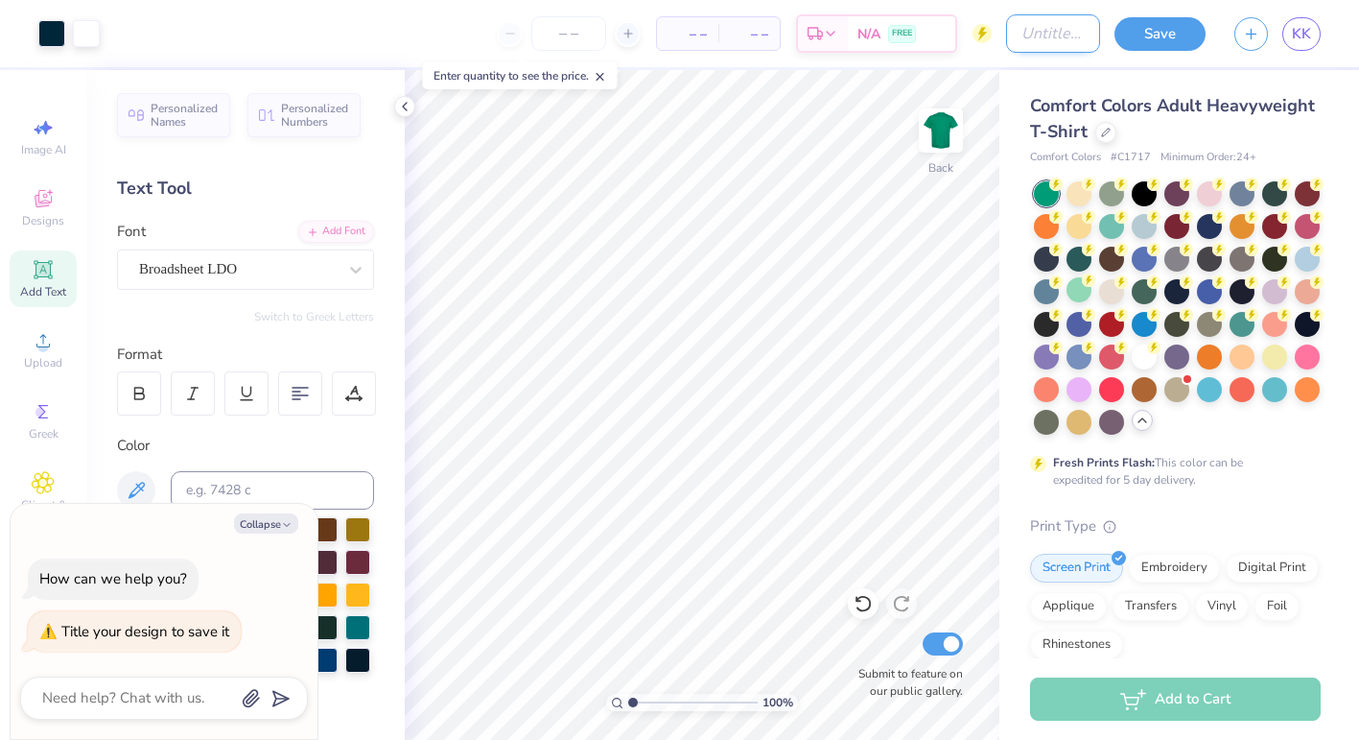
type textarea "x"
click at [1043, 34] on input "Design Title" at bounding box center [1053, 33] width 94 height 38
type input "J"
type textarea "x"
type input "JF"
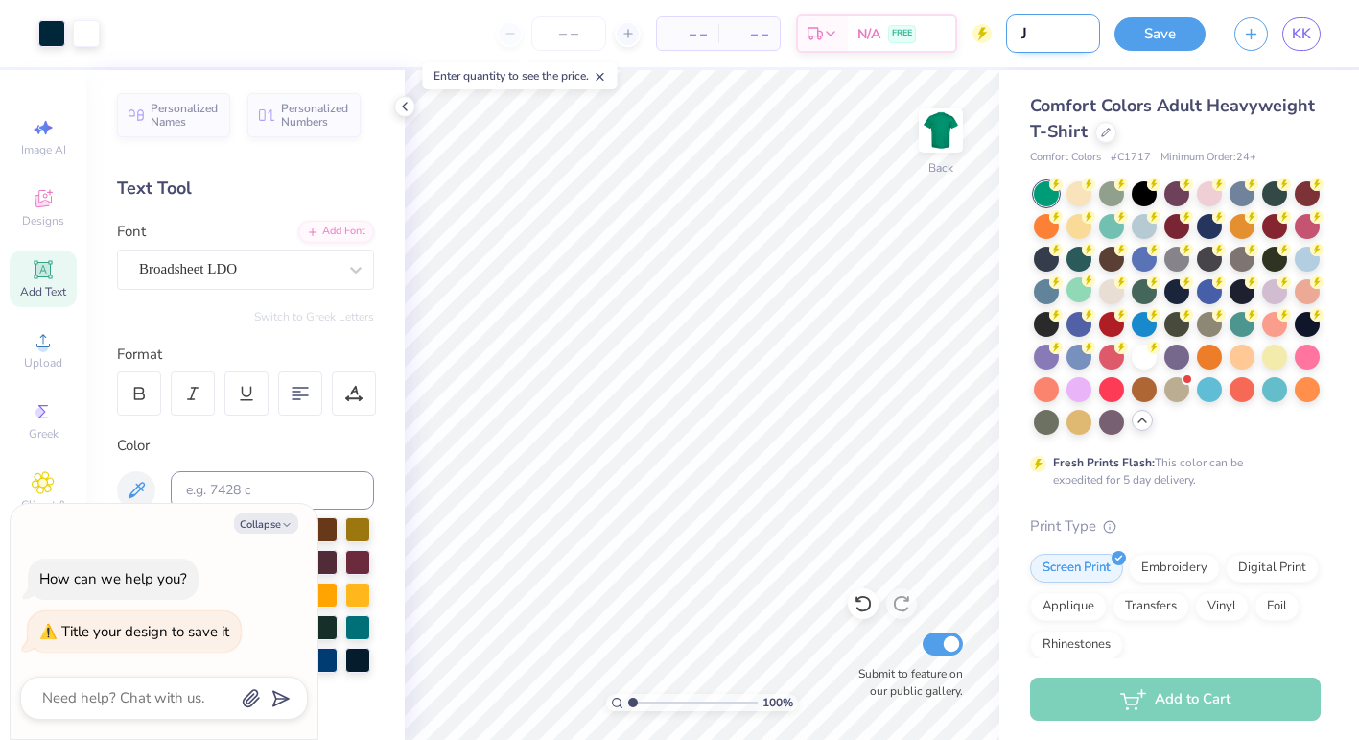
type textarea "x"
type input "JFa"
type textarea "x"
type input "JFam"
type textarea "x"
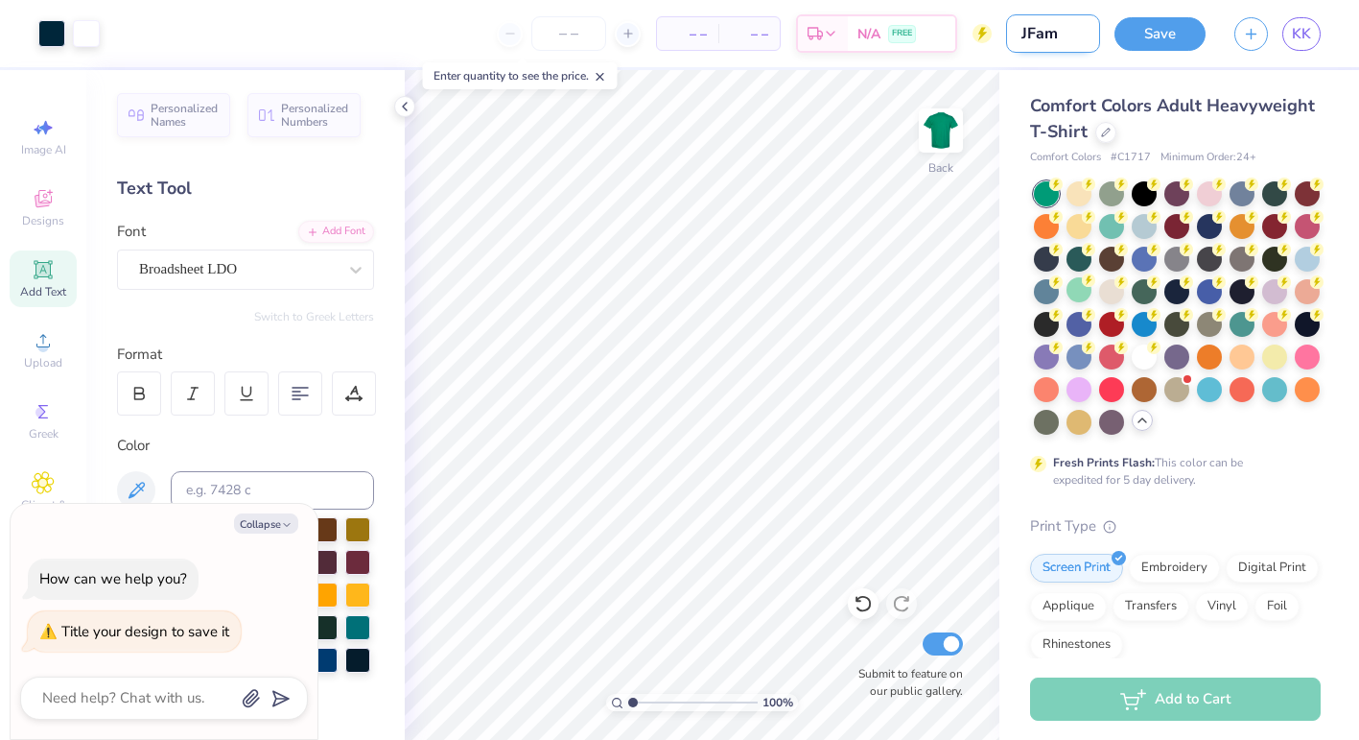
type input "JFami"
type textarea "x"
type input "JFamil"
type textarea "x"
type input "JFamilt"
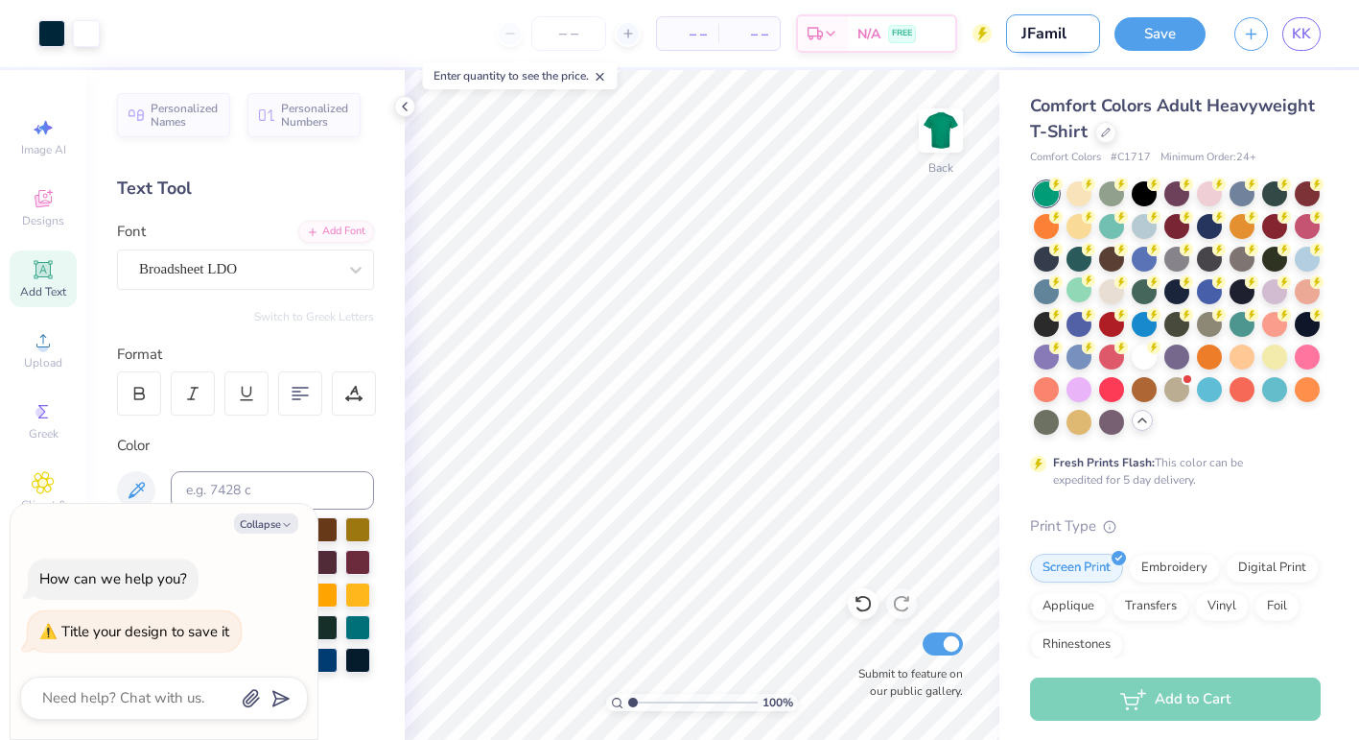
type textarea "x"
type input "JFamilt"
type textarea "x"
type input "JFamilt"
type textarea "x"
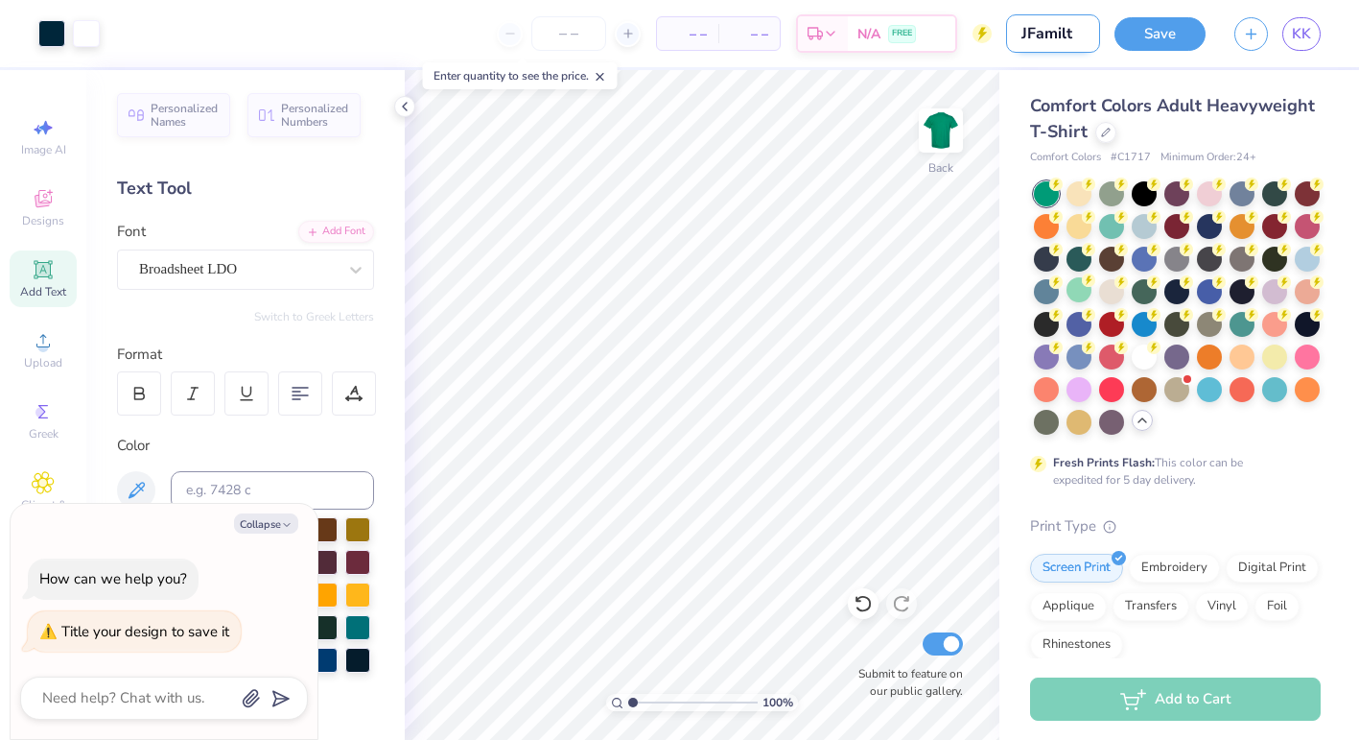
type input "JFamil"
type textarea "x"
type input "JFamily"
type textarea "x"
type input "JFamily"
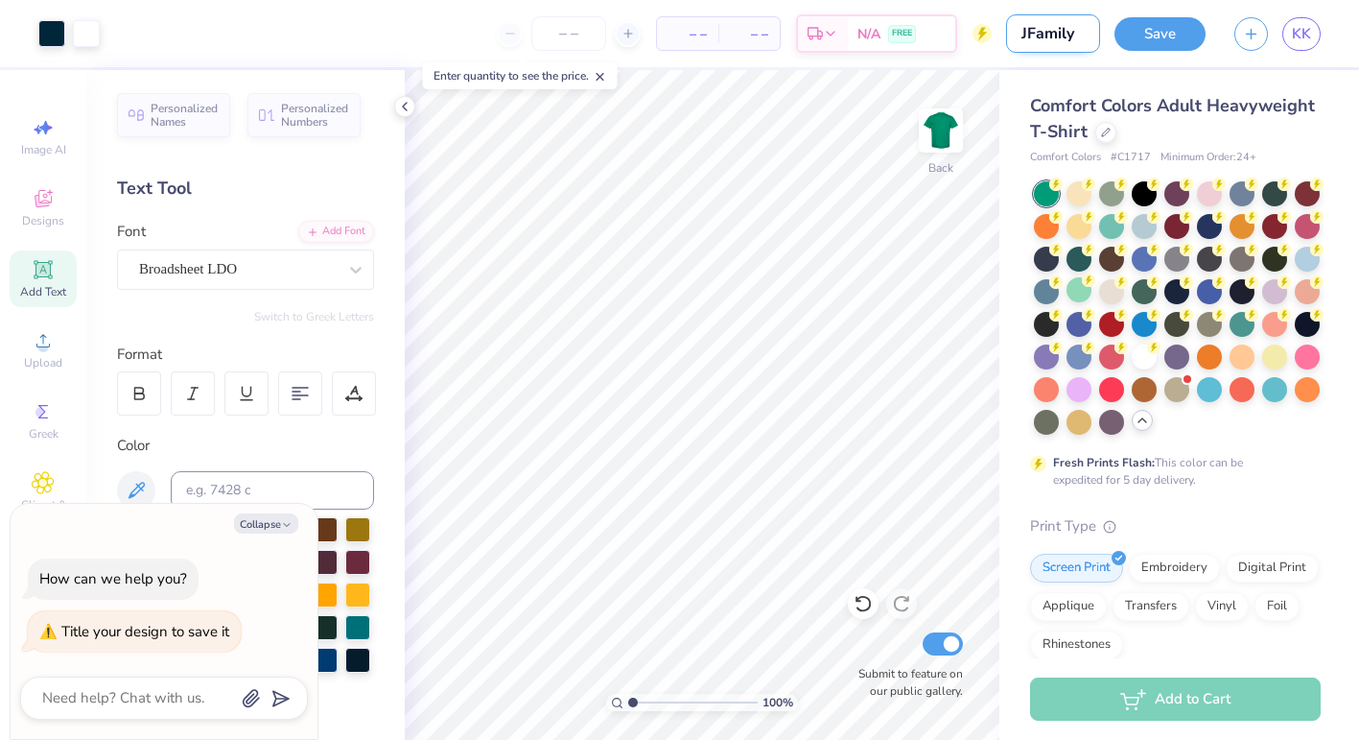
type textarea "x"
type input "JFamily W"
type textarea "x"
type input "JFamily We"
type textarea "x"
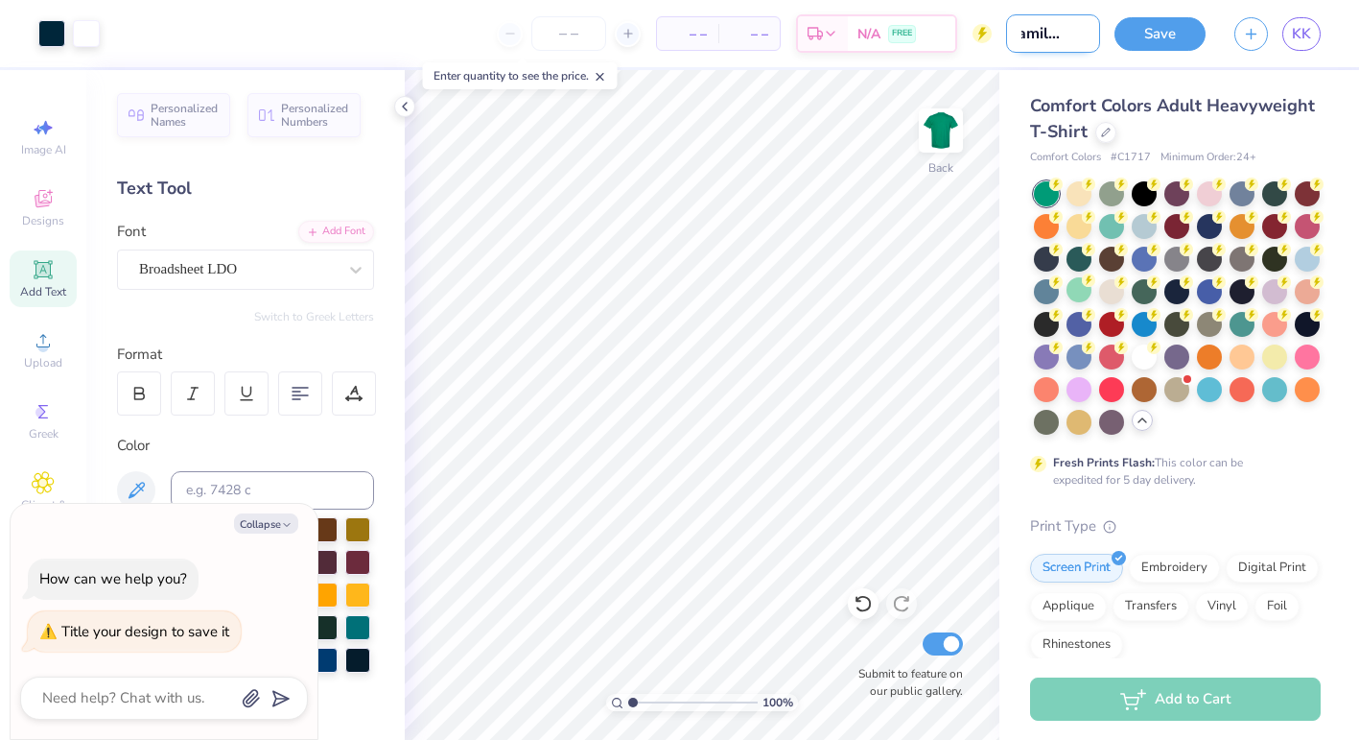
type input "JFamily Wee"
type textarea "x"
type input "JFamily Week"
type textarea "x"
type input "JFamily Weeke"
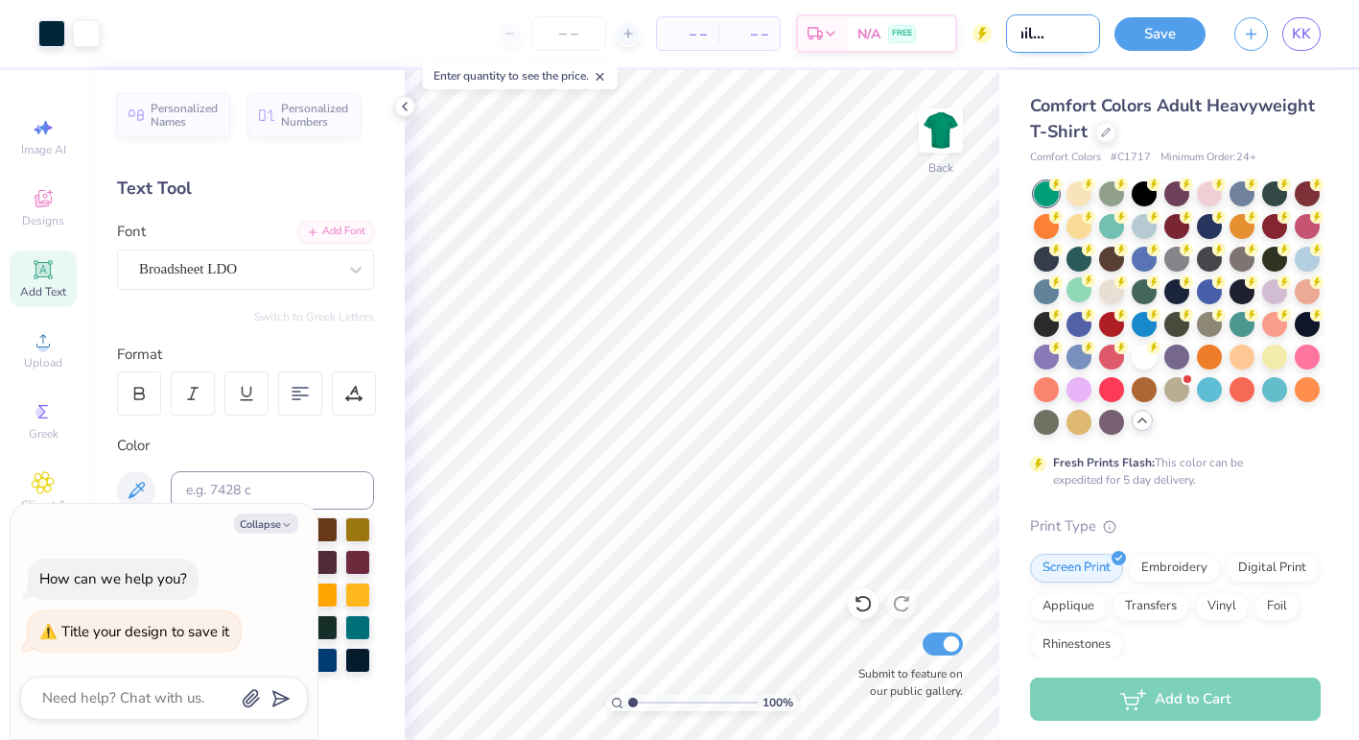
type textarea "x"
type input "JFamily Weeken"
type textarea "x"
type input "JFamily Weekend"
type textarea "x"
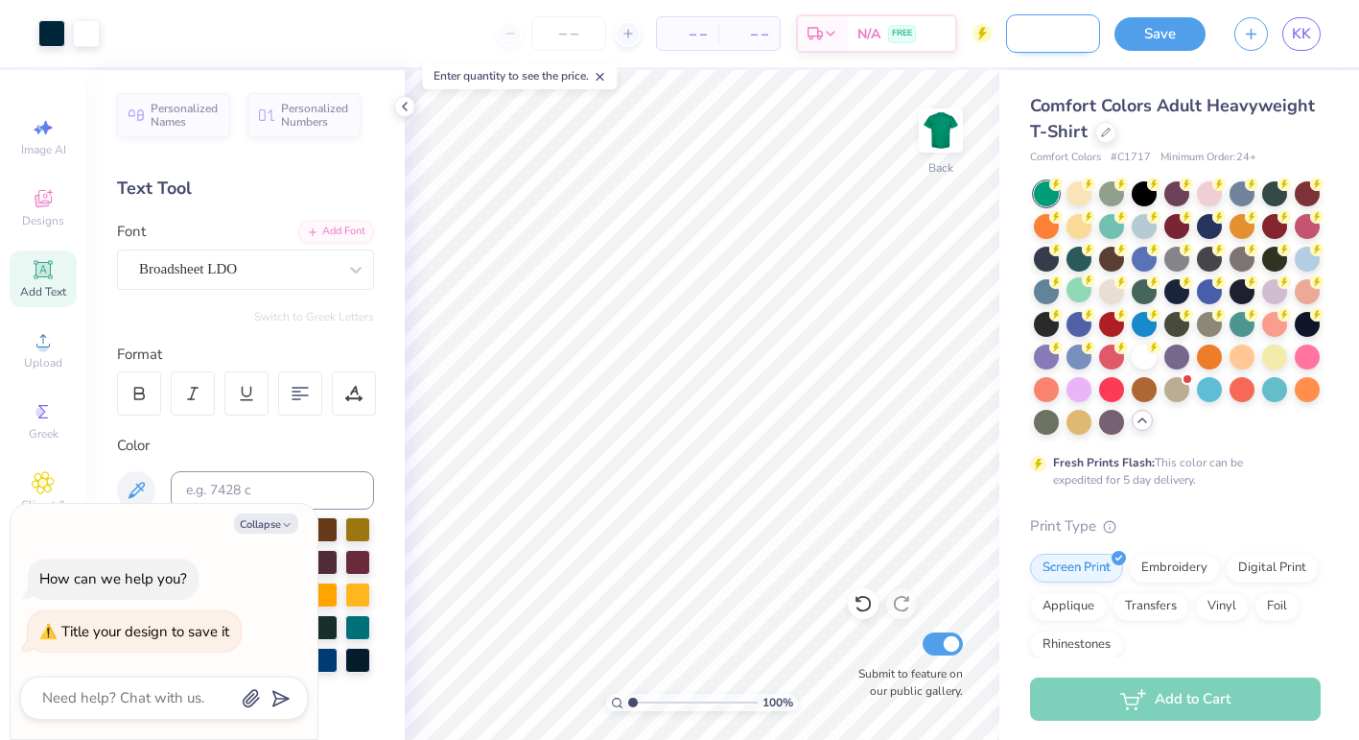
type input "JFamily Weekend"
type textarea "x"
type input "JFamily Weekend s"
type textarea "x"
type input "JFamily Weekend sh"
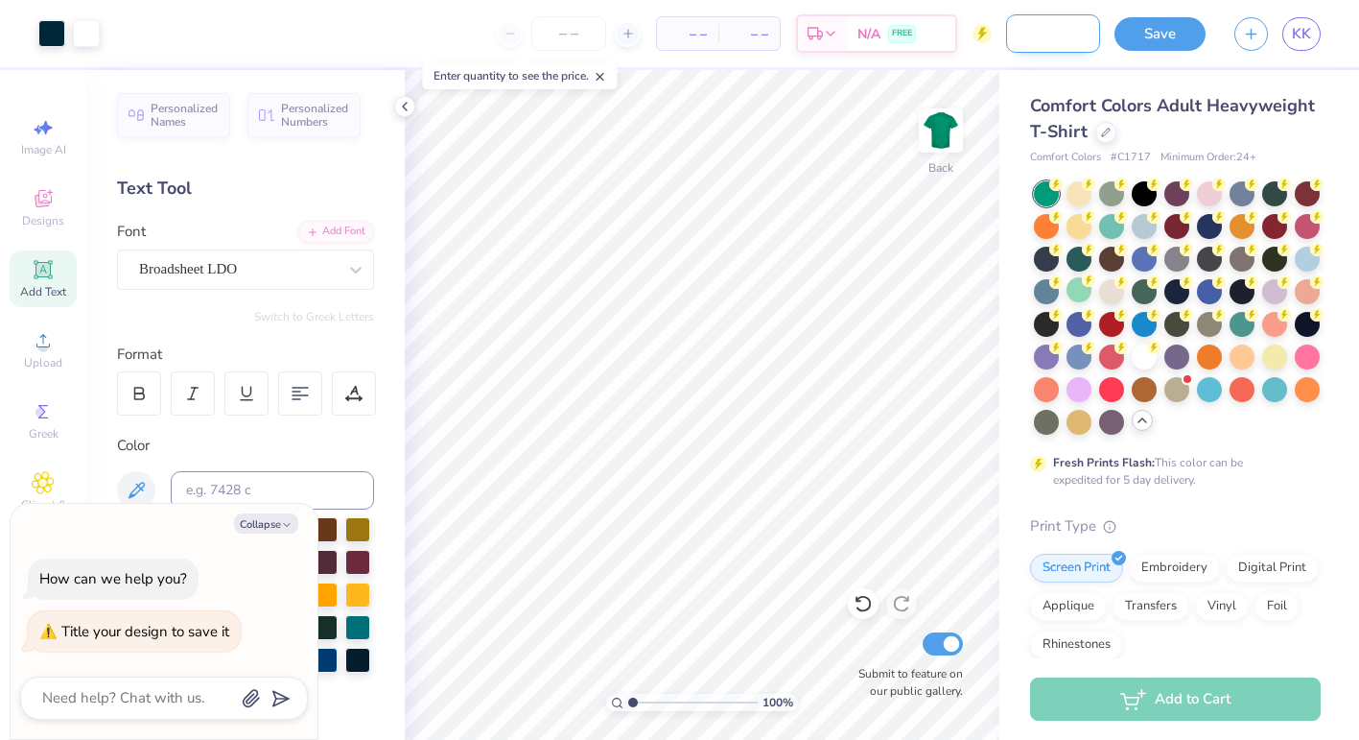
type textarea "x"
type input "JFamily Weekend shi"
type textarea "x"
type input "JFamily Weekend shir"
type textarea "x"
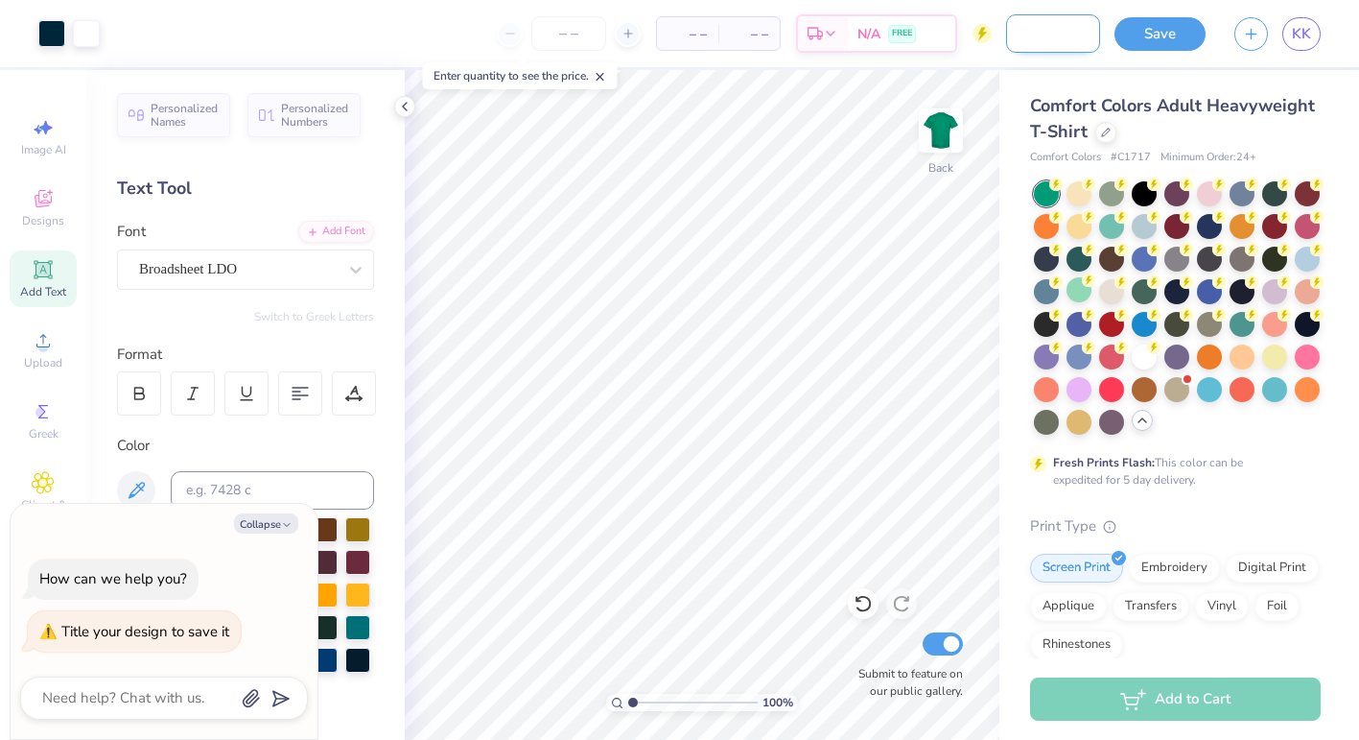
type input "JFamily Weekend shirt"
type textarea "x"
type input "JFamily Weekend shirts"
type textarea "x"
type input "JFamily Weekend shirts"
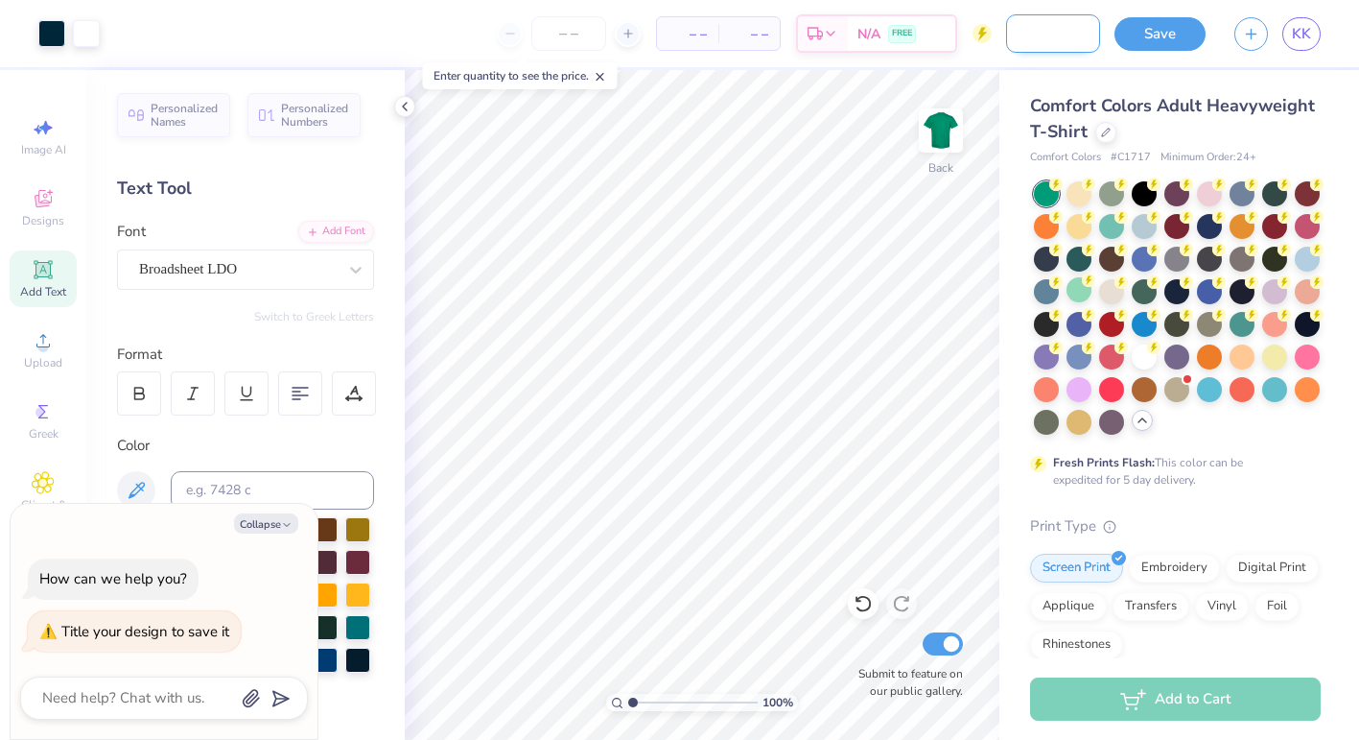
type textarea "x"
type input "JFamily Weekend shirts 2"
type textarea "x"
type input "JFamily Weekend shirts 2"
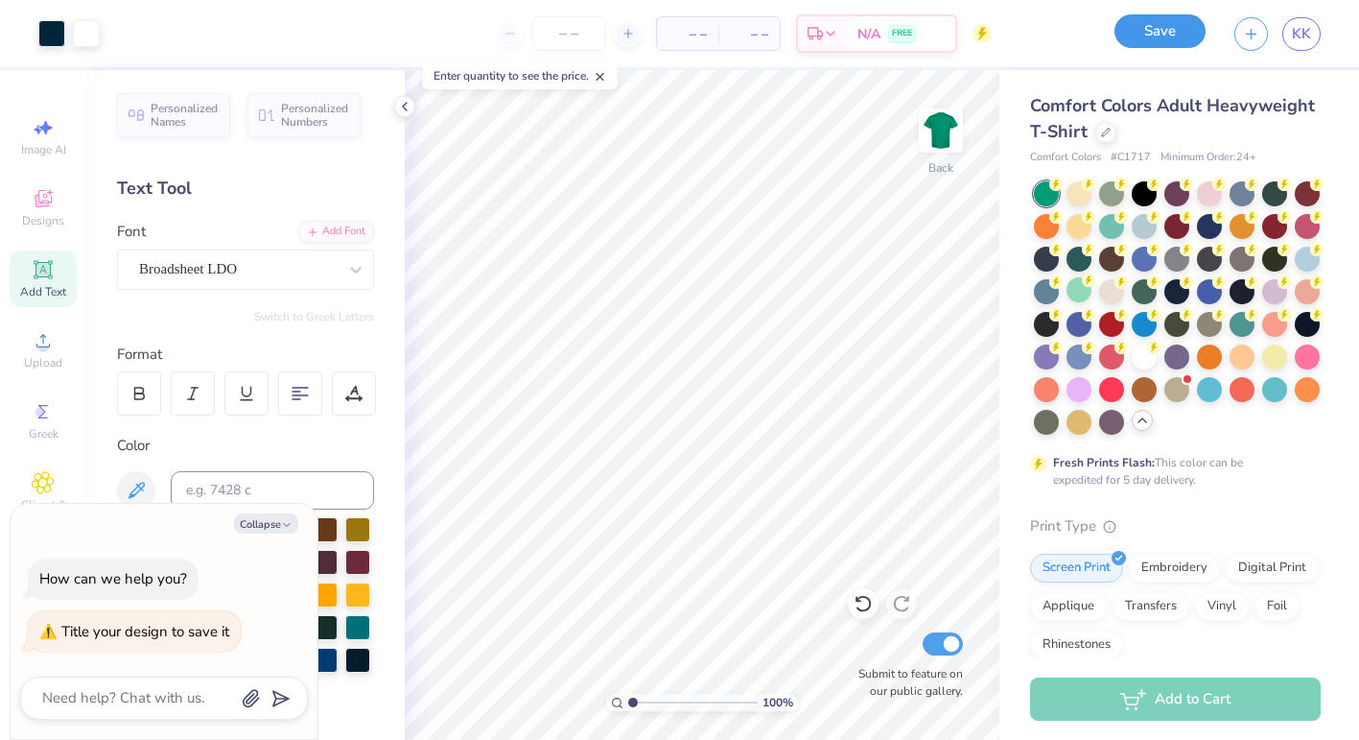
scroll to position [0, 0]
click at [1180, 29] on button "Save" at bounding box center [1160, 31] width 91 height 34
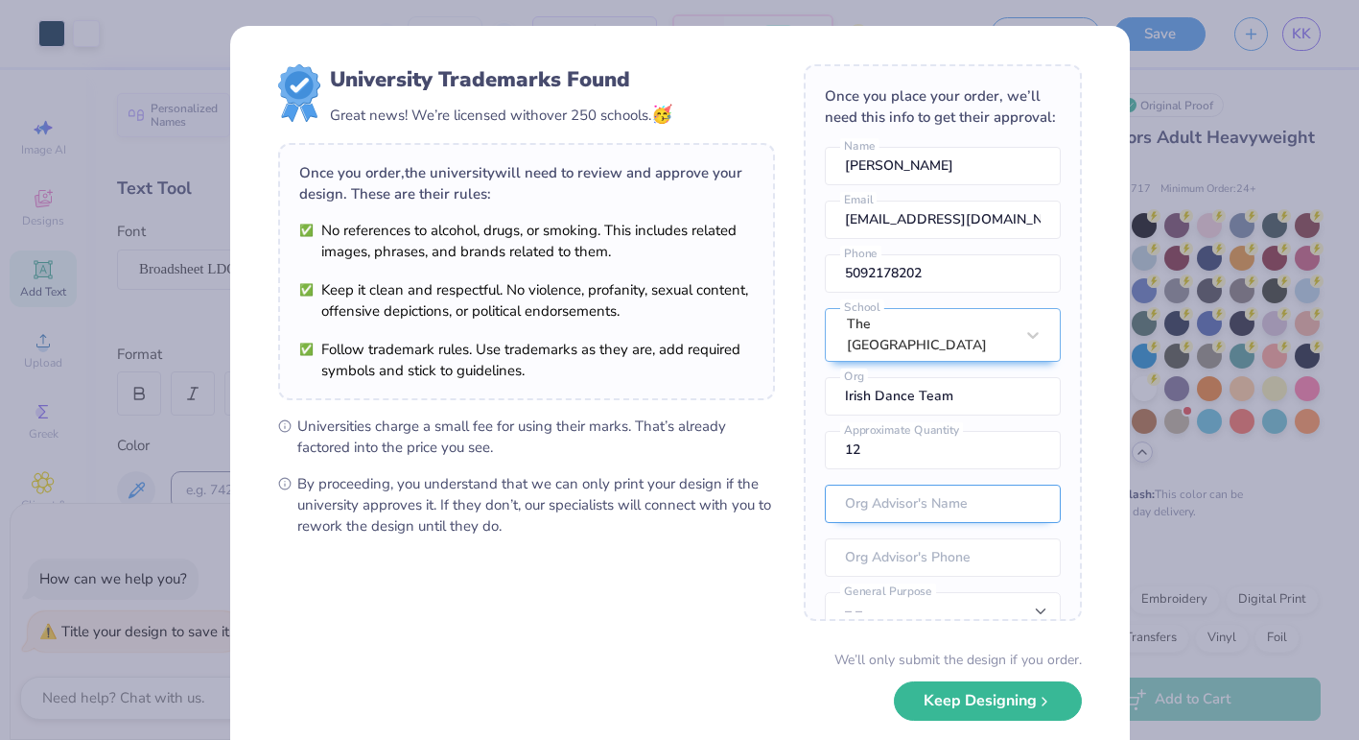
type textarea "x"
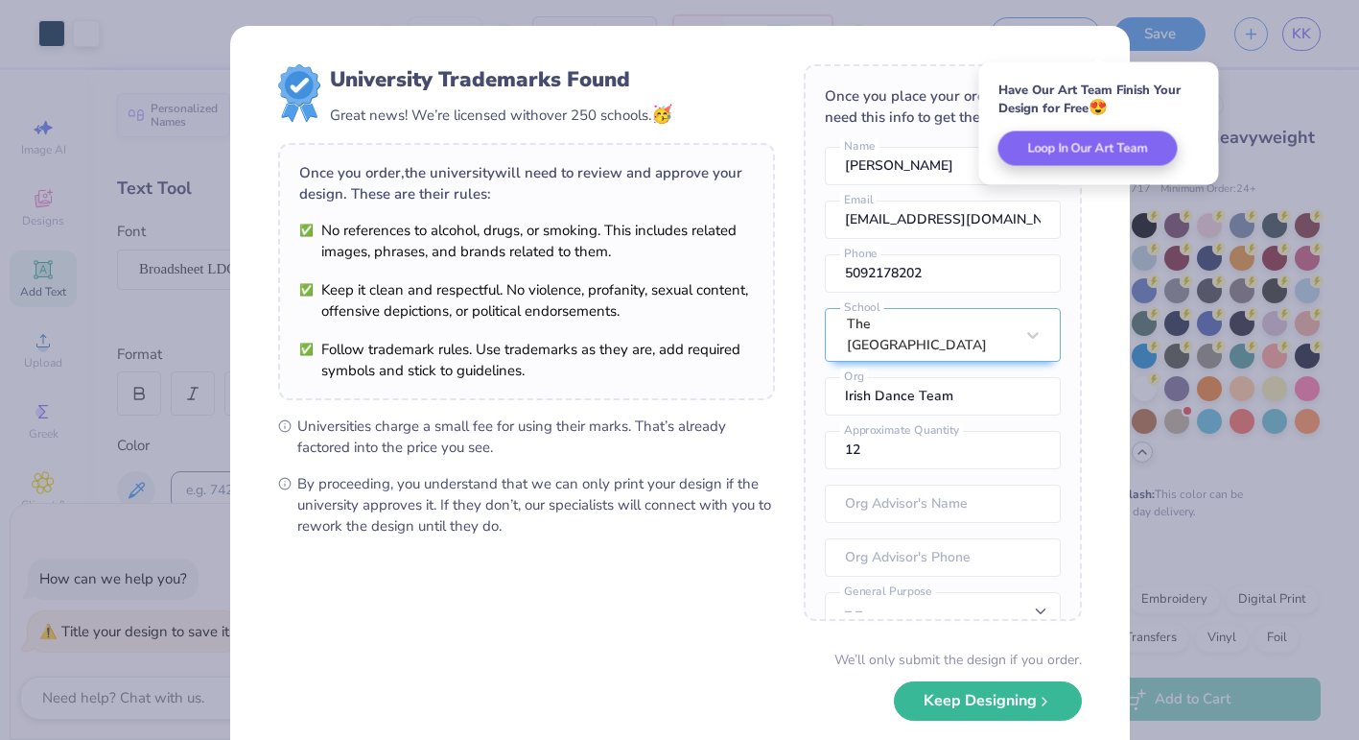
click at [1261, 75] on div "University Trademarks Found Great news! We’re licensed with over 250 schools. 🥳…" at bounding box center [679, 370] width 1359 height 740
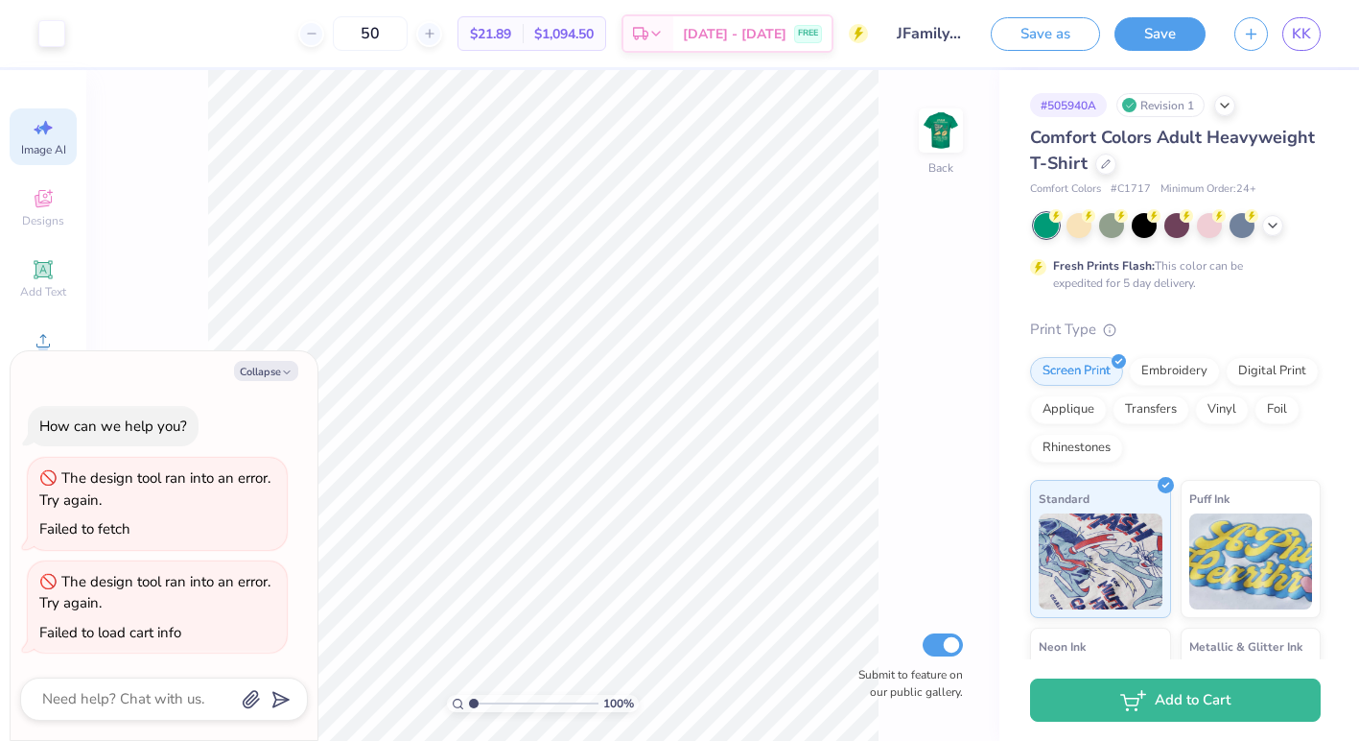
select select "4"
click at [920, 137] on img at bounding box center [941, 130] width 77 height 77
click at [941, 148] on img at bounding box center [941, 130] width 77 height 77
type textarea "x"
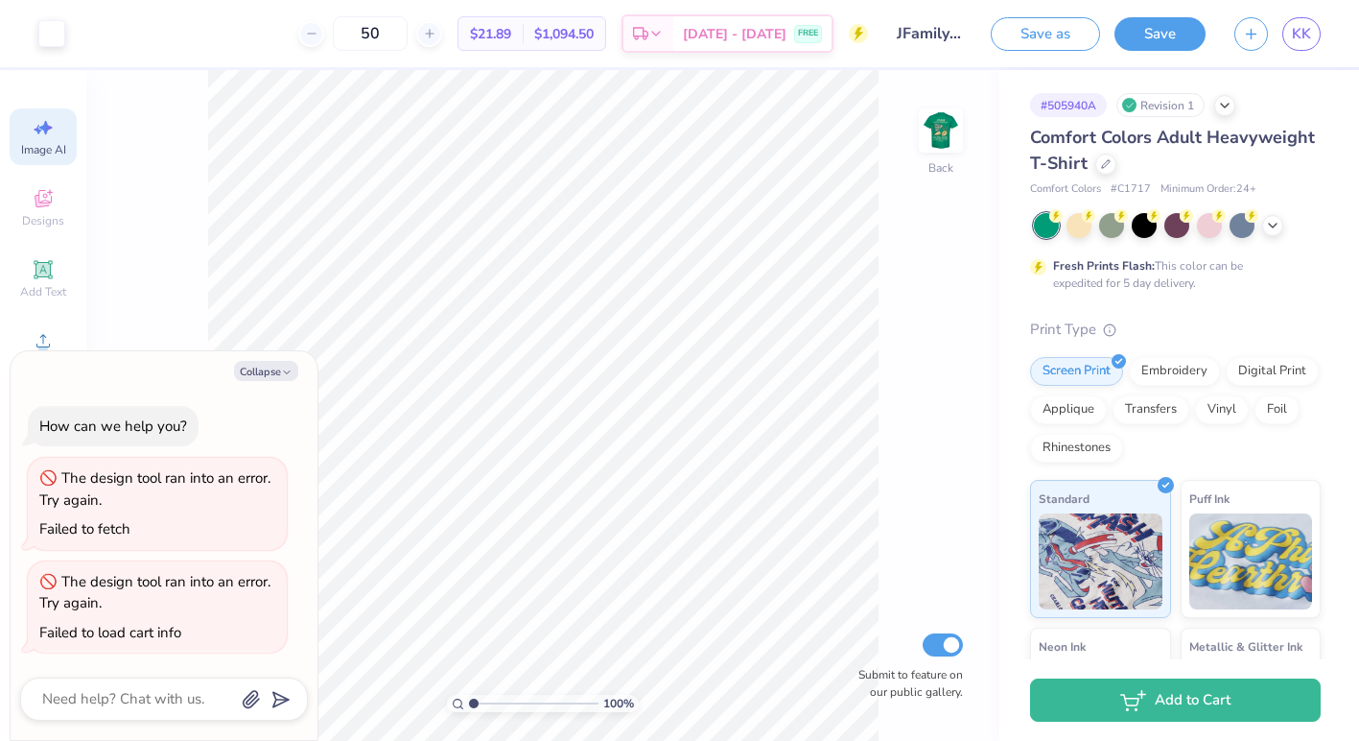
select select "4"
type textarea "x"
select select "4"
type textarea "x"
select select "4"
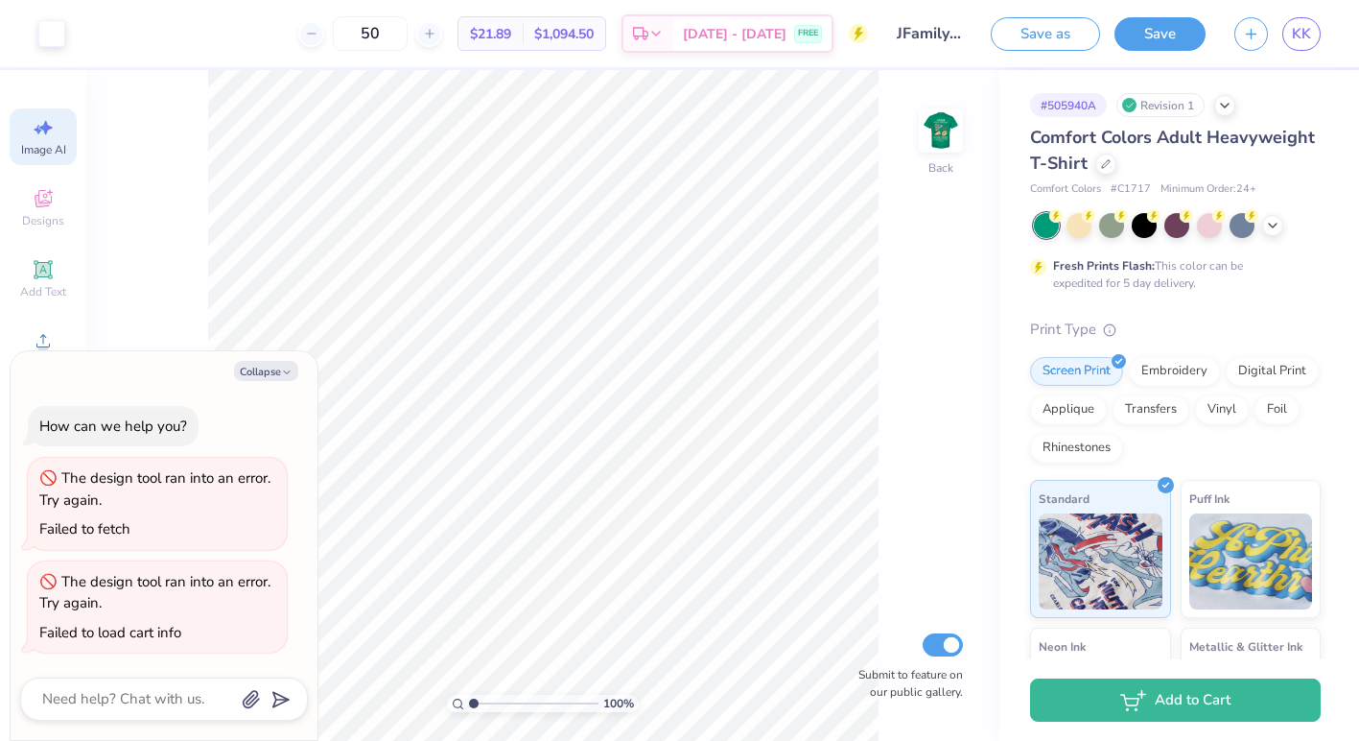
type textarea "x"
